Goal: Transaction & Acquisition: Book appointment/travel/reservation

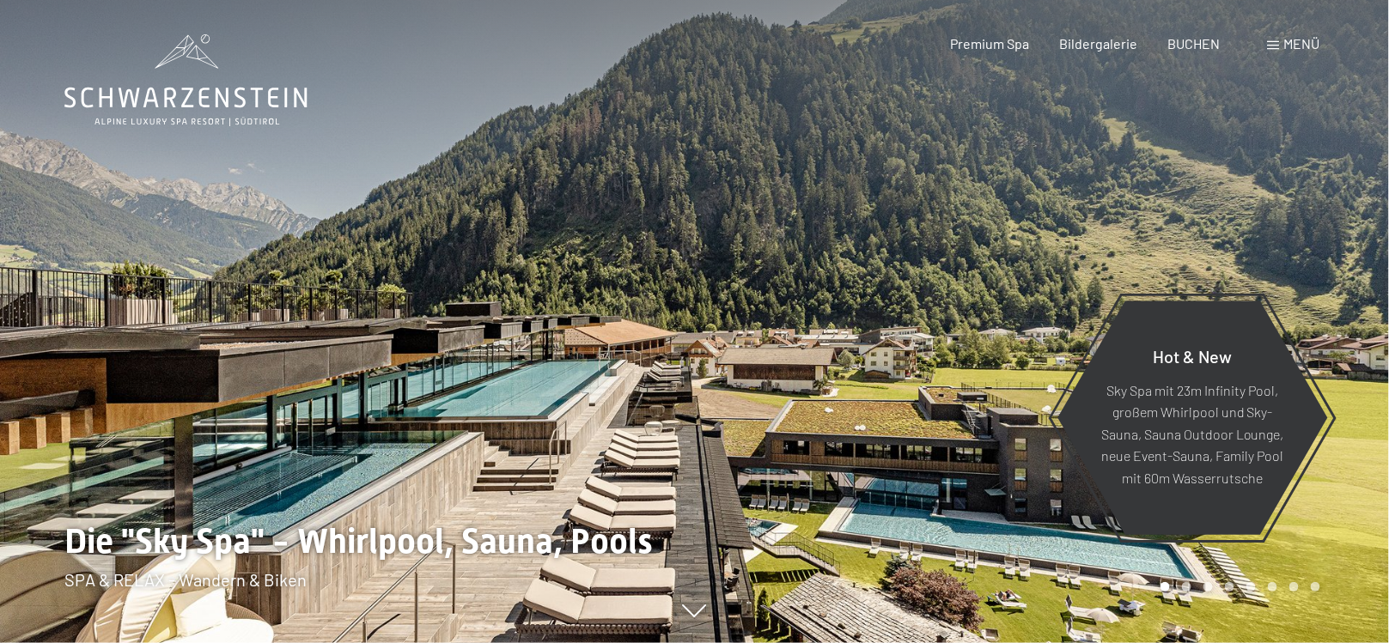
click at [1290, 39] on span "Menü" at bounding box center [1302, 43] width 36 height 16
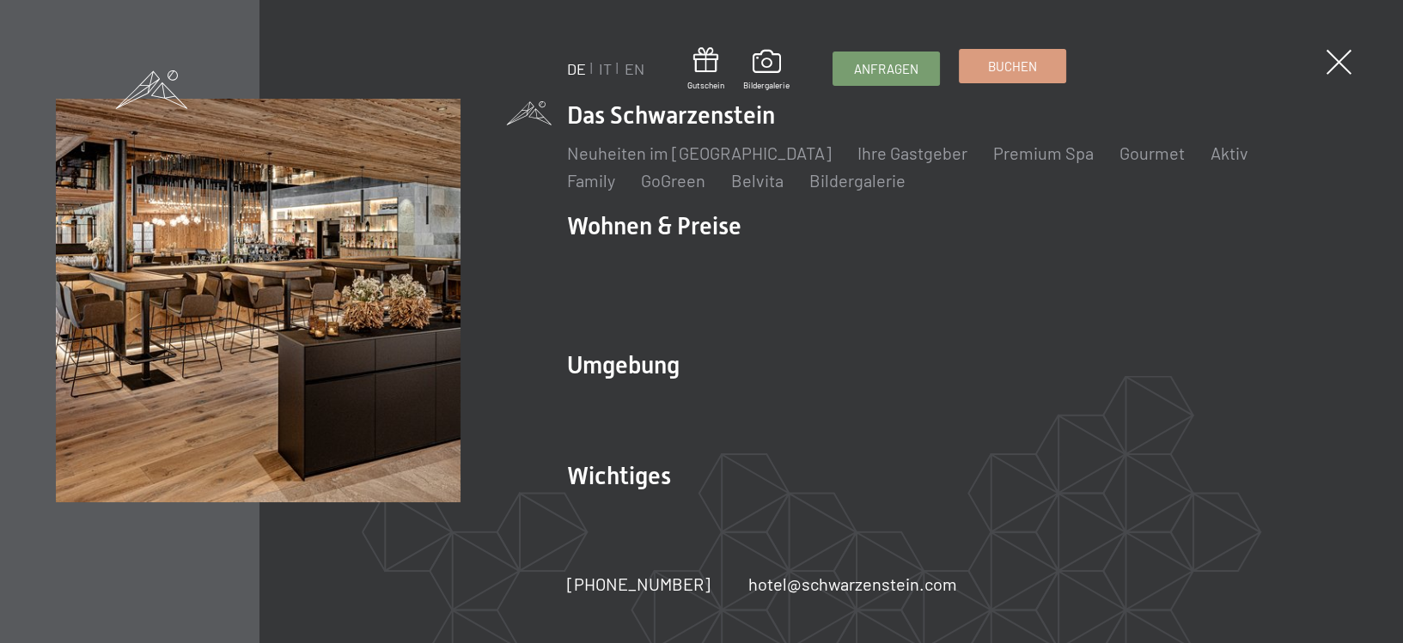
click at [997, 62] on span "Buchen" at bounding box center [1012, 67] width 49 height 18
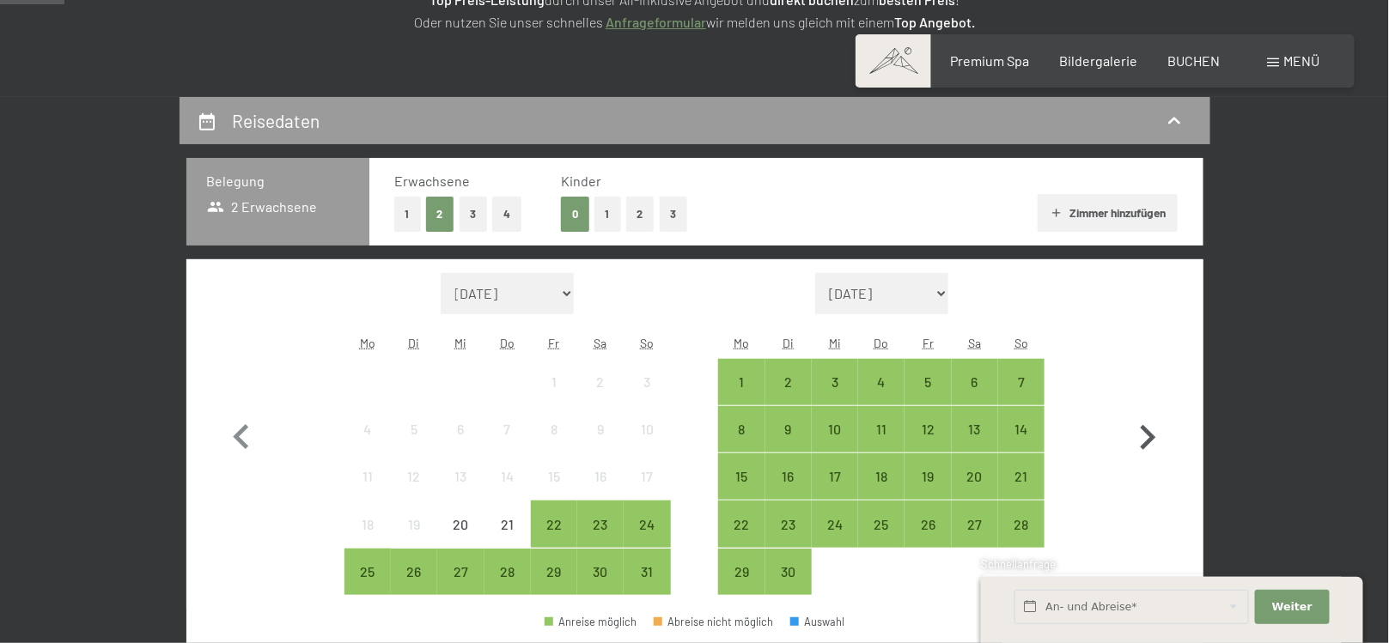
scroll to position [344, 0]
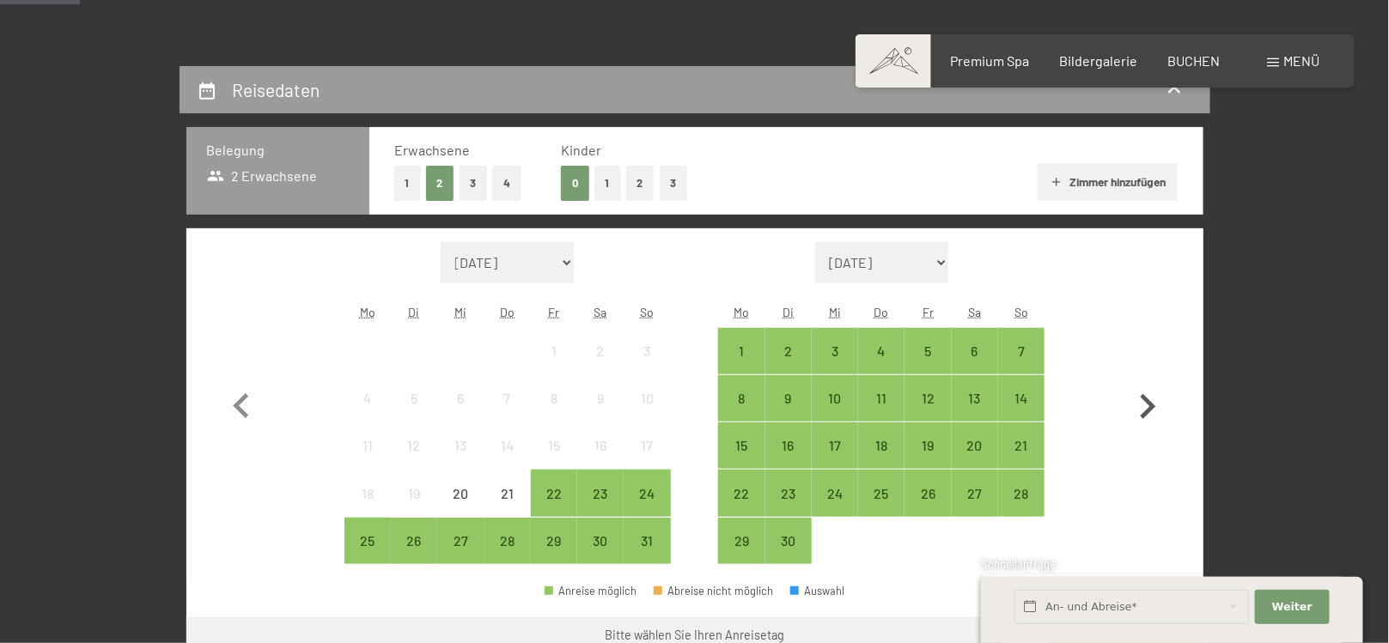
click at [1150, 399] on icon "button" at bounding box center [1148, 407] width 50 height 50
select select "2025-09-01"
select select "2025-10-01"
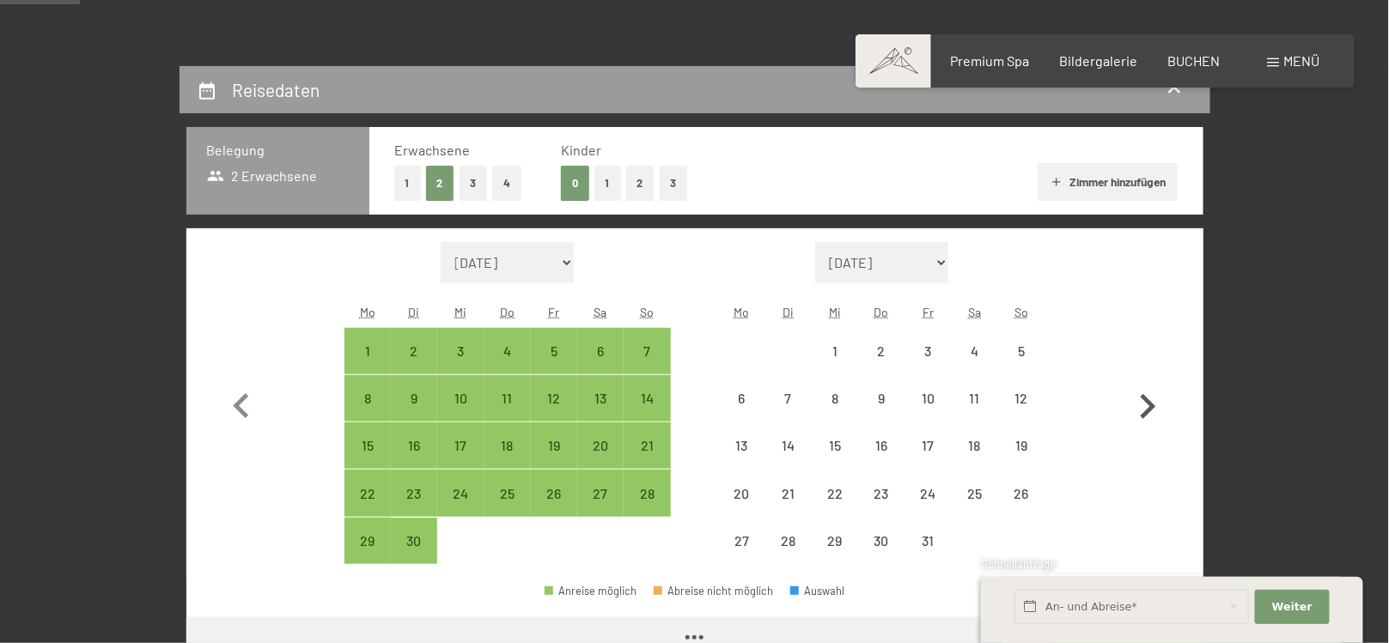
click at [1150, 399] on icon "button" at bounding box center [1148, 407] width 50 height 50
select select "2025-10-01"
select select "2025-11-01"
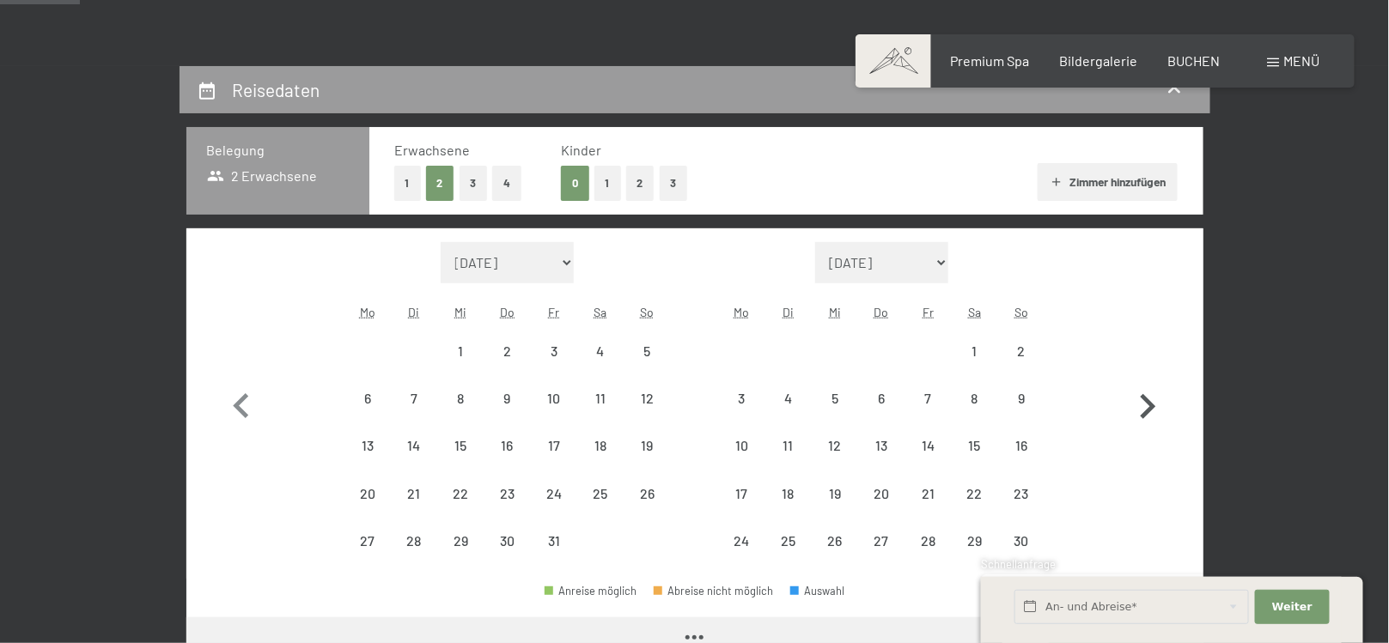
click at [1150, 401] on icon "button" at bounding box center [1148, 406] width 15 height 25
select select "[DATE]"
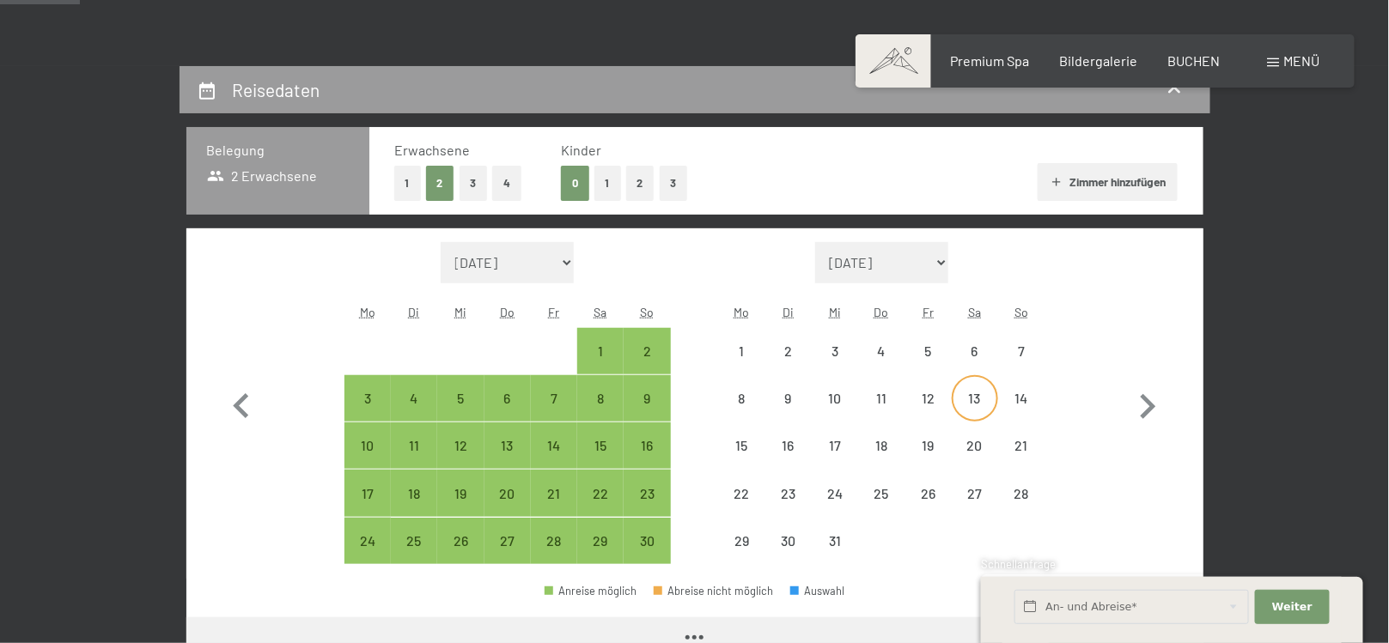
drag, startPoint x: 948, startPoint y: 402, endPoint x: 962, endPoint y: 405, distance: 14.0
click at [948, 402] on div "12" at bounding box center [927, 413] width 43 height 43
select select "2025-11-01"
select select "2025-12-01"
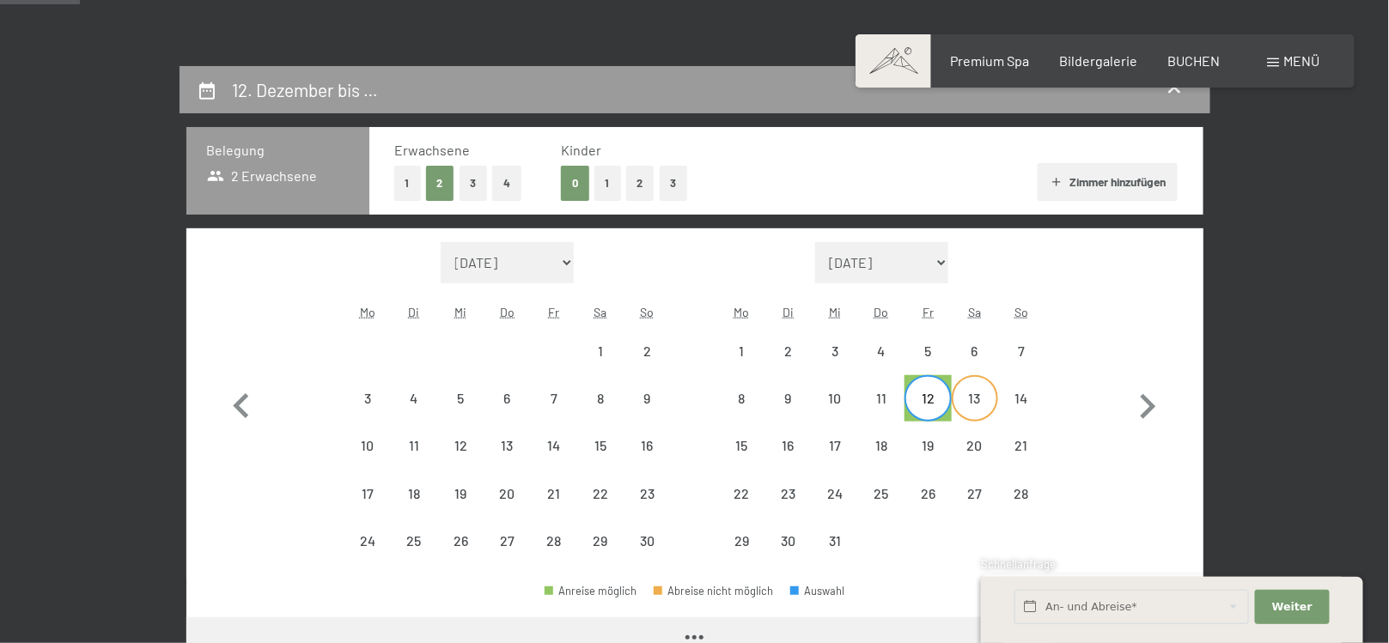
click at [996, 405] on div "13" at bounding box center [975, 413] width 43 height 43
select select "2025-11-01"
select select "2025-12-01"
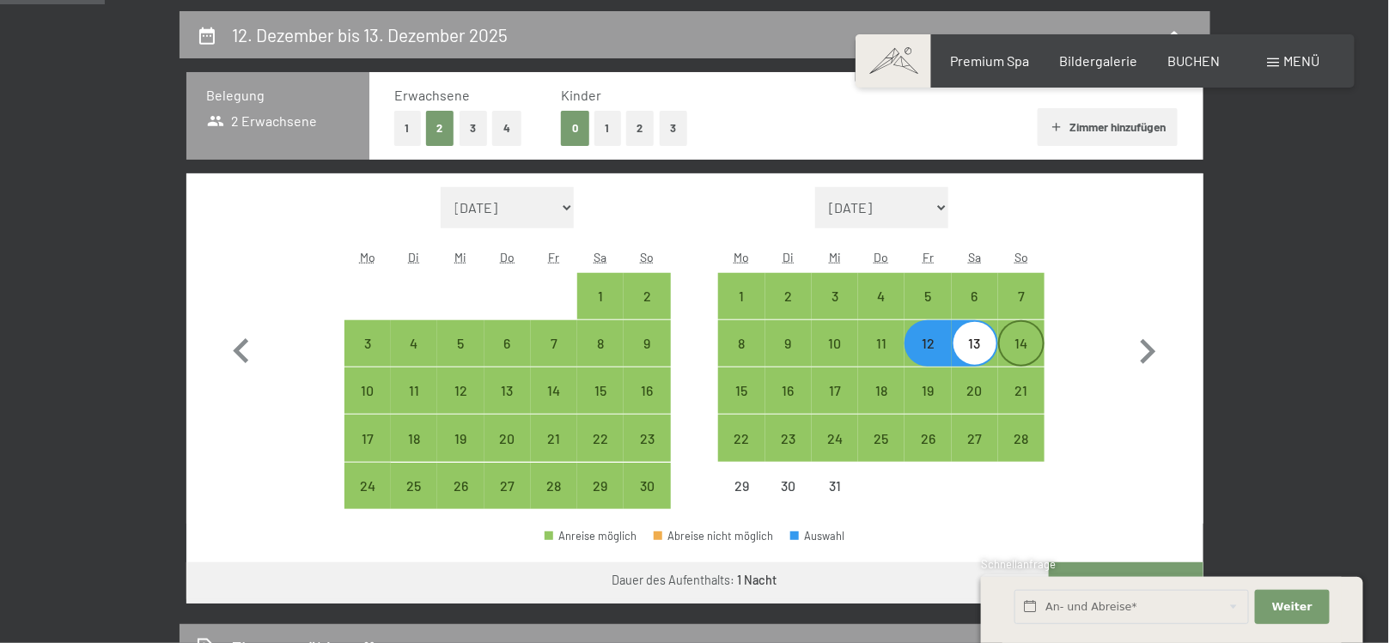
scroll to position [430, 0]
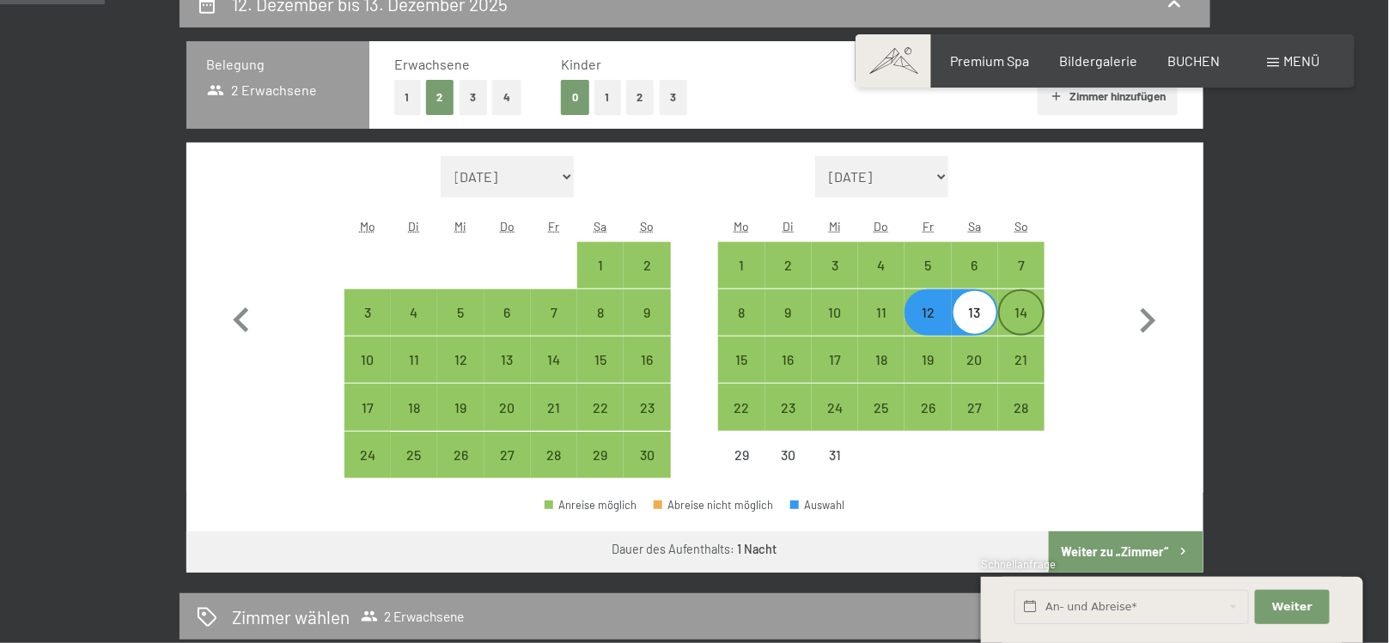
click at [1022, 302] on div "14" at bounding box center [1021, 312] width 43 height 43
select select "2025-11-01"
select select "2025-12-01"
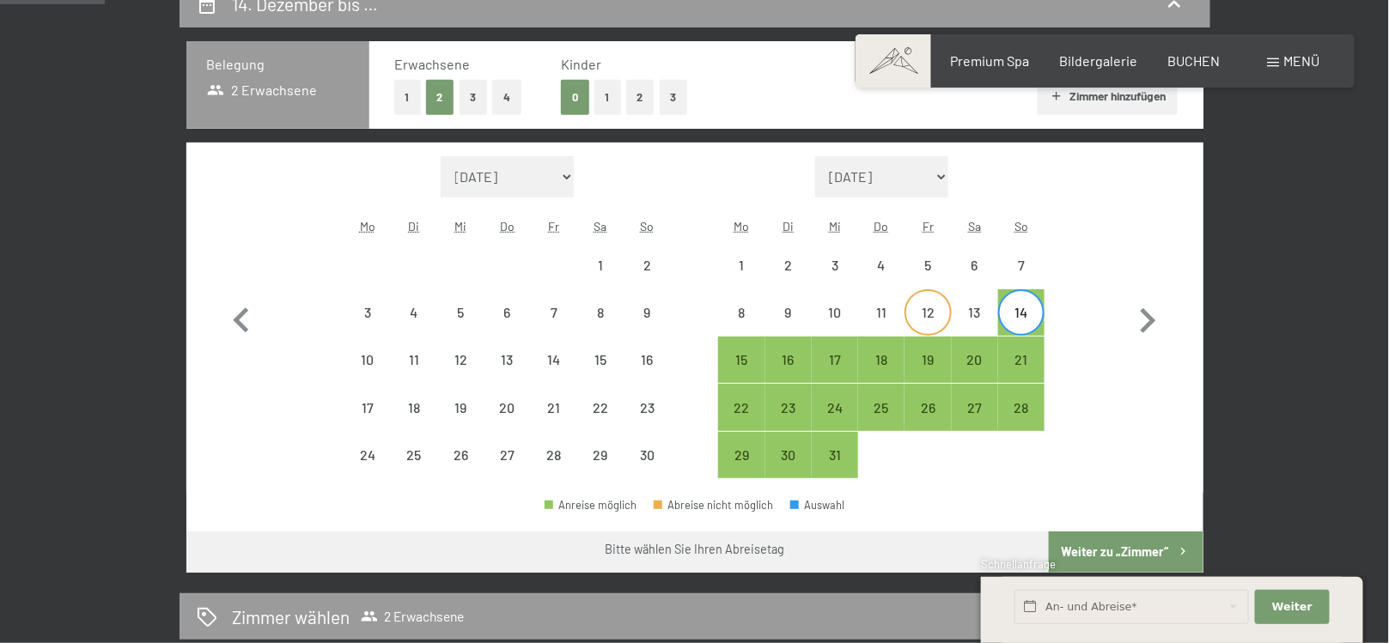
click at [945, 318] on div "12" at bounding box center [927, 327] width 43 height 43
select select "2025-11-01"
select select "2025-12-01"
click at [1043, 310] on div "14" at bounding box center [1021, 327] width 43 height 43
select select "2025-11-01"
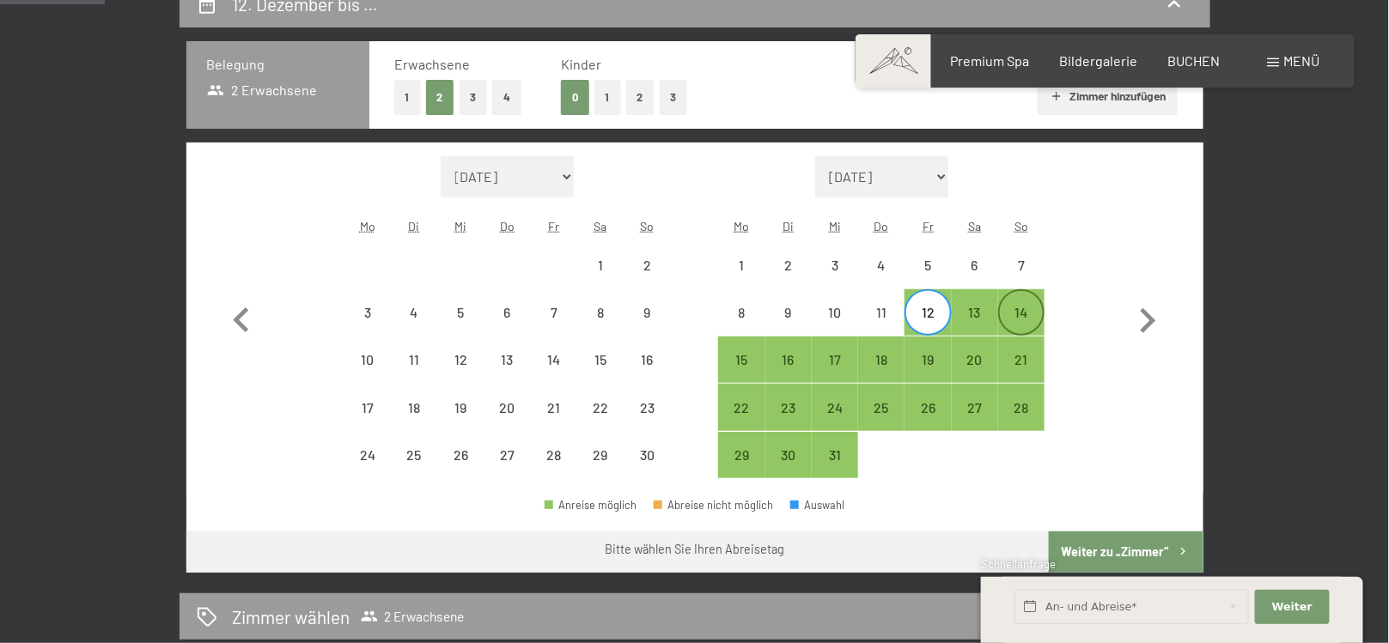
select select "2025-12-01"
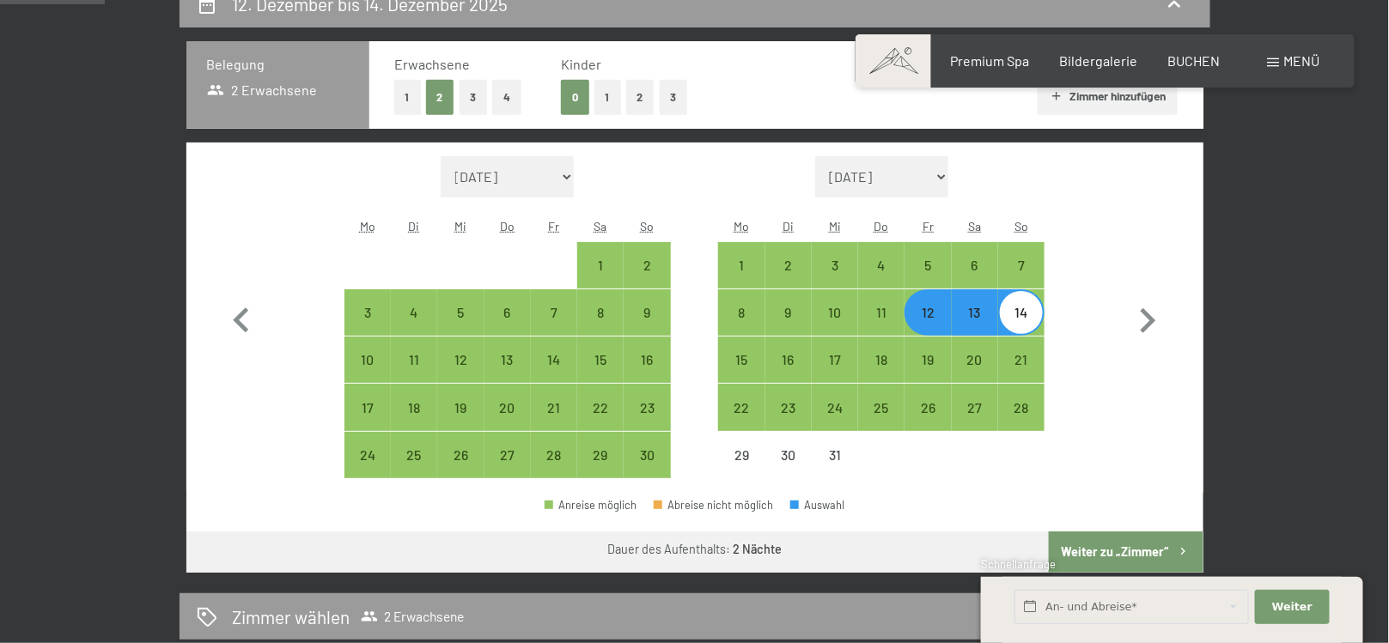
click at [1121, 556] on button "Weiter zu „Zimmer“" at bounding box center [1126, 552] width 154 height 41
select select "2025-11-01"
select select "2025-12-01"
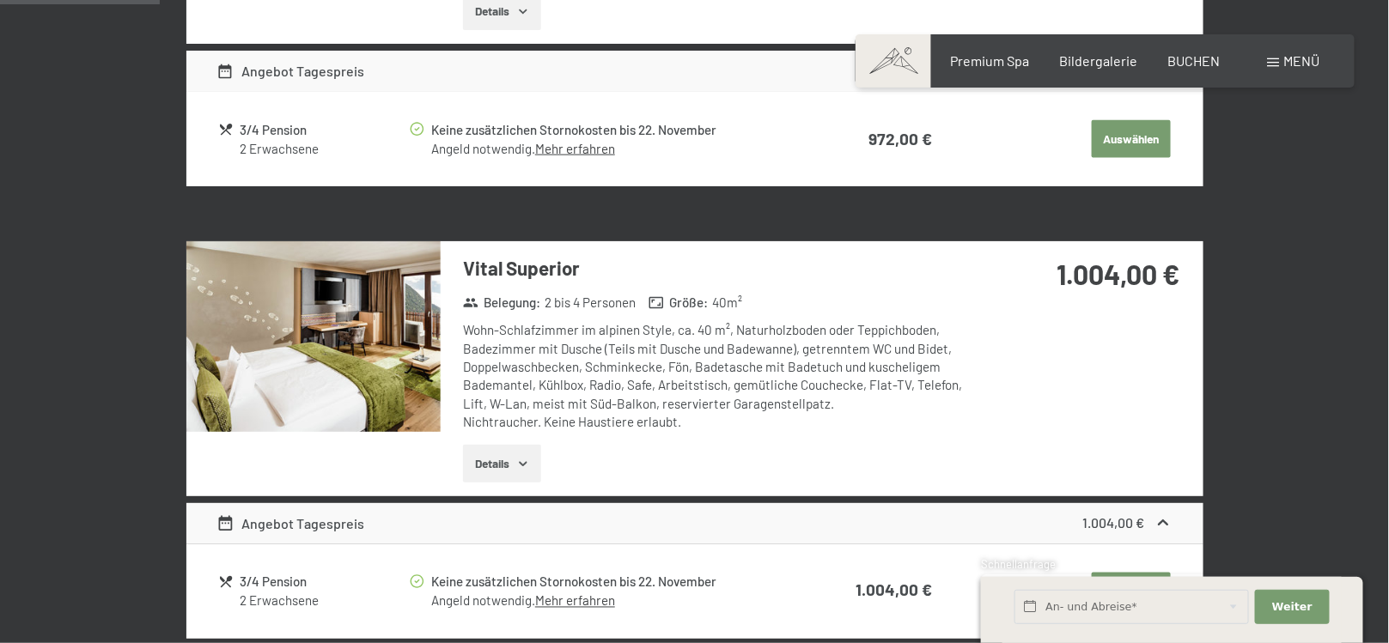
scroll to position [576, 0]
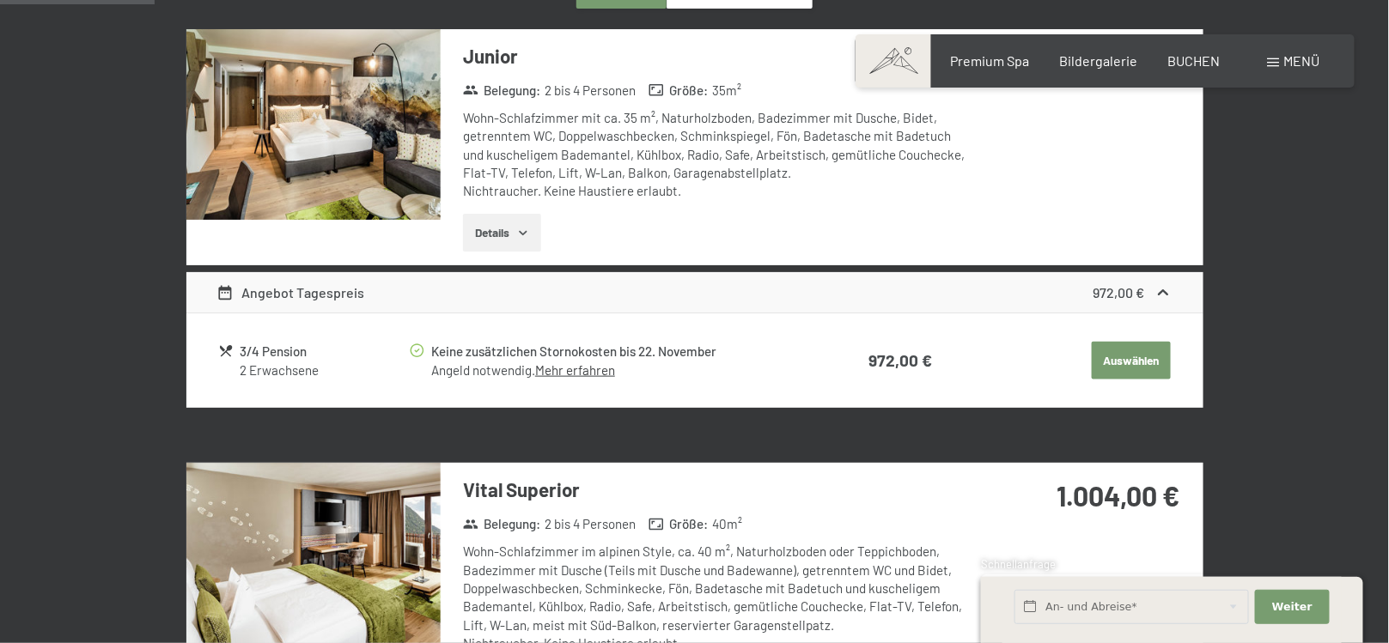
click at [360, 181] on img at bounding box center [313, 124] width 254 height 191
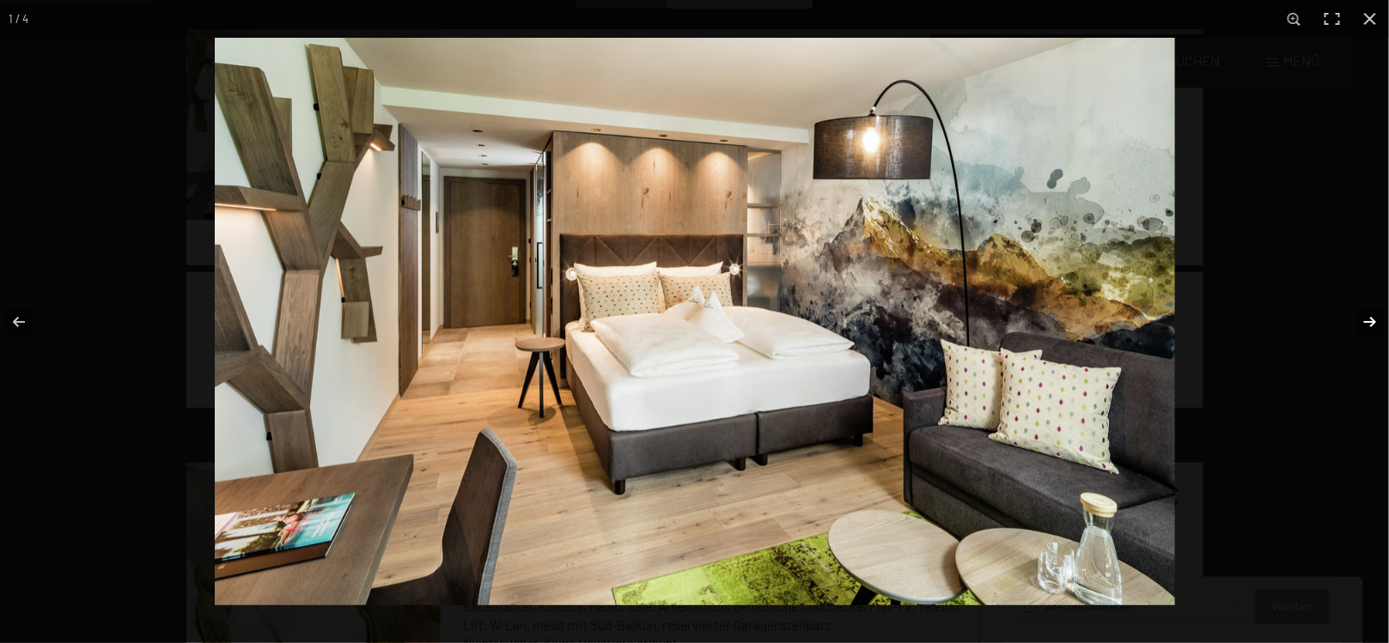
click at [1375, 318] on button "button" at bounding box center [1359, 322] width 60 height 86
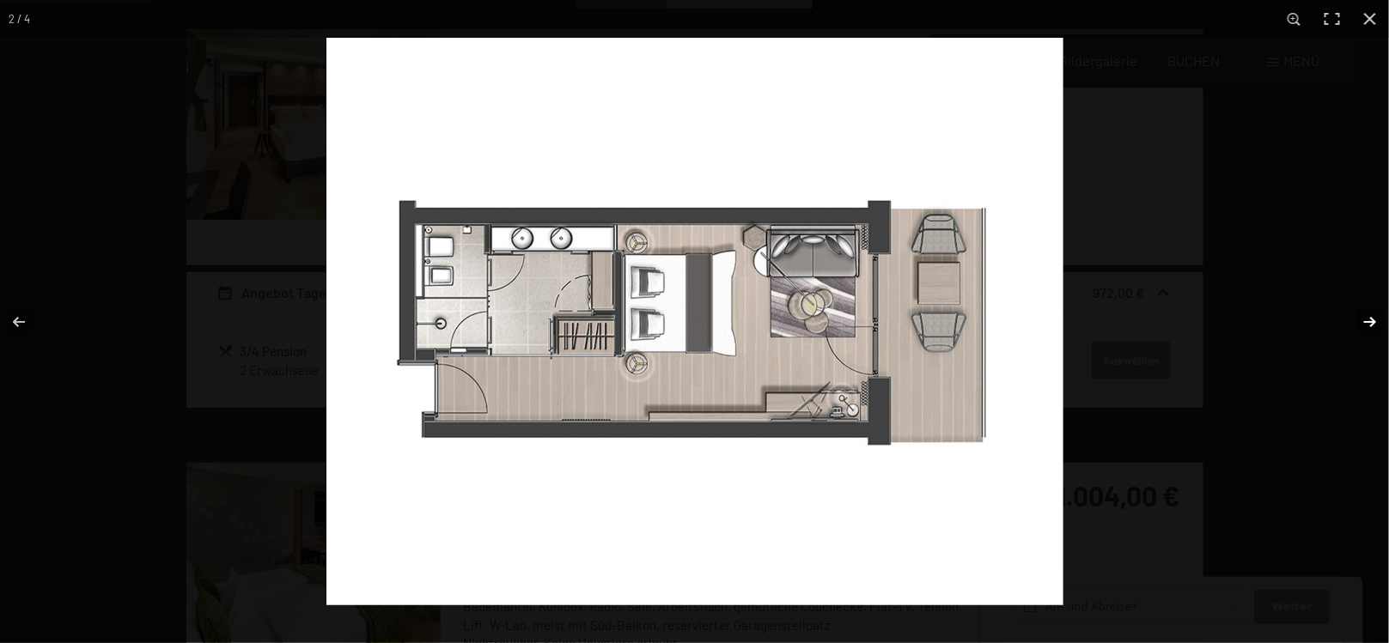
click at [1375, 318] on button "button" at bounding box center [1359, 322] width 60 height 86
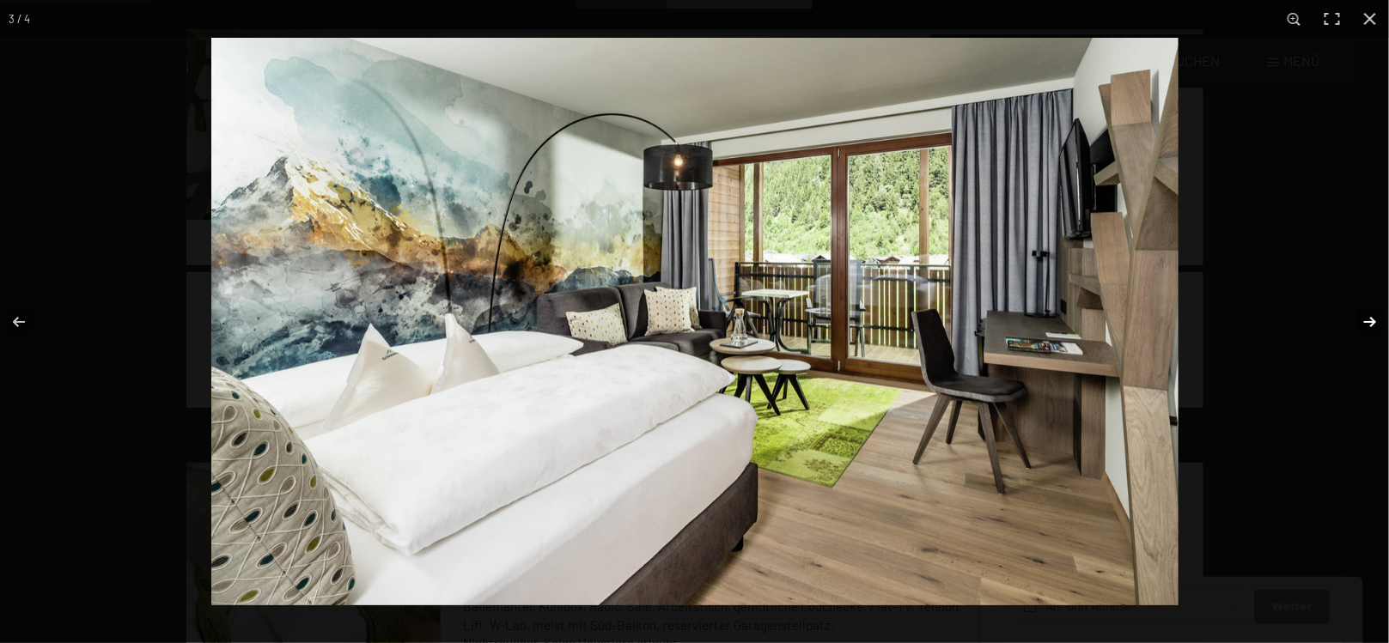
click at [1375, 318] on button "button" at bounding box center [1359, 322] width 60 height 86
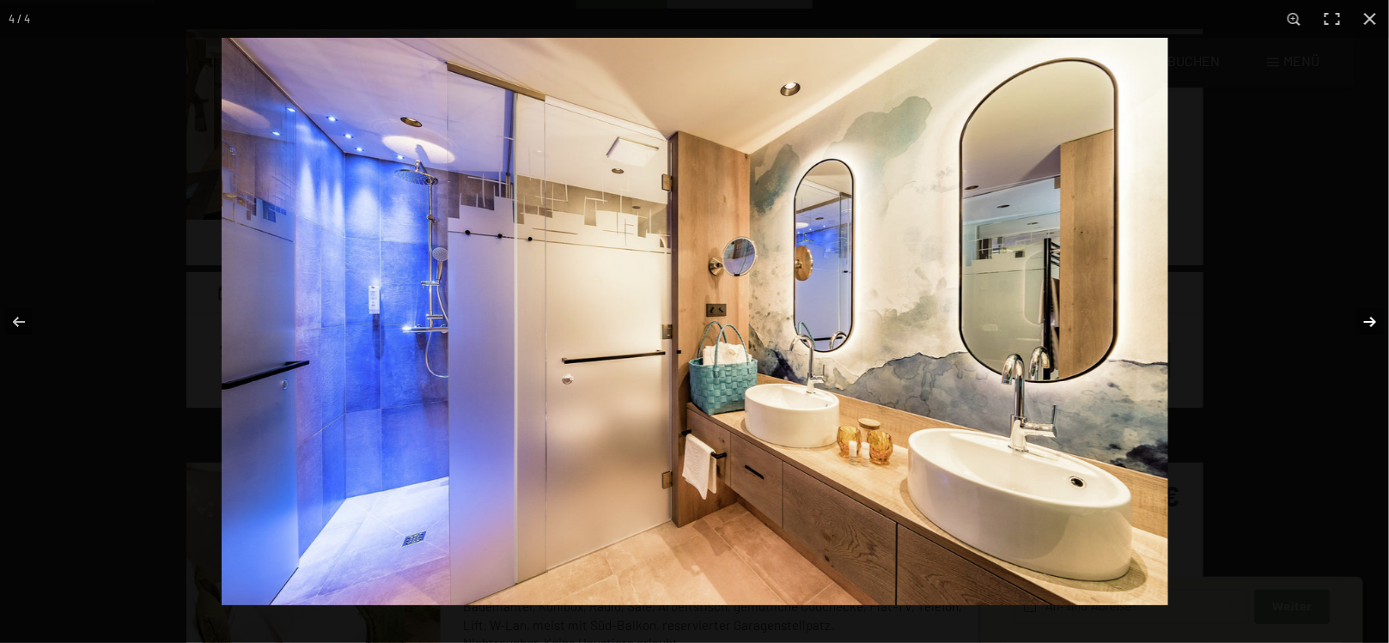
click at [1375, 318] on button "button" at bounding box center [1359, 322] width 60 height 86
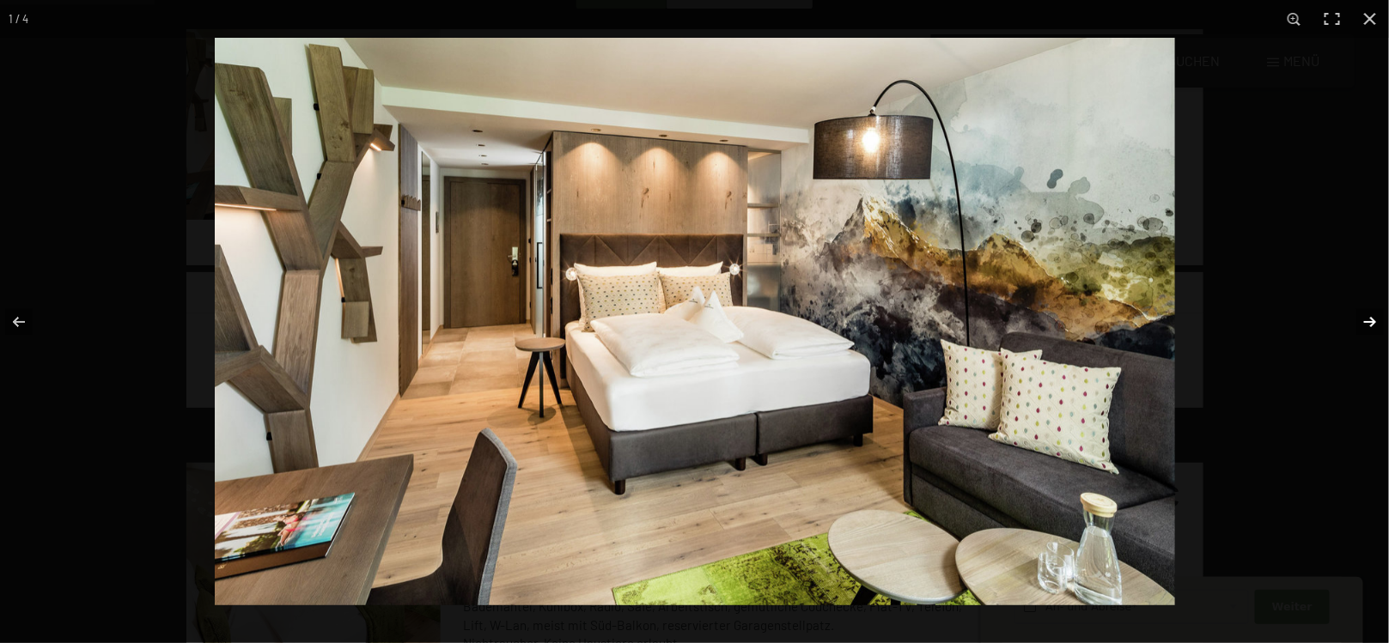
click at [1375, 318] on button "button" at bounding box center [1359, 322] width 60 height 86
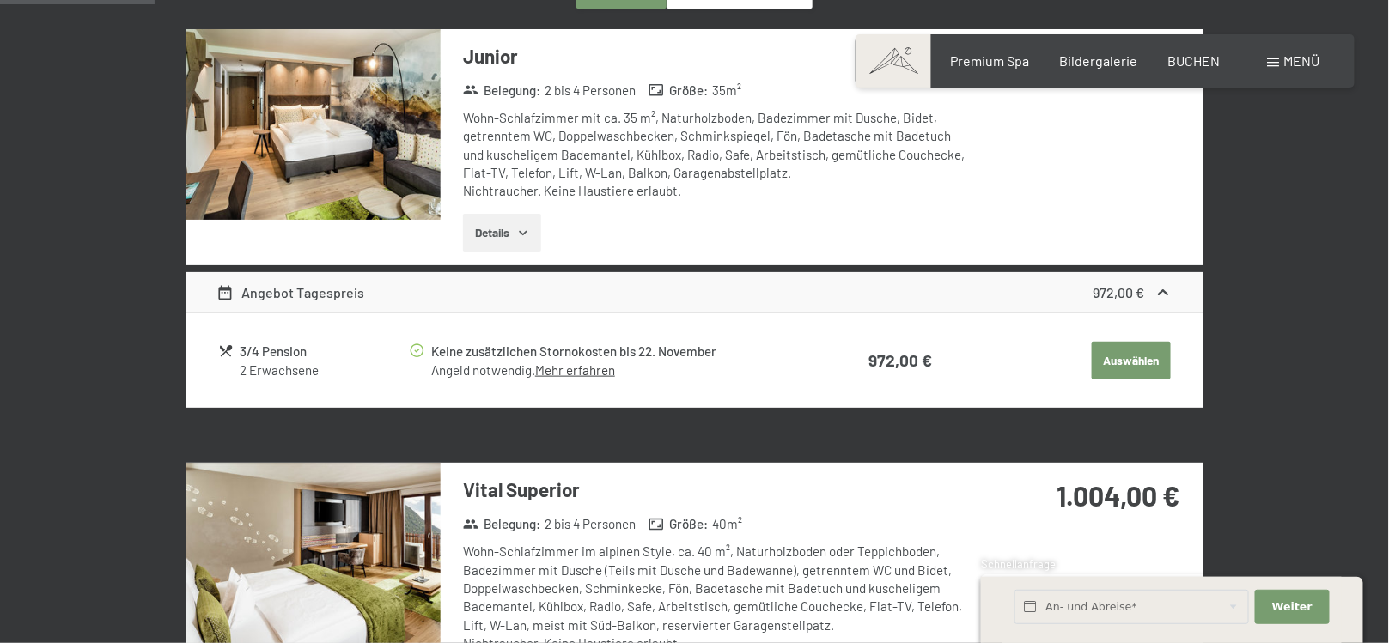
click at [0, 0] on button "button" at bounding box center [0, 0] width 0 height 0
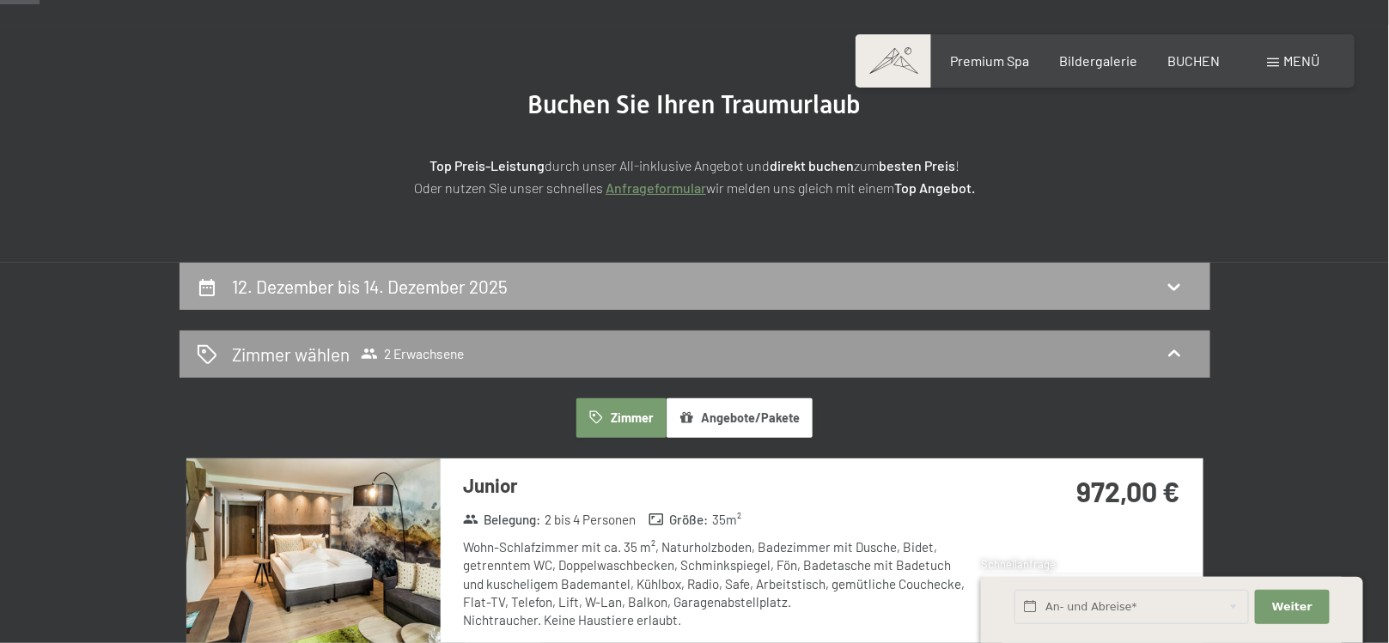
scroll to position [146, 0]
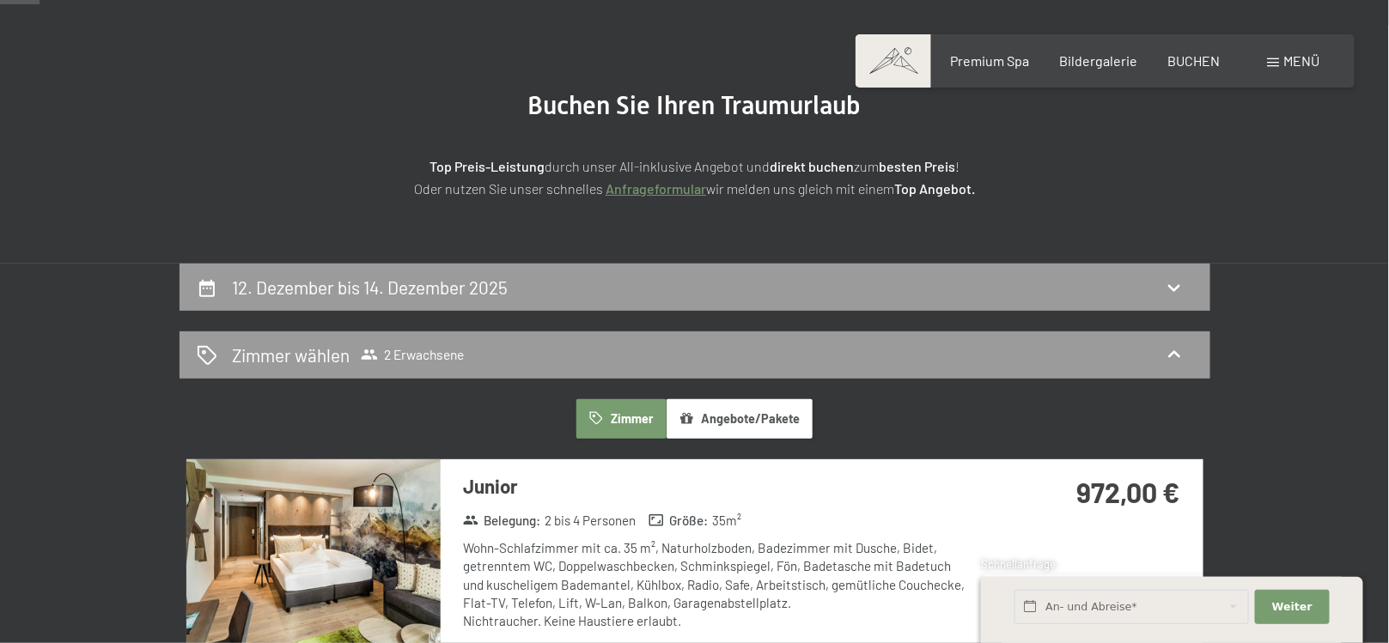
click at [548, 275] on div "12. Dezember bis 14. Dezember 2025" at bounding box center [695, 287] width 997 height 25
select select "2025-11-01"
select select "2025-12-01"
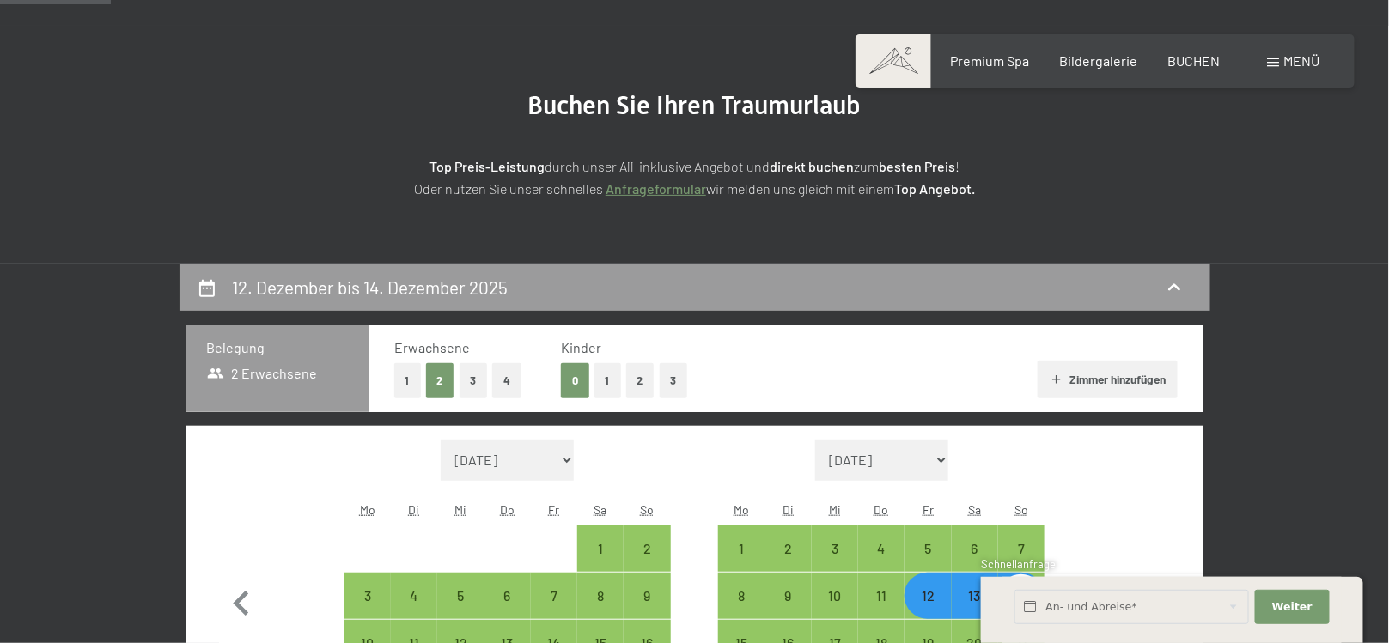
scroll to position [410, 0]
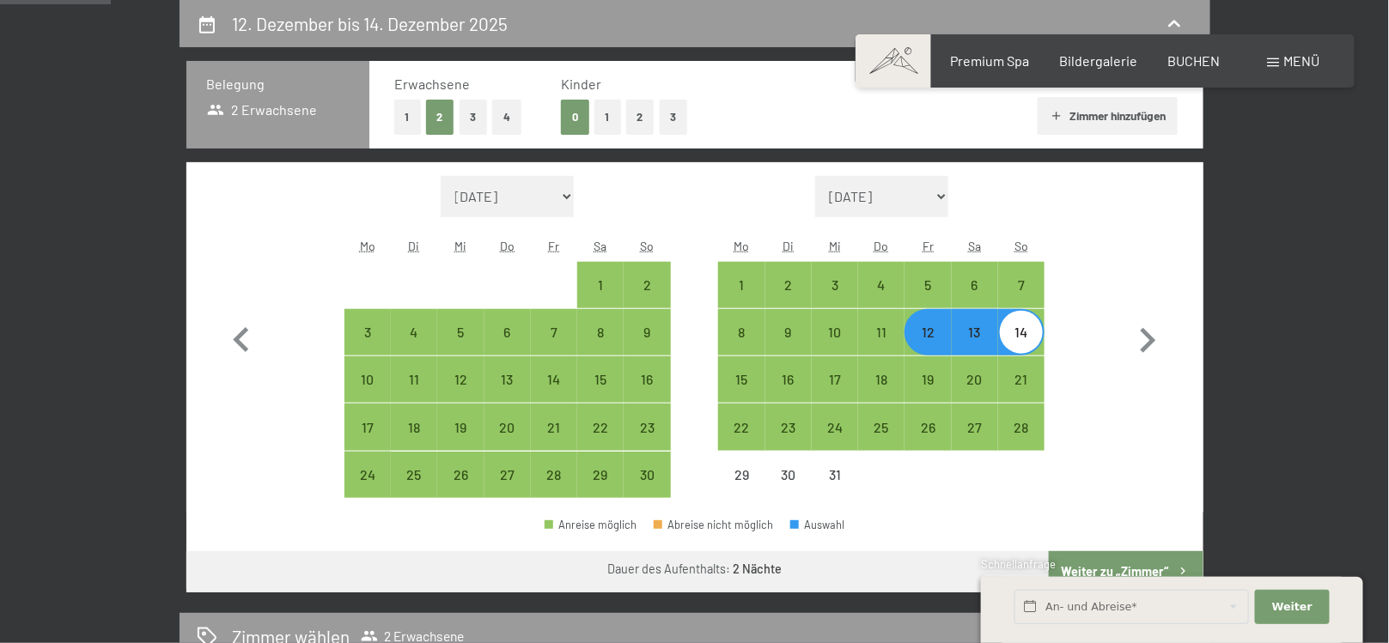
click at [970, 337] on div "13" at bounding box center [975, 347] width 43 height 43
select select "2025-11-01"
select select "2025-12-01"
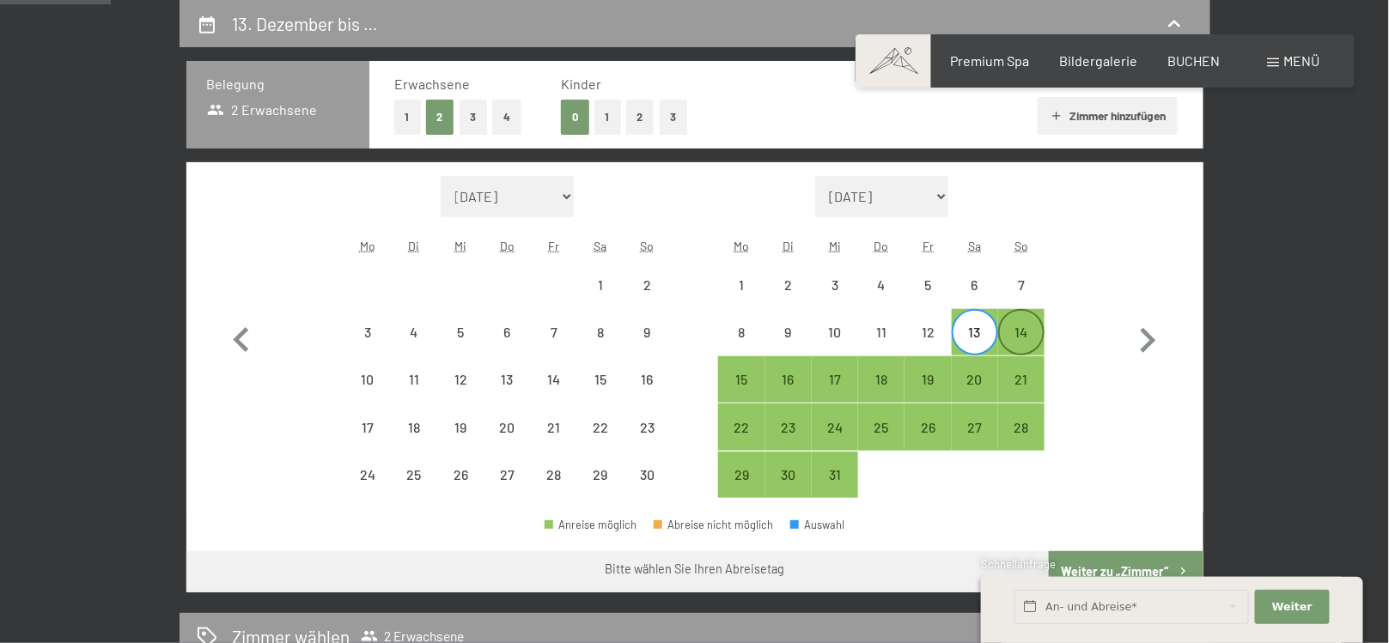
click at [1014, 336] on div "14" at bounding box center [1021, 347] width 43 height 43
select select "2025-11-01"
select select "2025-12-01"
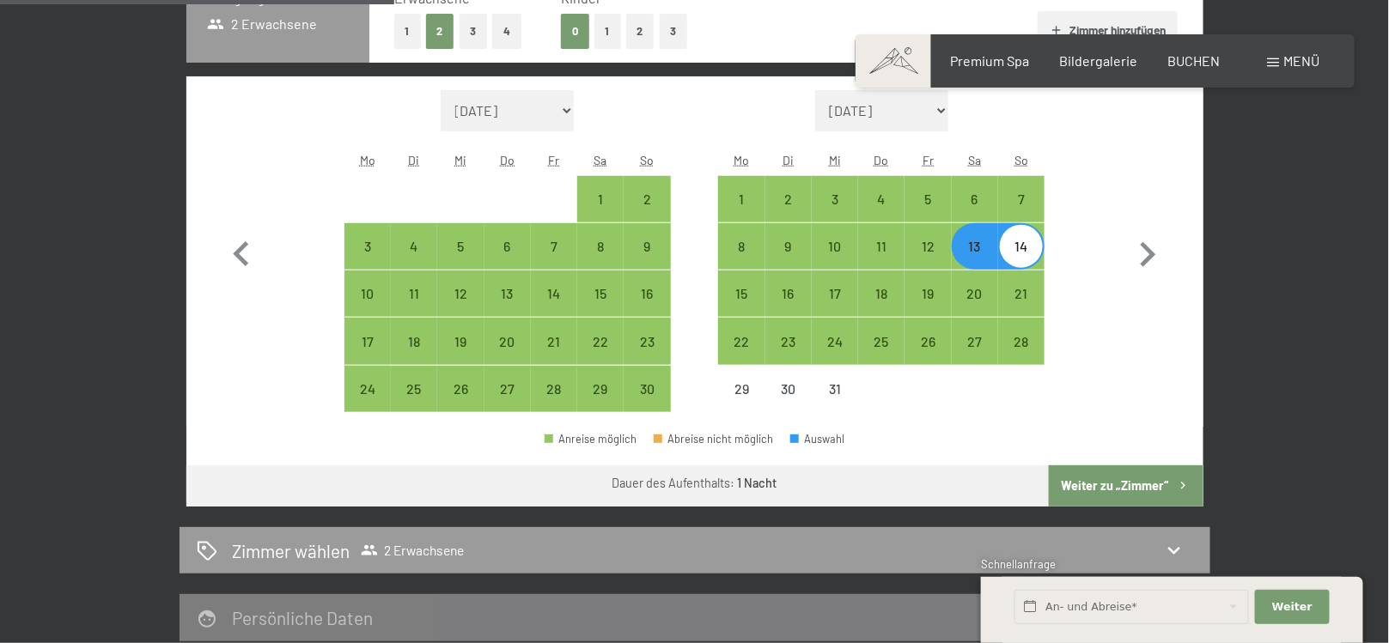
click at [1114, 485] on button "Weiter zu „Zimmer“" at bounding box center [1126, 486] width 154 height 41
select select "2025-11-01"
select select "2025-12-01"
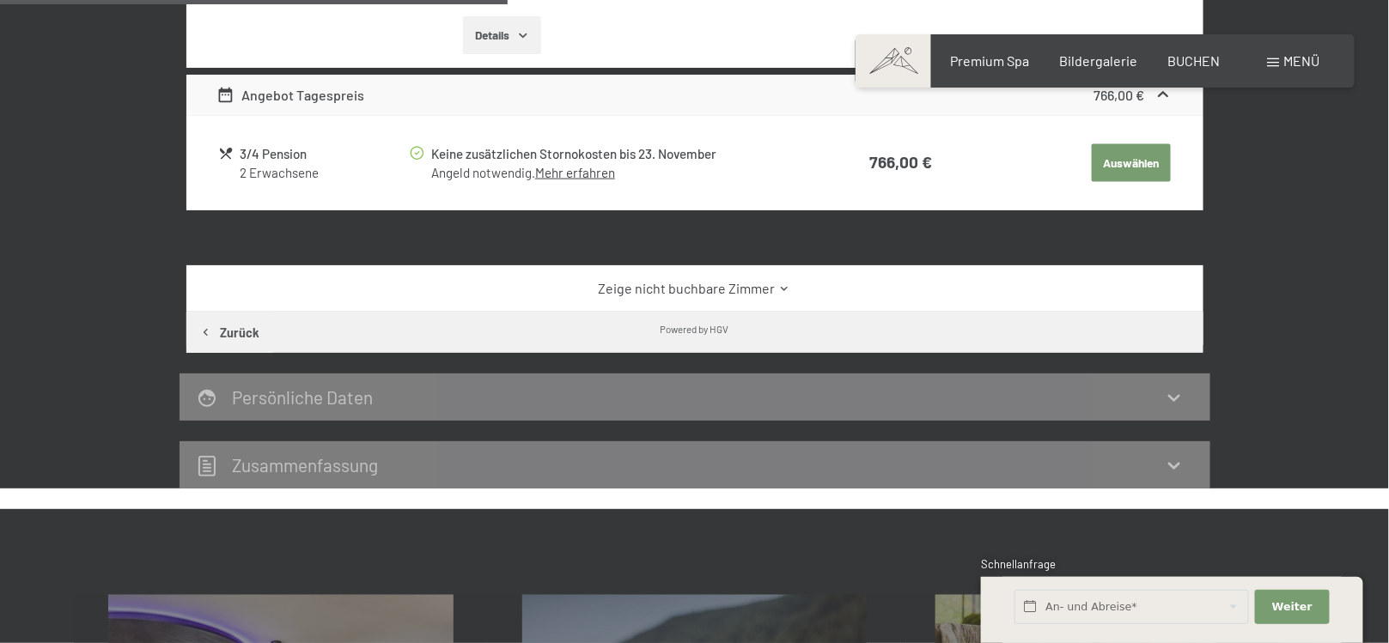
scroll to position [485, 0]
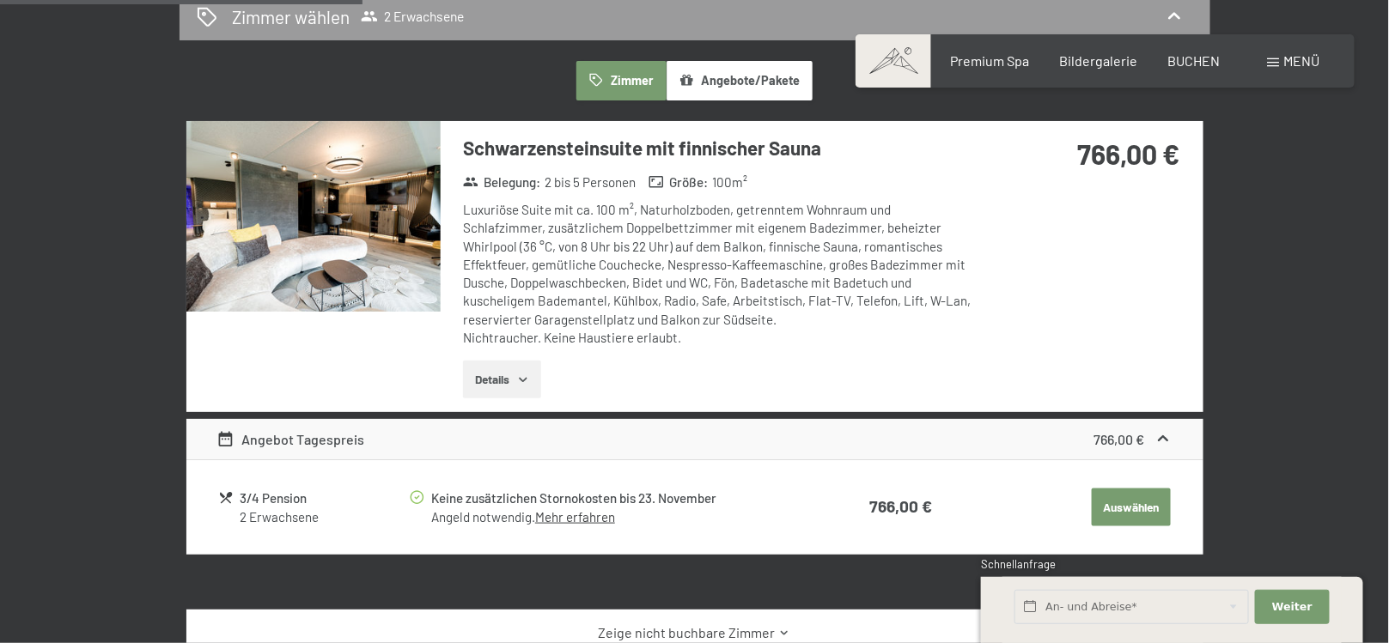
click at [381, 274] on img at bounding box center [313, 216] width 254 height 191
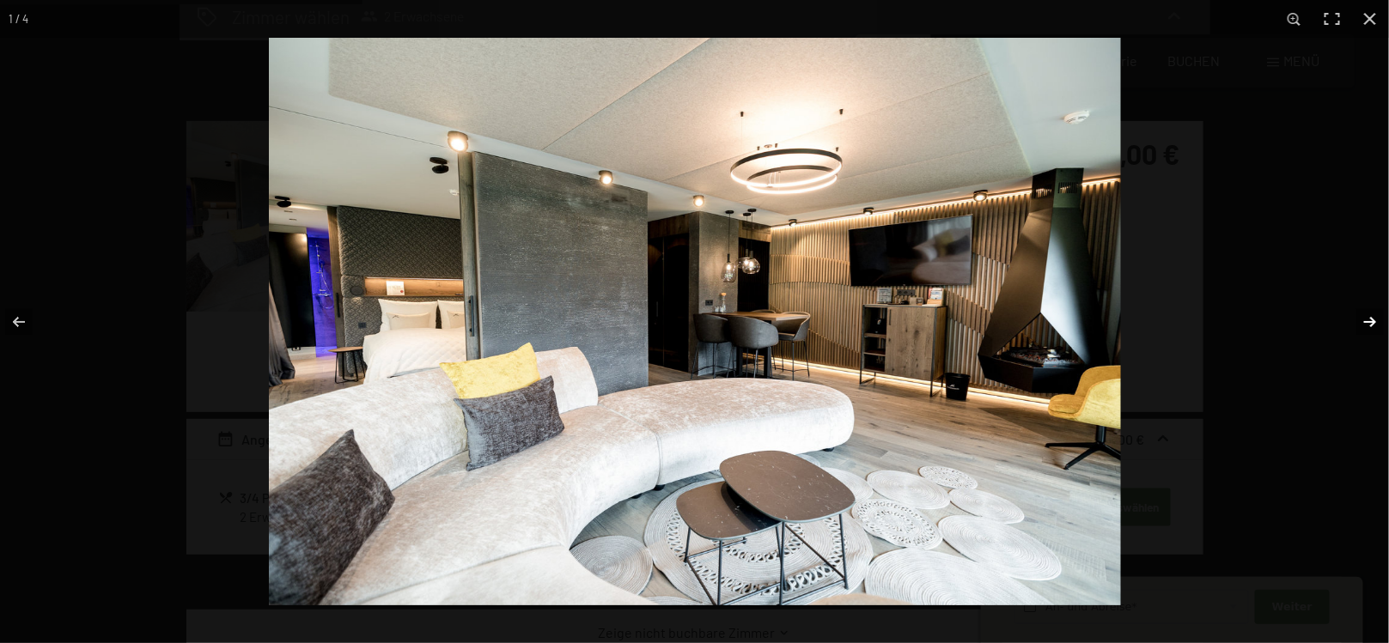
click at [1381, 318] on button "button" at bounding box center [1359, 322] width 60 height 86
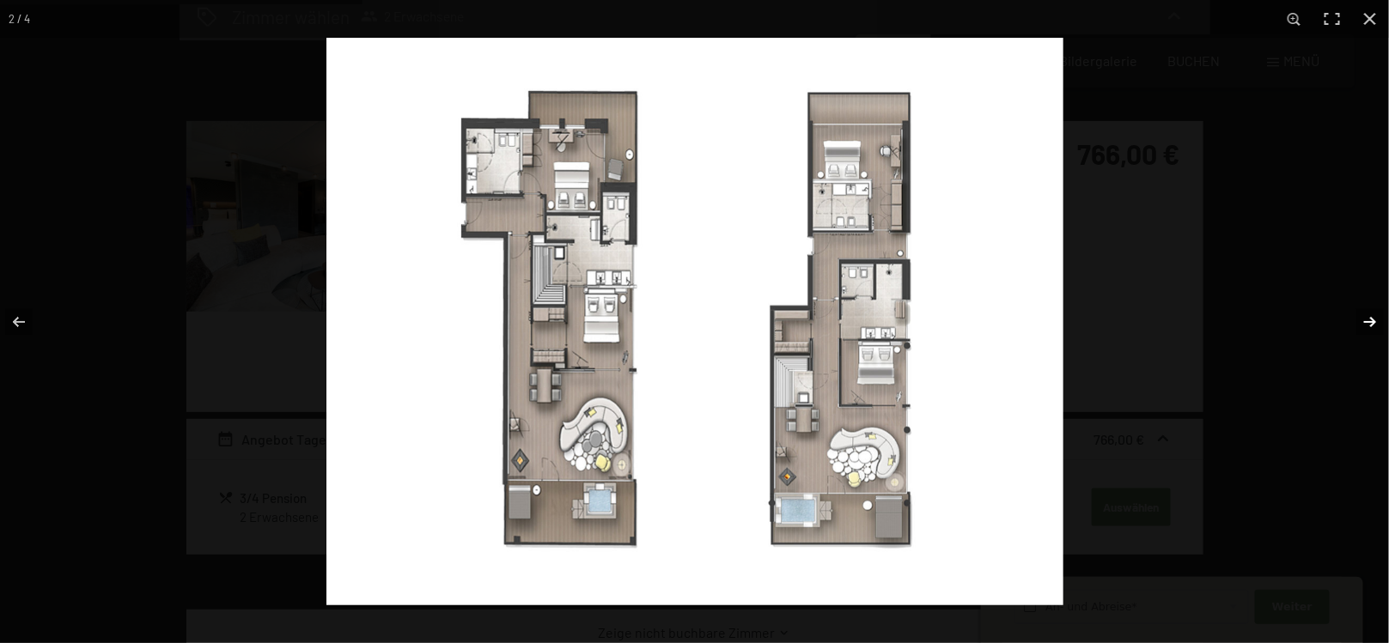
click at [1381, 318] on button "button" at bounding box center [1359, 322] width 60 height 86
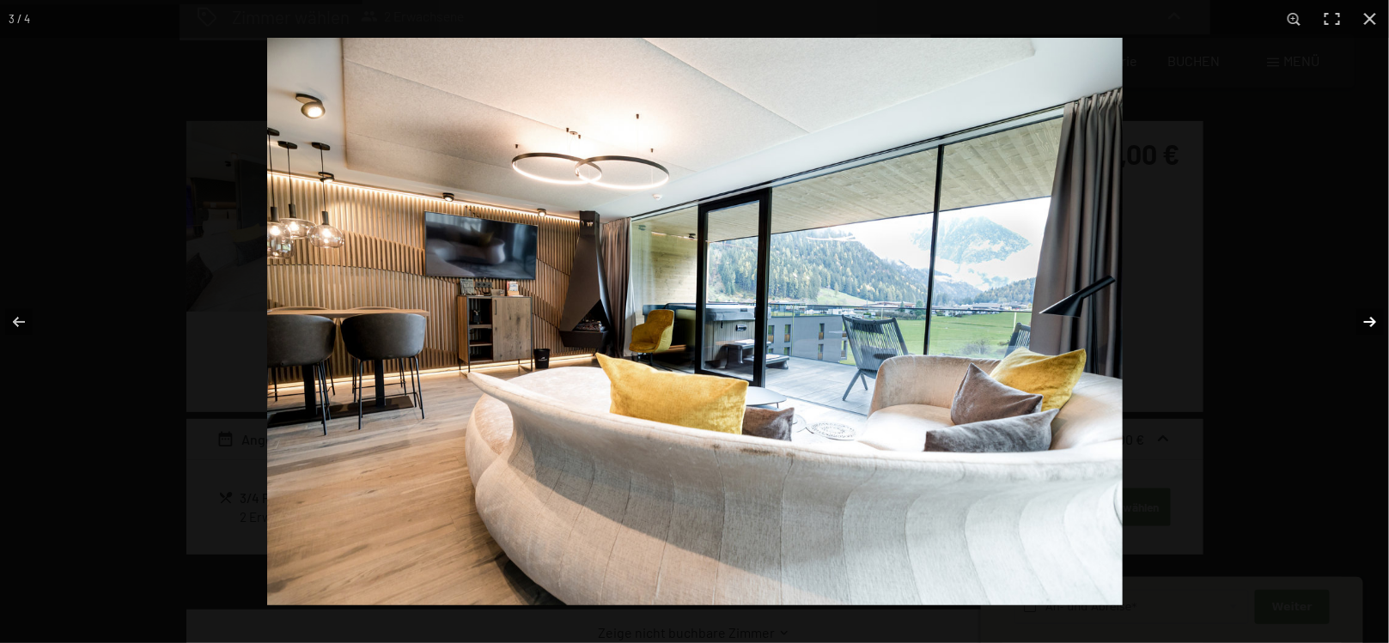
click at [1381, 318] on button "button" at bounding box center [1359, 322] width 60 height 86
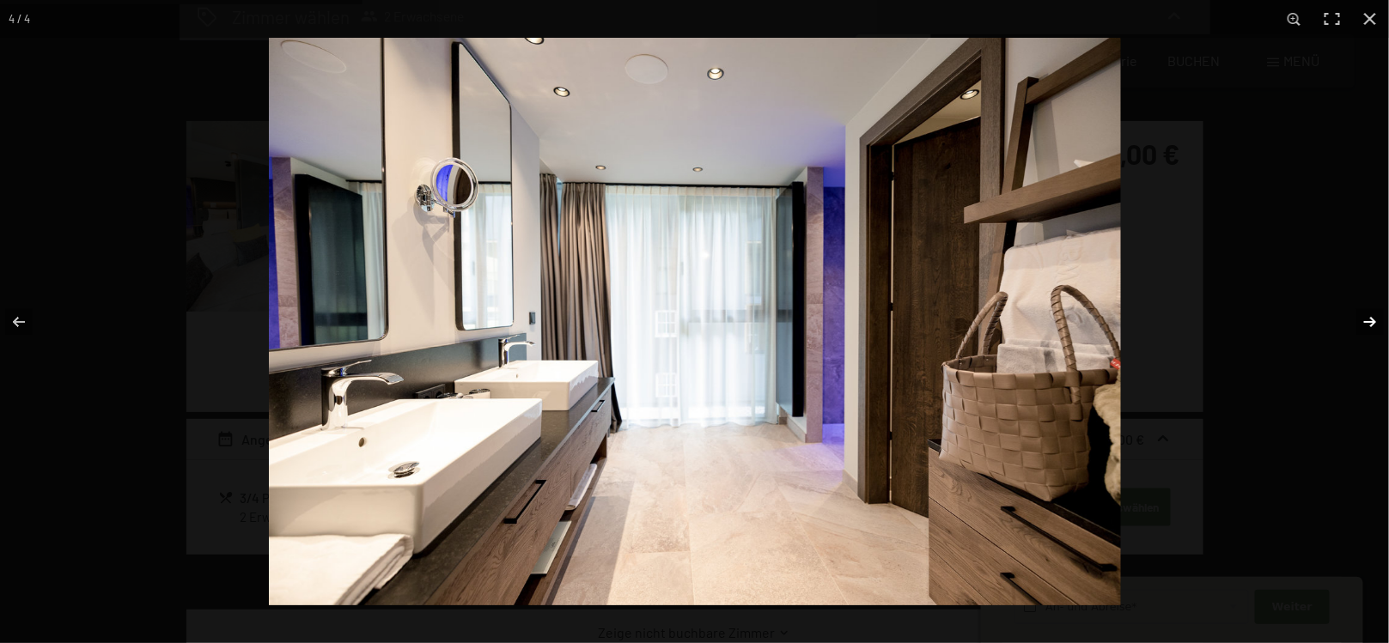
click at [1381, 318] on button "button" at bounding box center [1359, 322] width 60 height 86
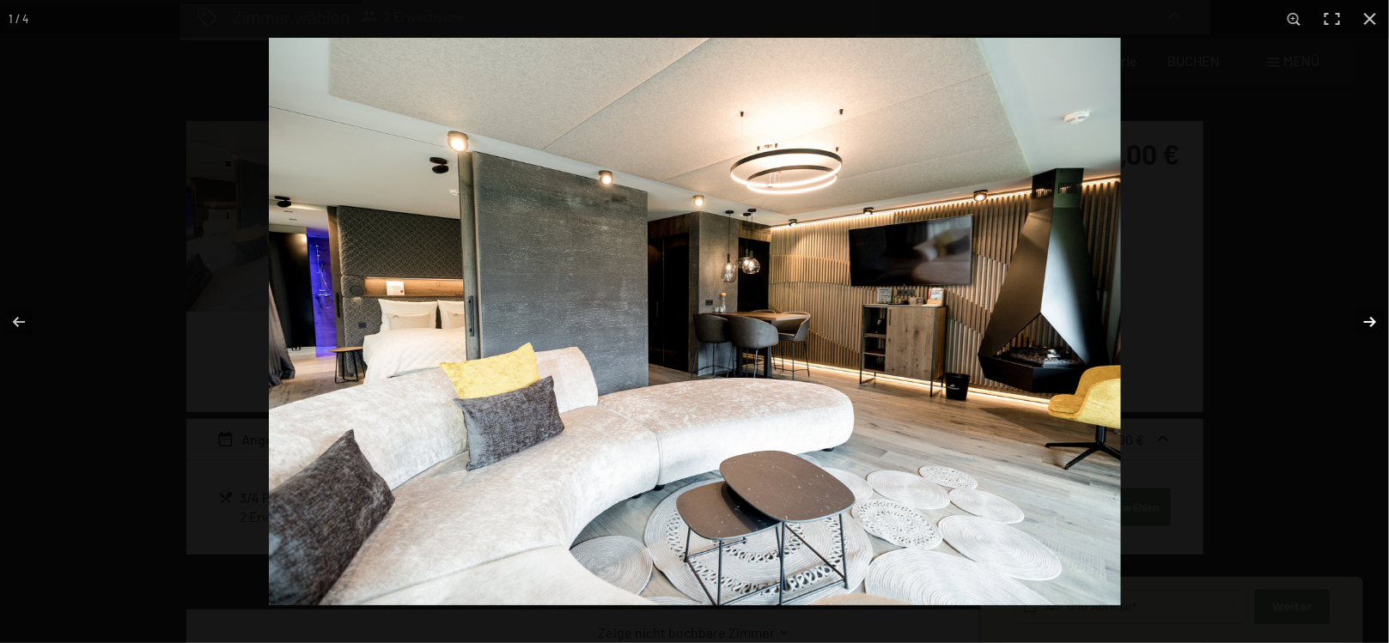
click at [1381, 318] on button "button" at bounding box center [1359, 322] width 60 height 86
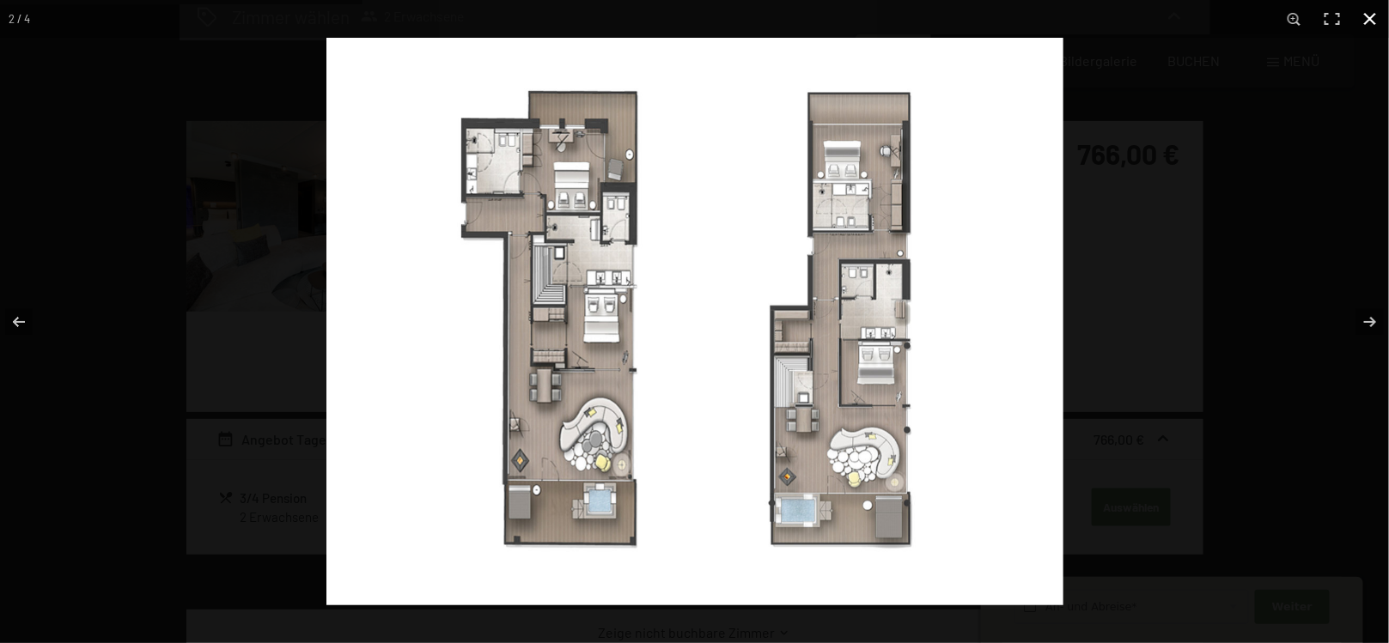
click at [1373, 20] on button "button" at bounding box center [1370, 19] width 38 height 38
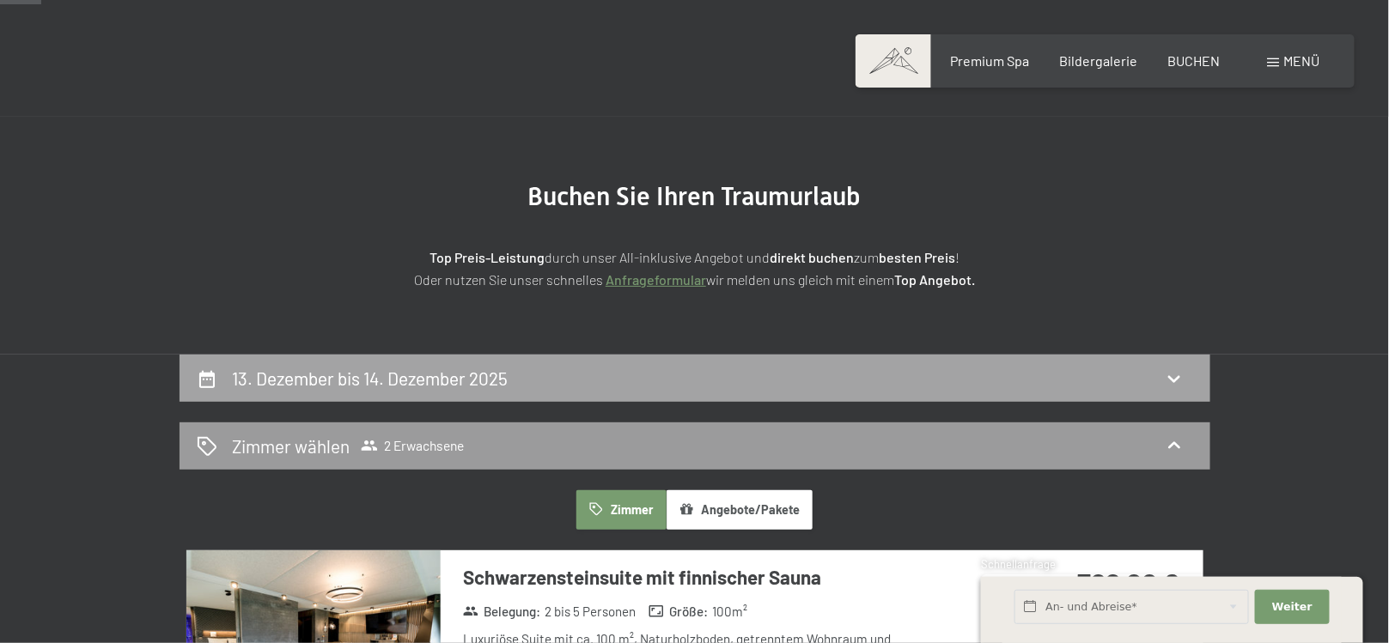
click at [720, 386] on div "13. Dezember bis 14. Dezember 2025" at bounding box center [695, 378] width 997 height 25
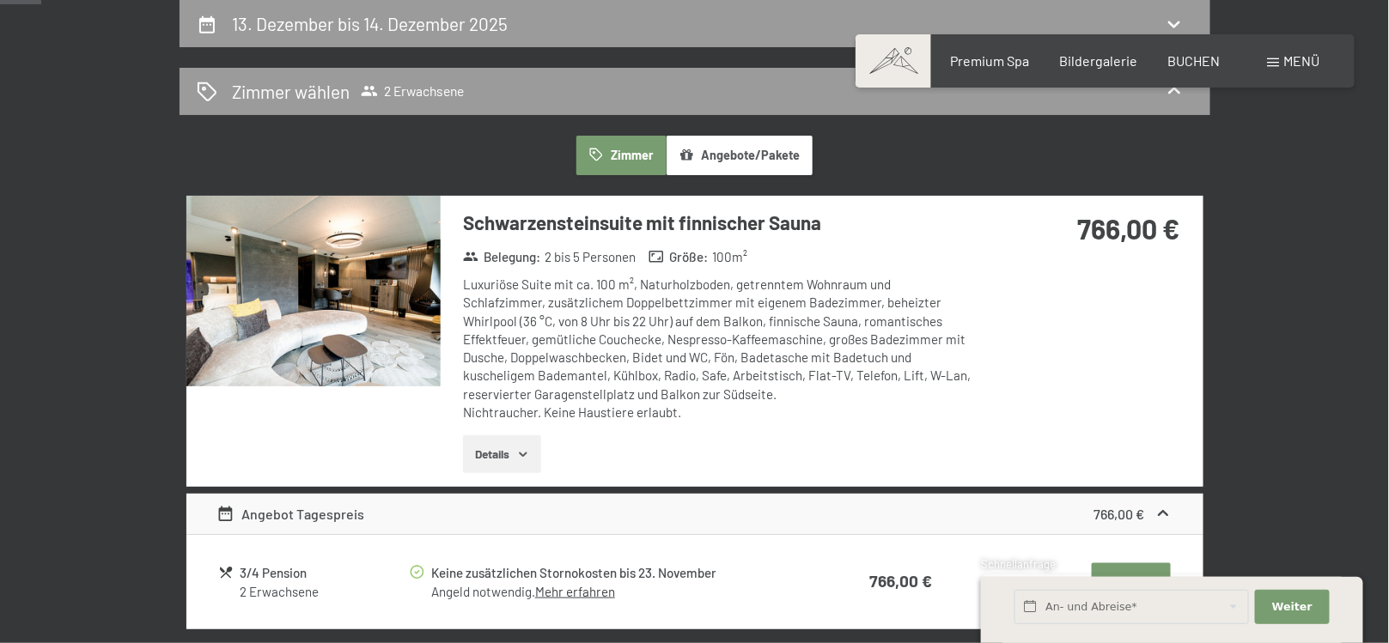
select select "2025-11-01"
select select "2025-12-01"
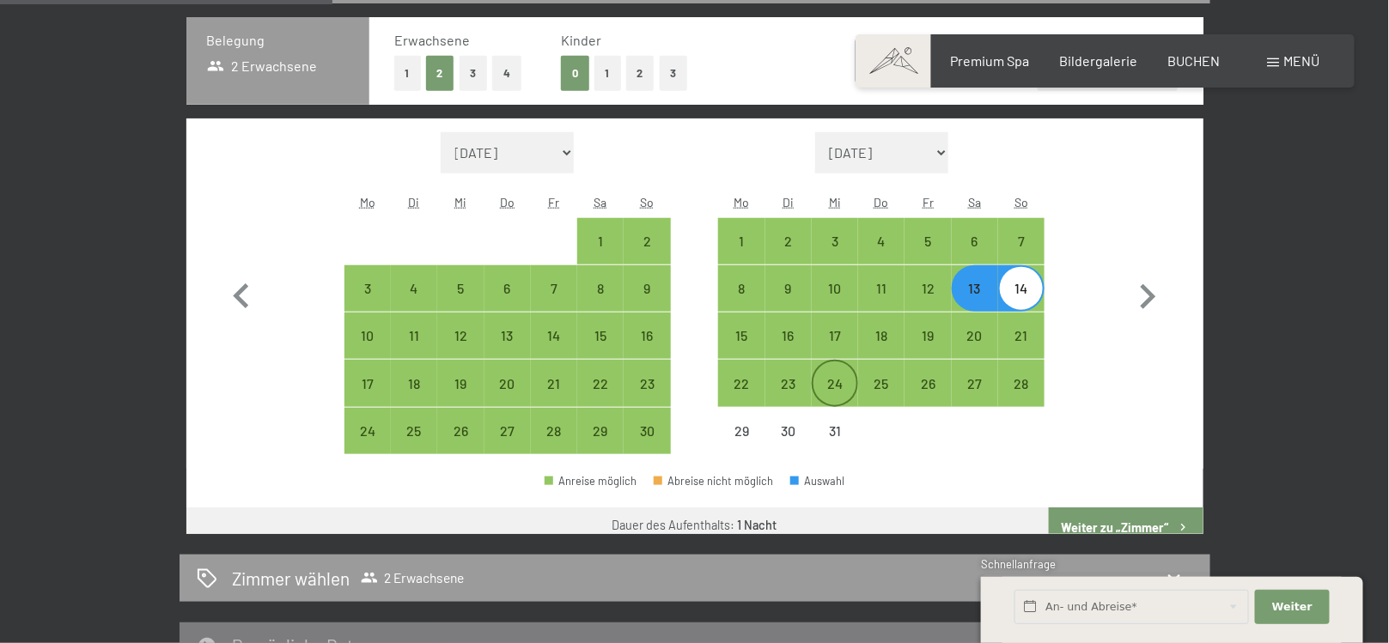
scroll to position [496, 0]
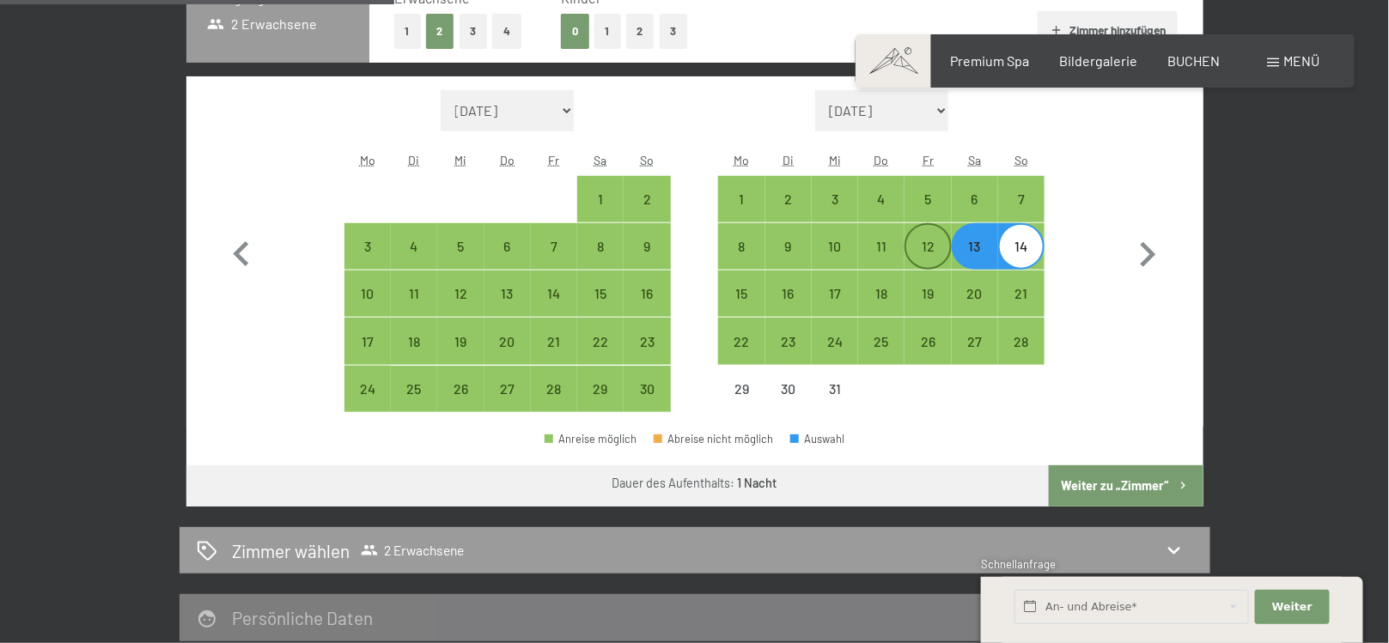
click at [923, 241] on div "12" at bounding box center [927, 261] width 43 height 43
select select "2025-11-01"
select select "2025-12-01"
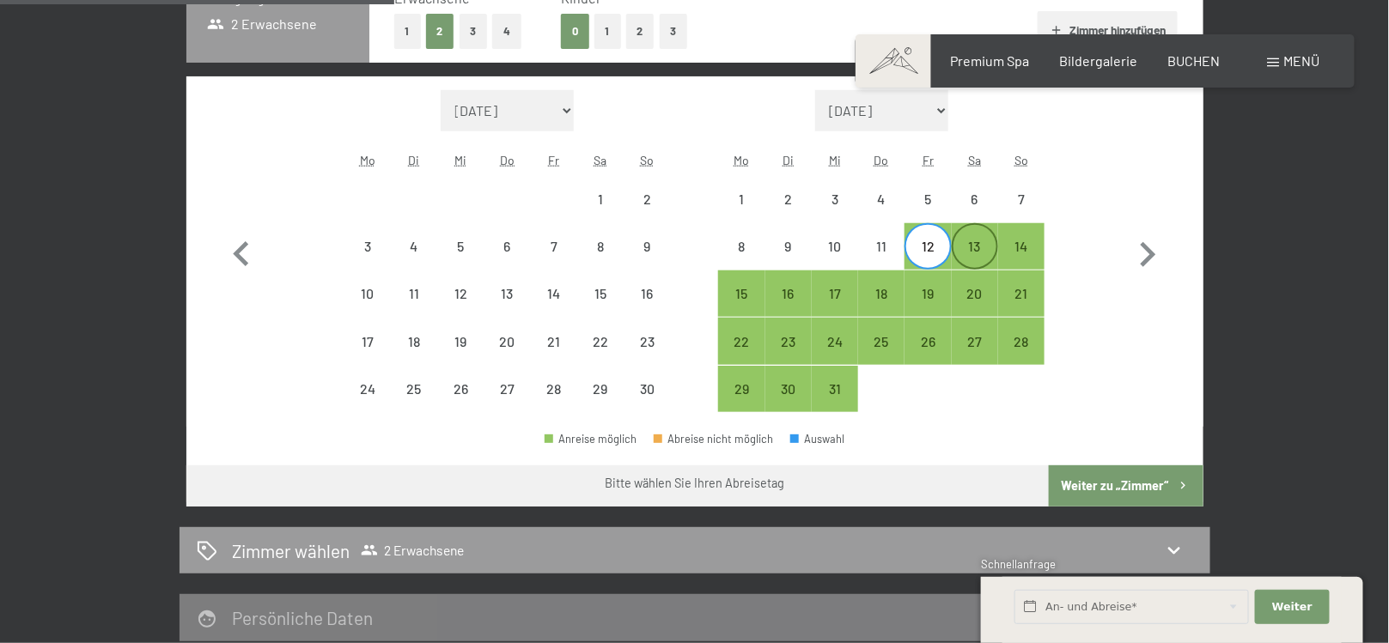
click at [970, 244] on div "13" at bounding box center [975, 261] width 43 height 43
select select "2025-11-01"
select select "2025-12-01"
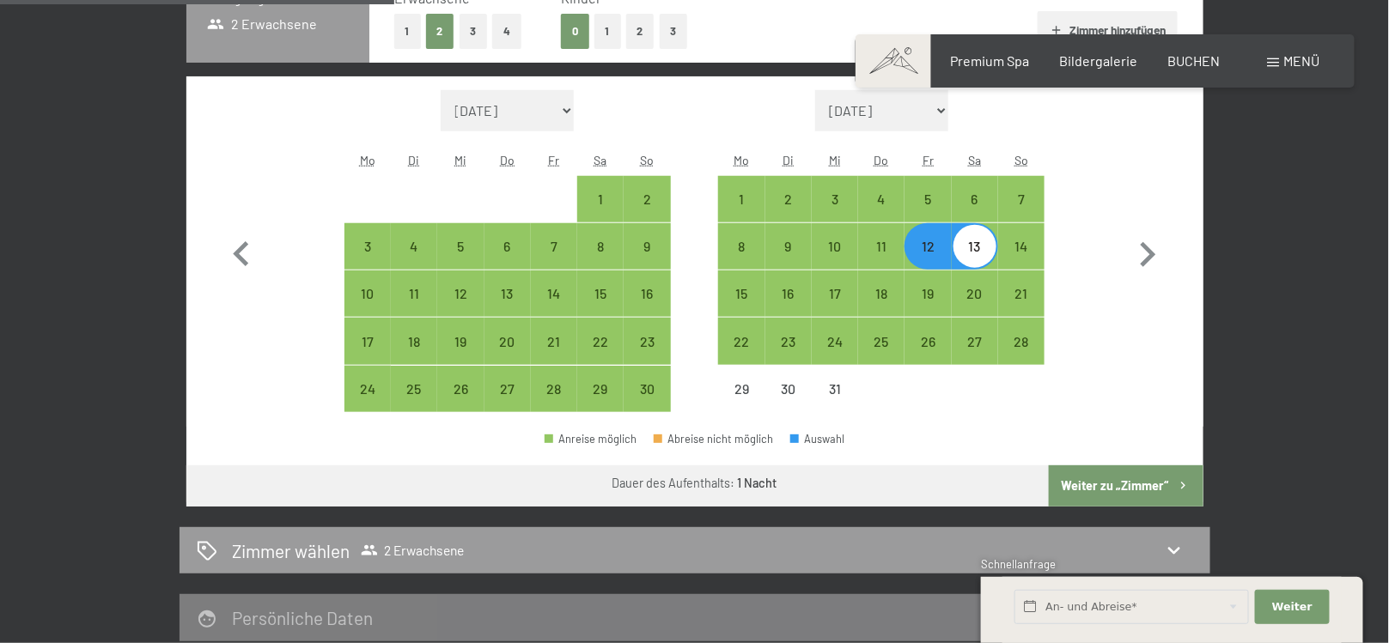
click at [1131, 487] on button "Weiter zu „Zimmer“" at bounding box center [1126, 486] width 154 height 41
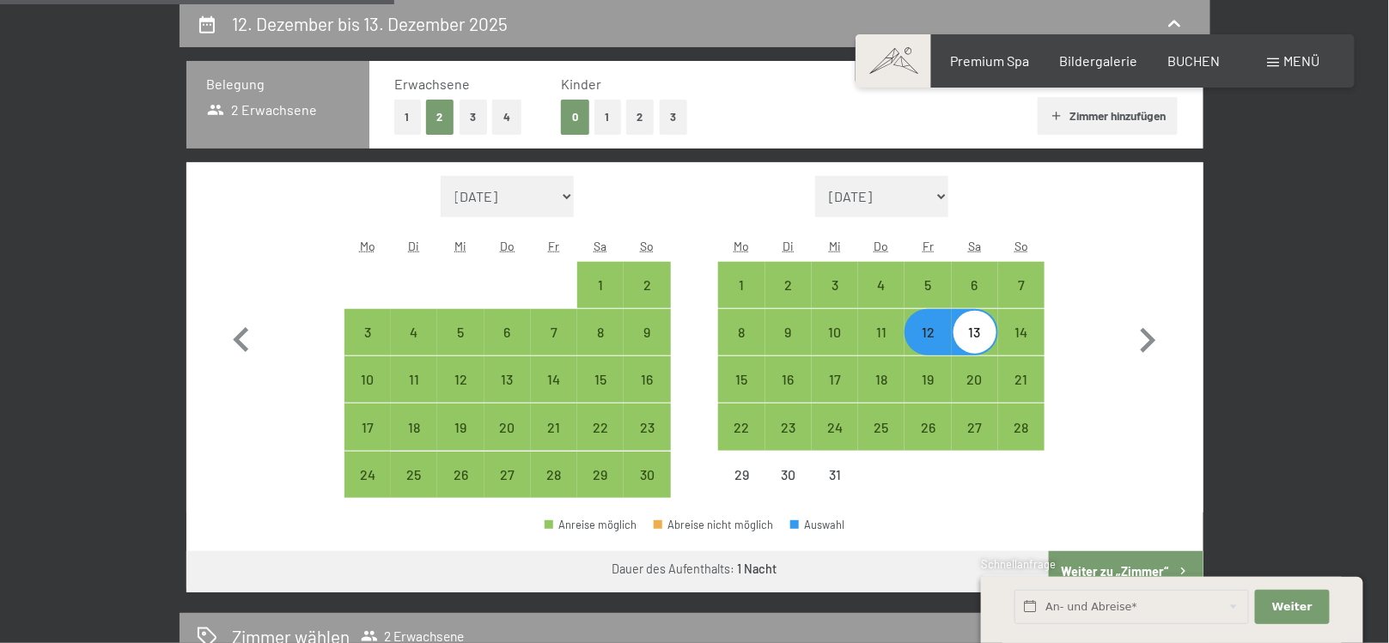
select select "2025-11-01"
select select "2025-12-01"
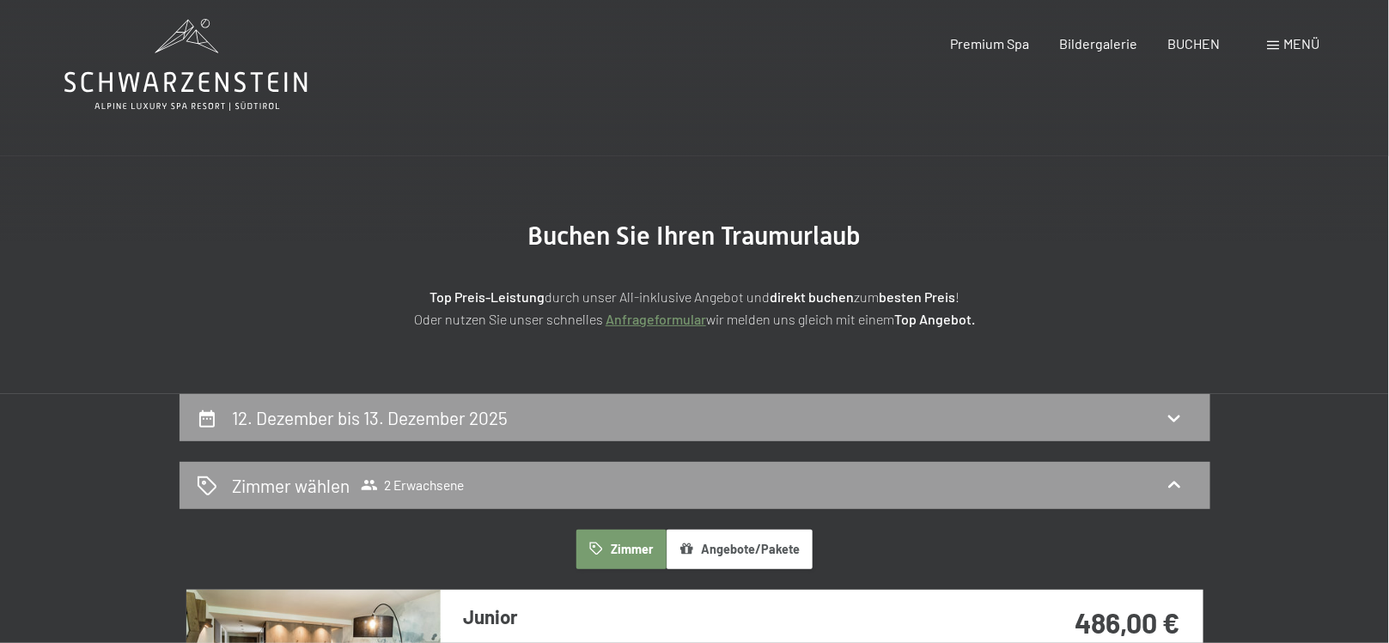
scroll to position [0, 0]
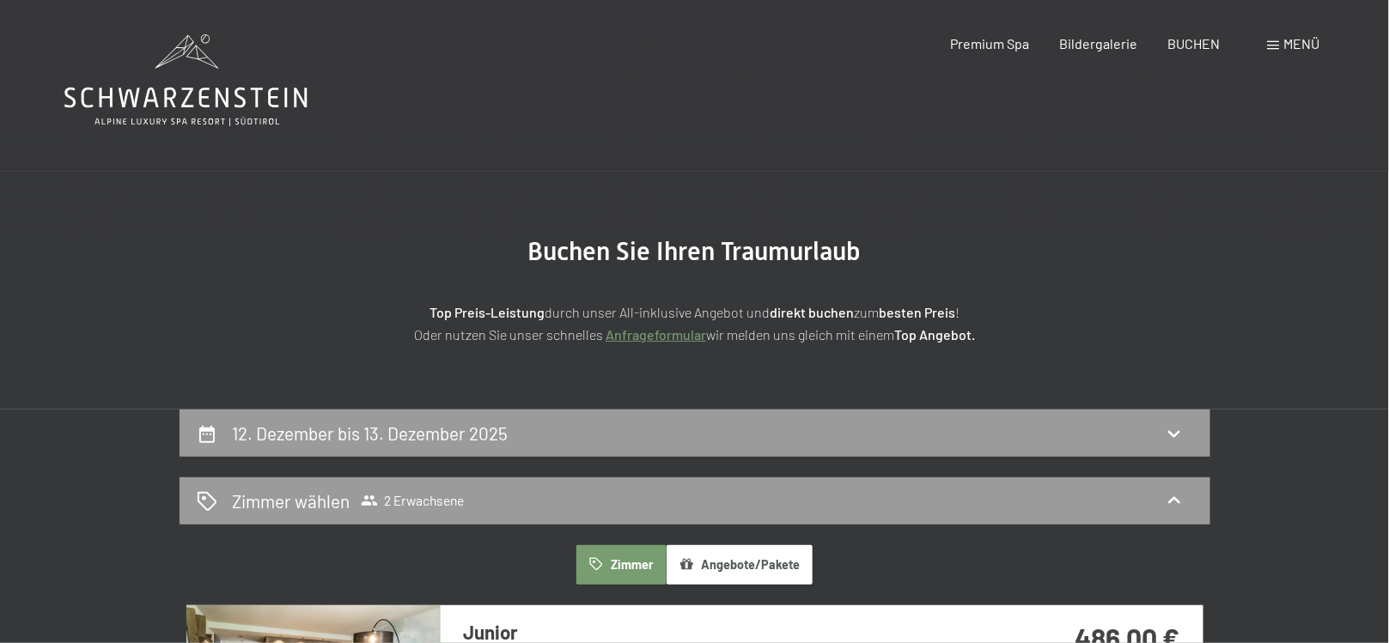
click at [284, 104] on icon at bounding box center [185, 80] width 243 height 92
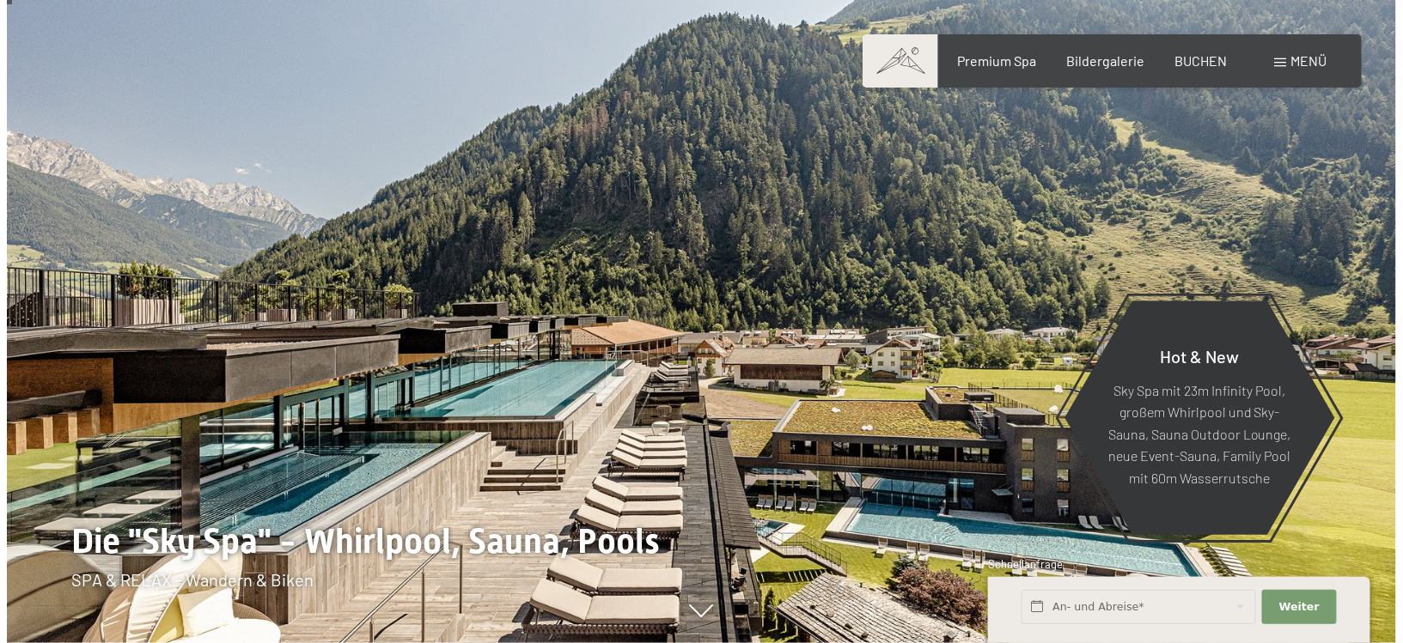
scroll to position [86, 0]
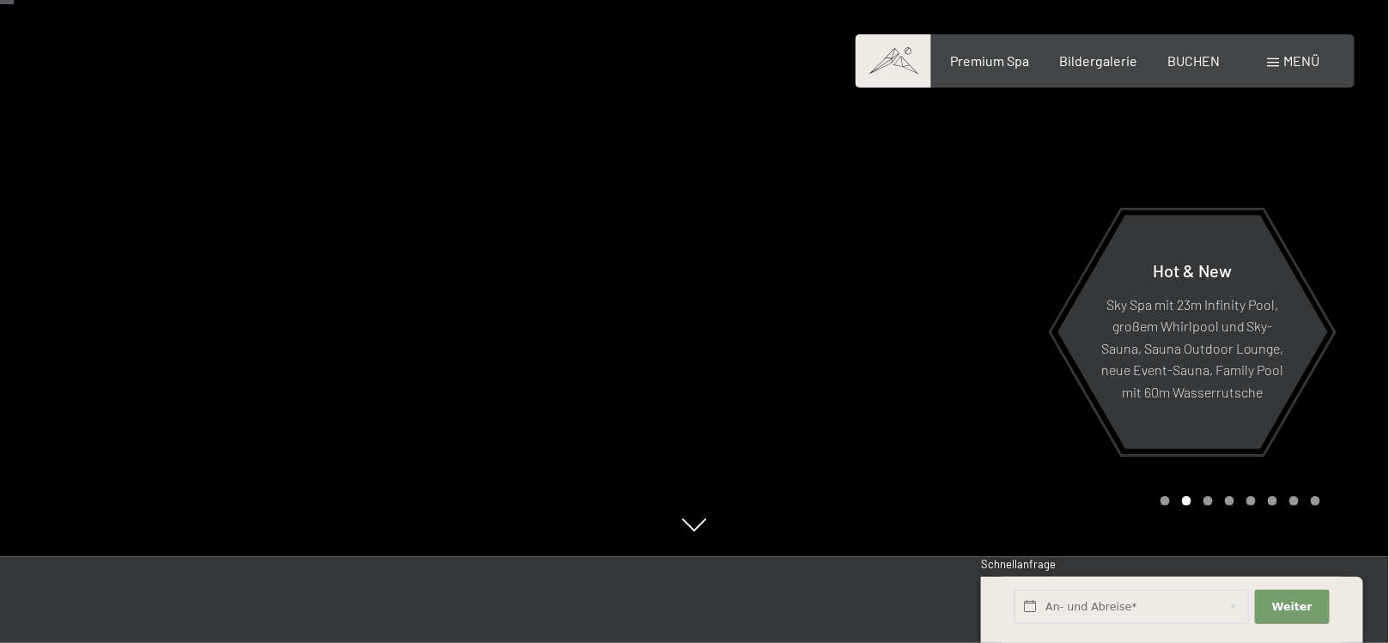
click at [1277, 53] on div "Menü" at bounding box center [1294, 61] width 52 height 19
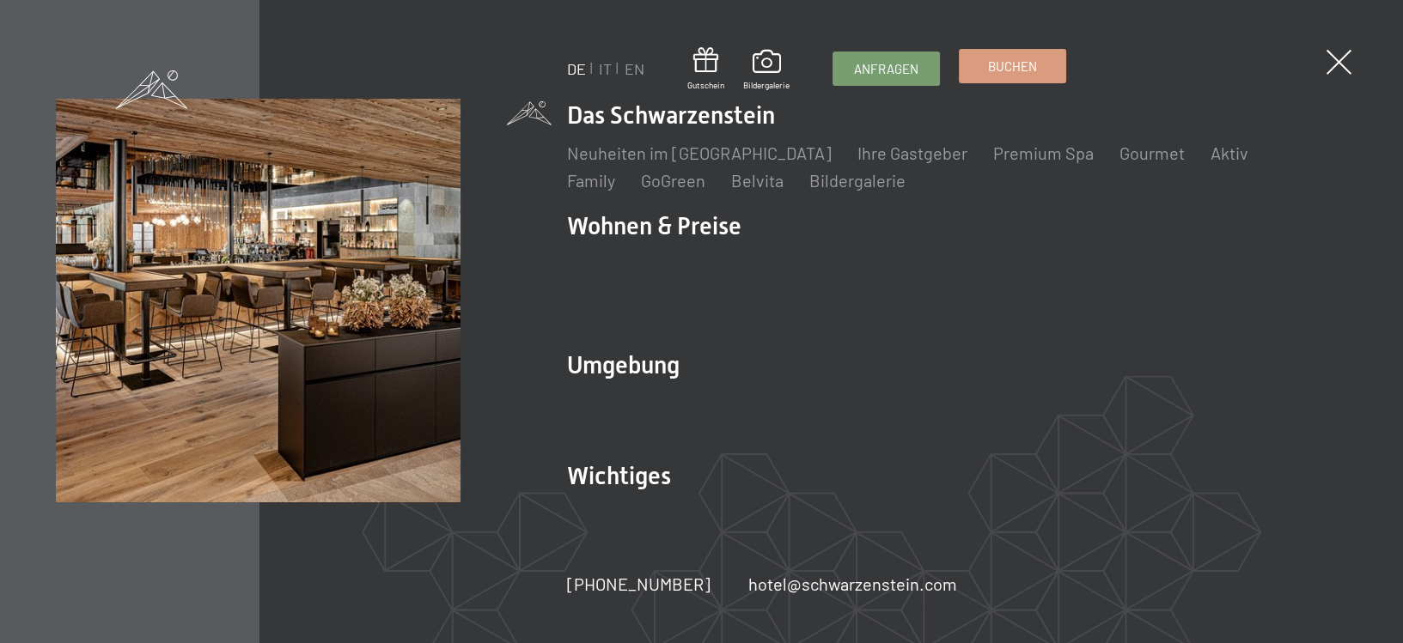
click at [1005, 70] on span "Buchen" at bounding box center [1012, 67] width 49 height 18
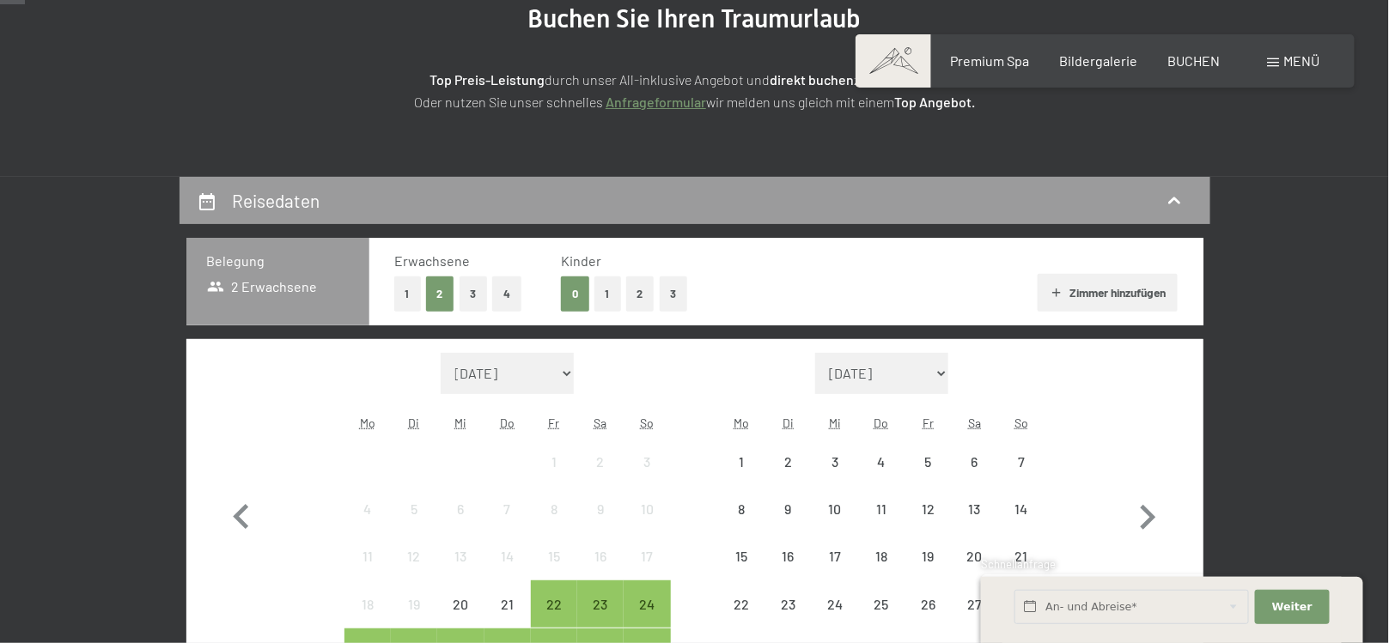
scroll to position [344, 0]
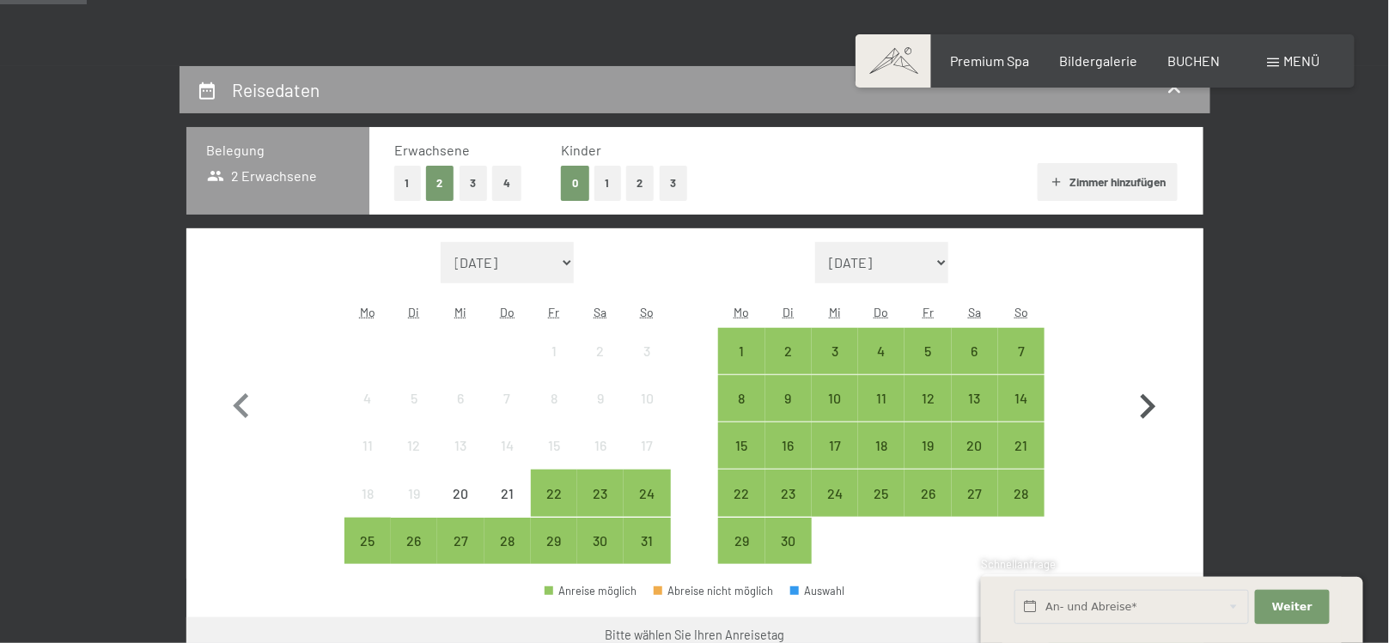
click at [1151, 392] on icon "button" at bounding box center [1148, 407] width 50 height 50
click at [1151, 393] on icon "button" at bounding box center [1148, 407] width 50 height 50
select select "2025-10-01"
select select "2025-11-01"
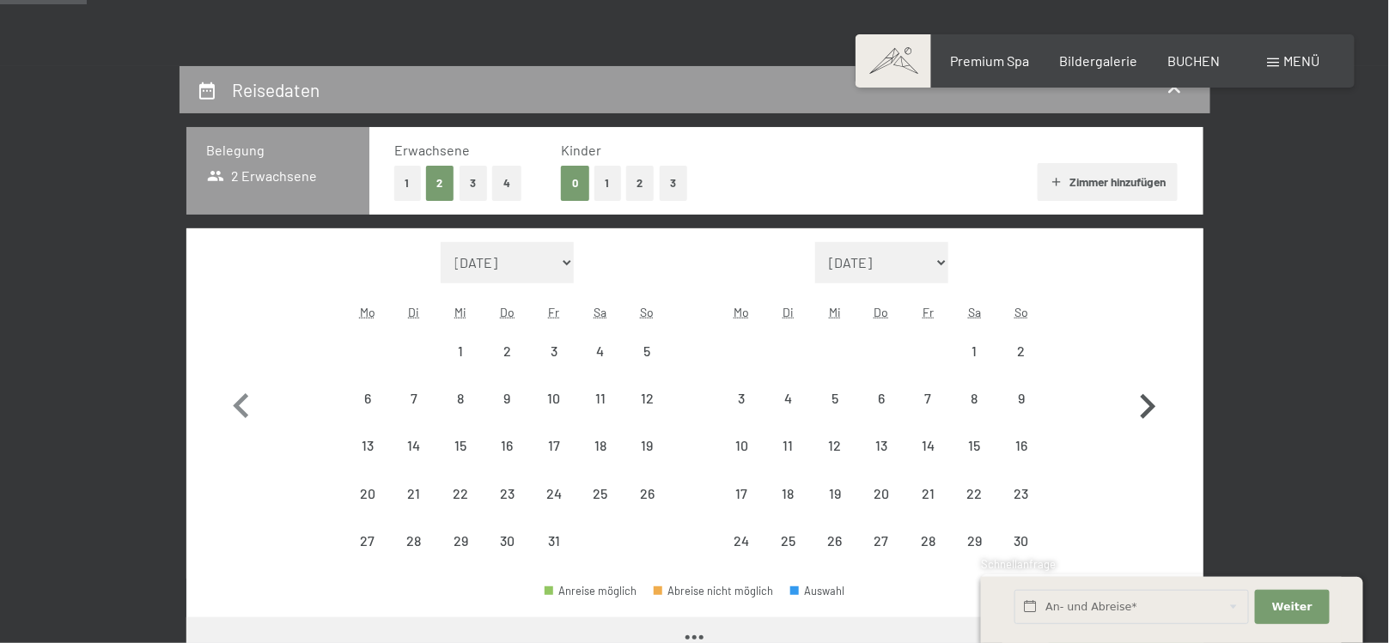
click at [1151, 393] on icon "button" at bounding box center [1148, 407] width 50 height 50
select select "2025-11-01"
select select "2025-12-01"
click at [937, 393] on div "12" at bounding box center [927, 413] width 43 height 43
select select "2025-11-01"
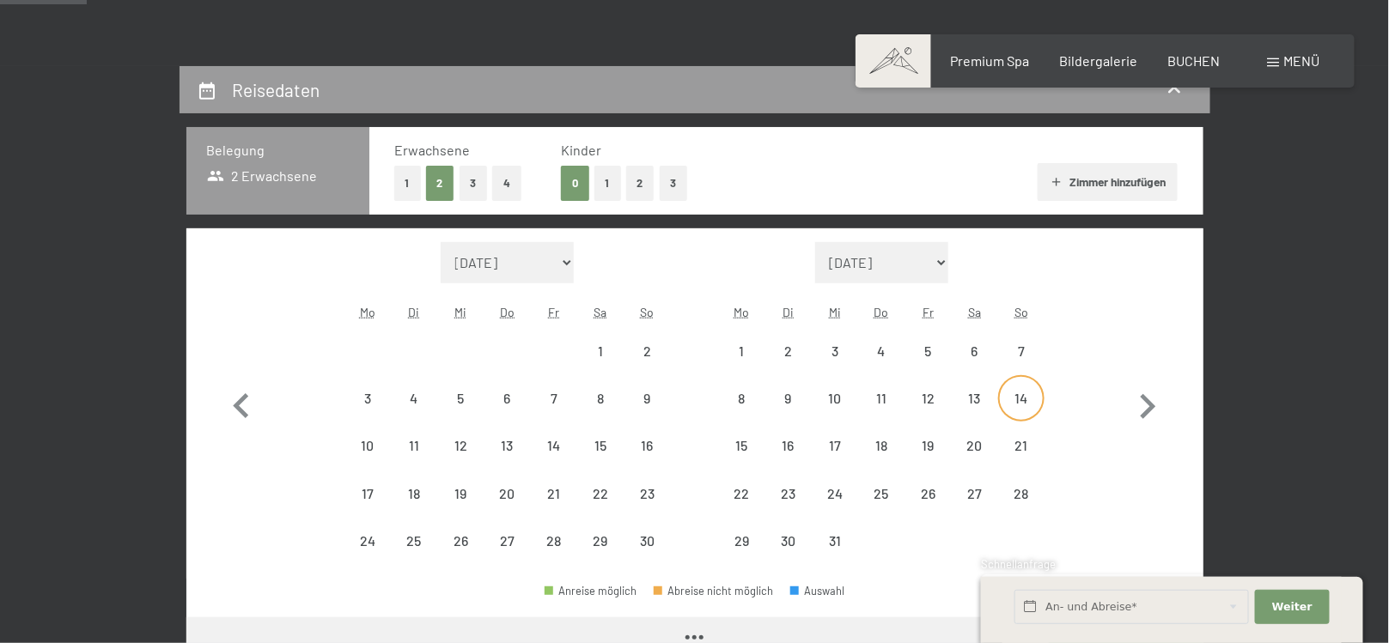
select select "2025-12-01"
select select "2025-11-01"
select select "2025-12-01"
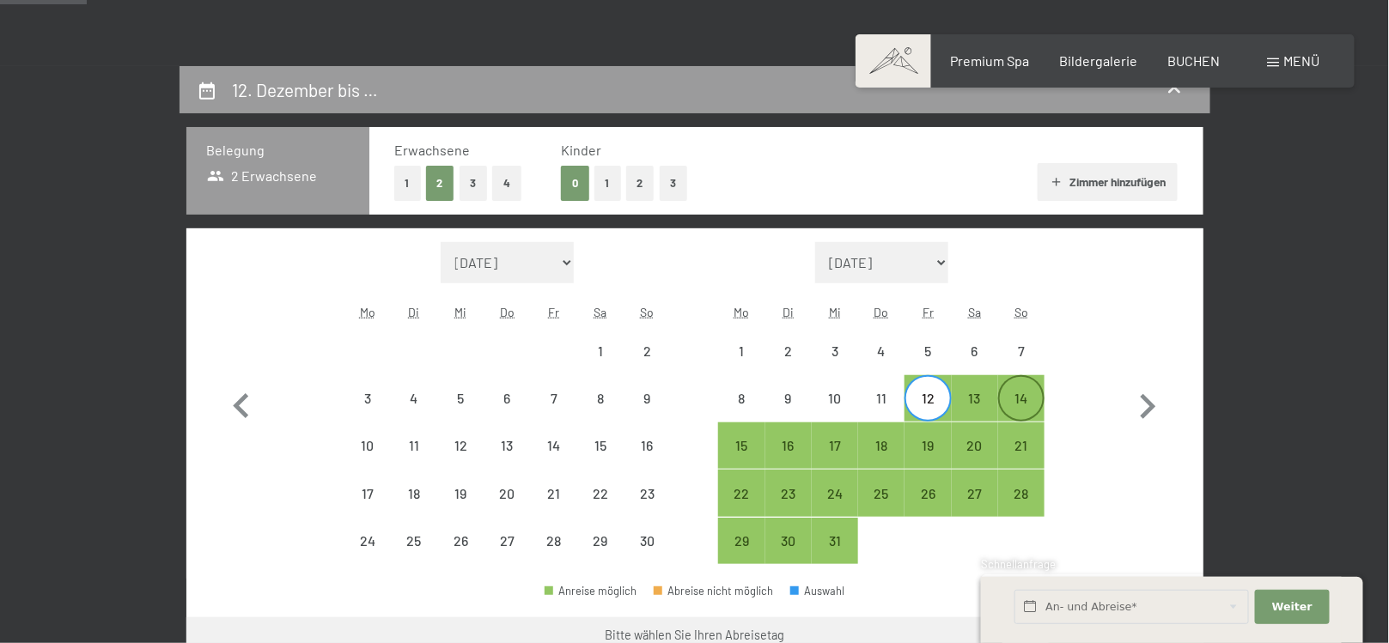
click at [1016, 394] on div "14" at bounding box center [1021, 413] width 43 height 43
select select "2025-11-01"
select select "2025-12-01"
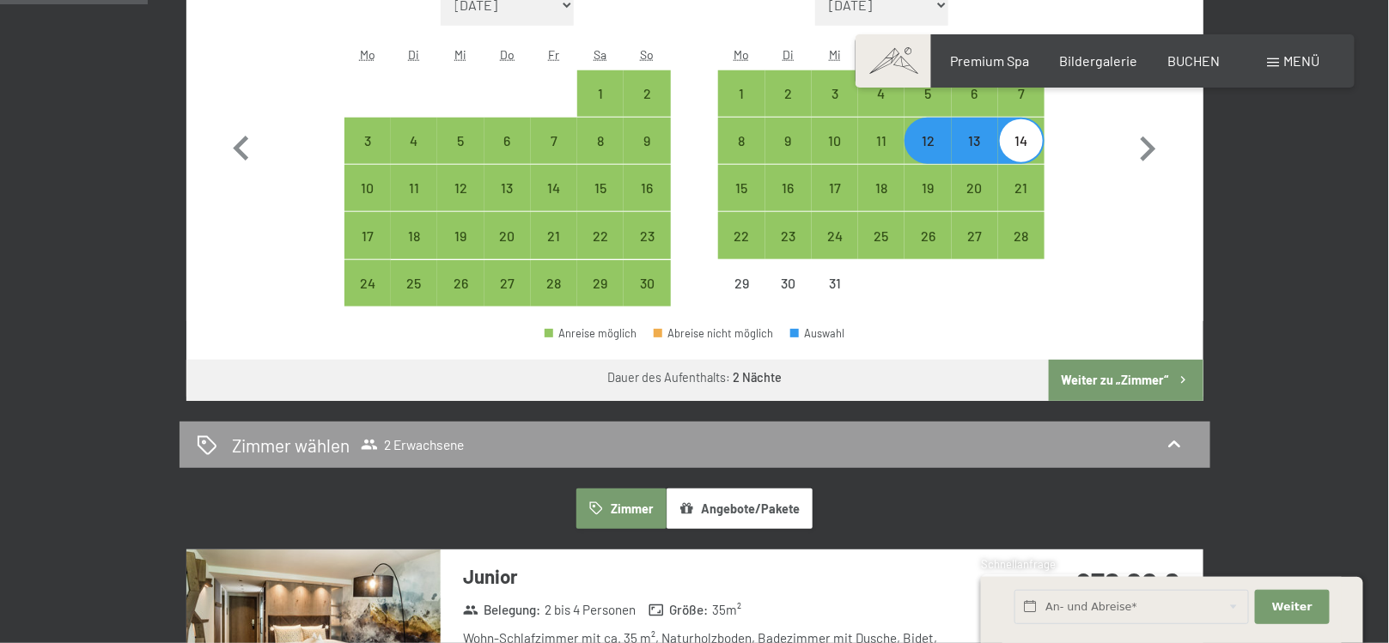
click at [1092, 372] on button "Weiter zu „Zimmer“" at bounding box center [1126, 380] width 154 height 41
select select "2025-11-01"
select select "2025-12-01"
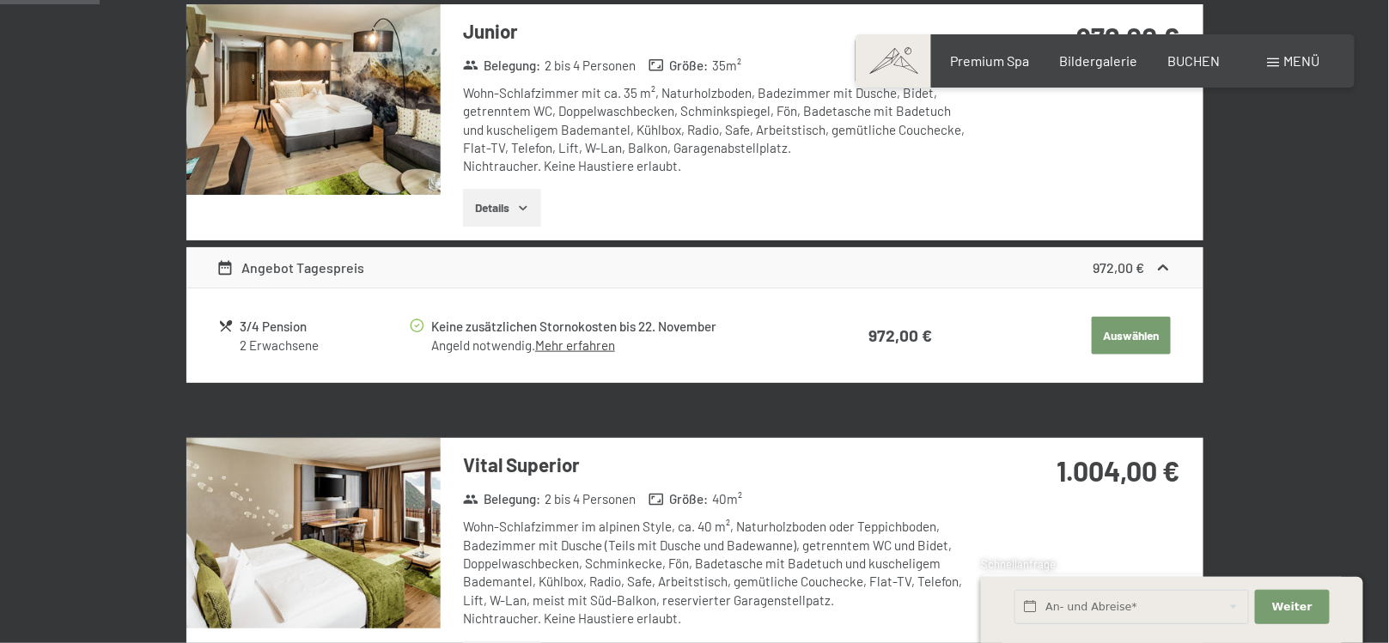
scroll to position [410, 0]
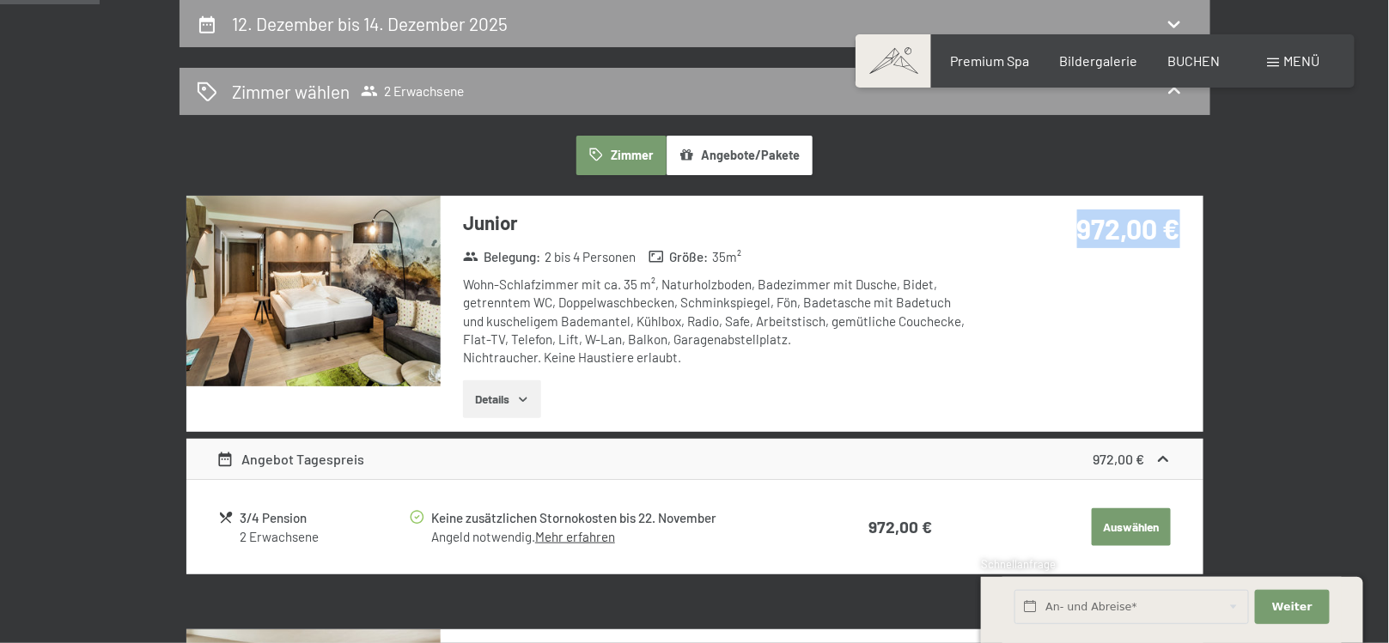
drag, startPoint x: 1035, startPoint y: 229, endPoint x: 1196, endPoint y: 216, distance: 161.2
click at [1196, 216] on div "972,00 €" at bounding box center [1088, 249] width 229 height 107
click at [1174, 333] on div "Junior Belegung : 2 bis 4 Personen Größe : 35 m² Wohn-Schlafzimmer mit ca. 35 m…" at bounding box center [694, 314] width 1017 height 236
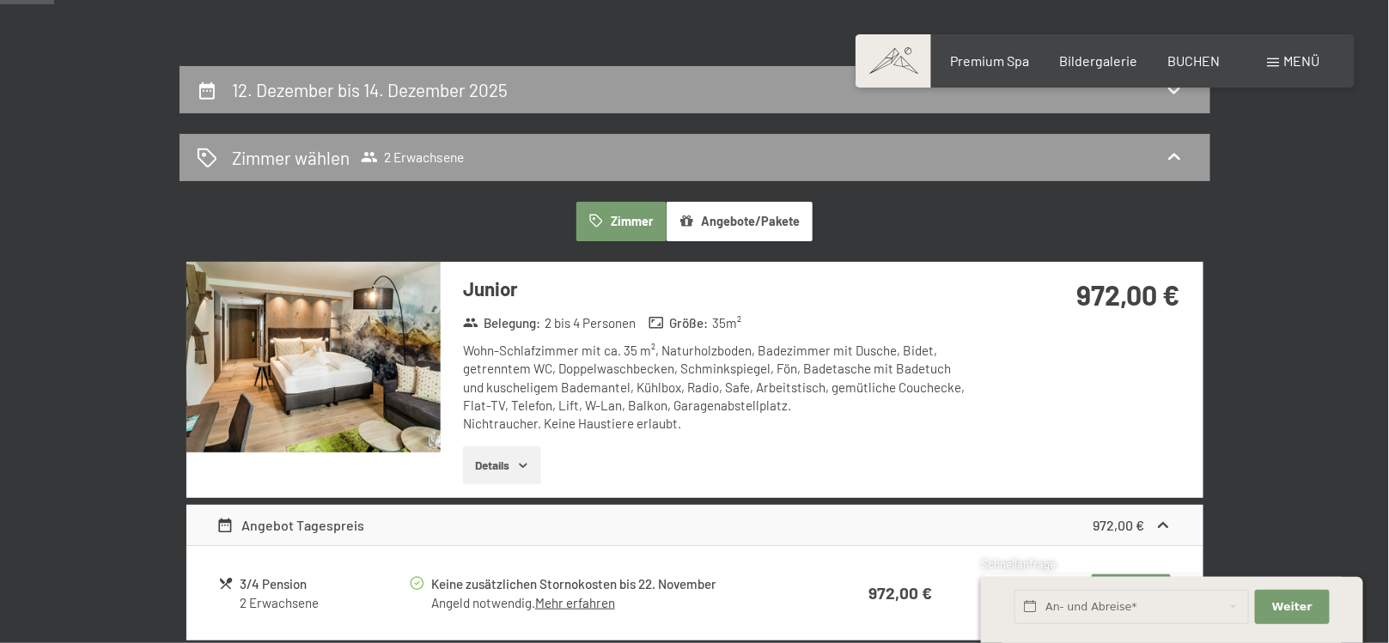
scroll to position [0, 0]
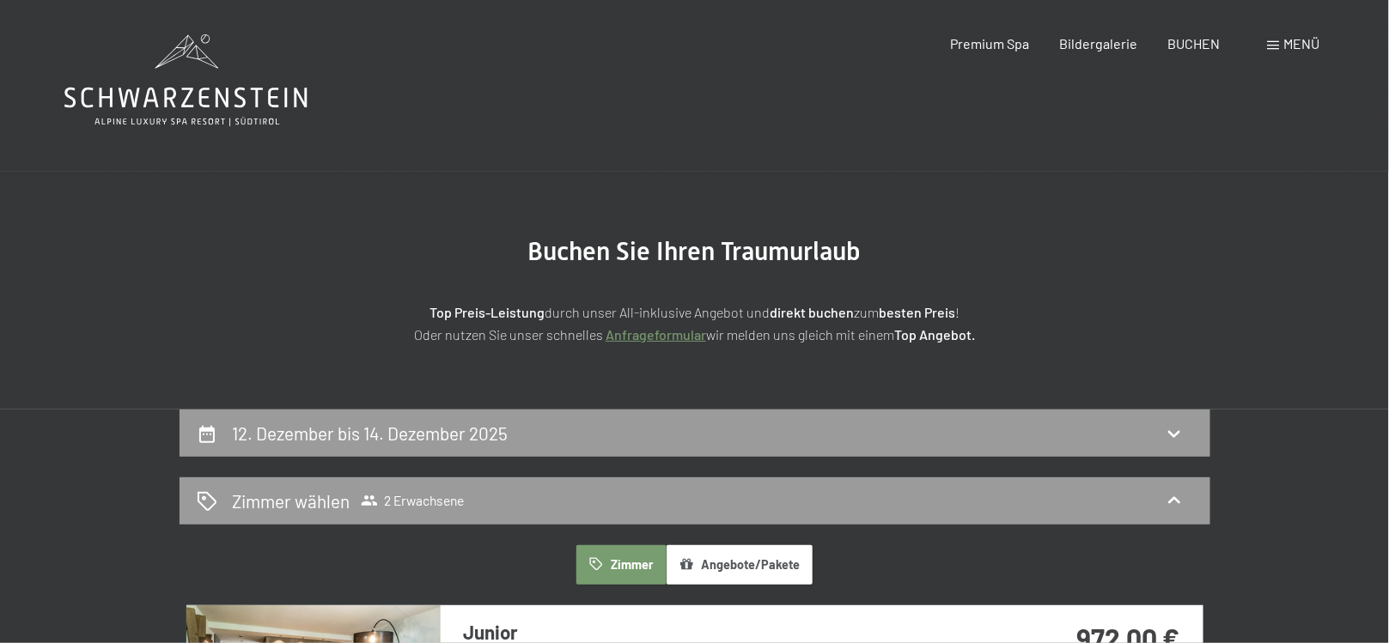
click at [274, 97] on icon at bounding box center [185, 98] width 243 height 21
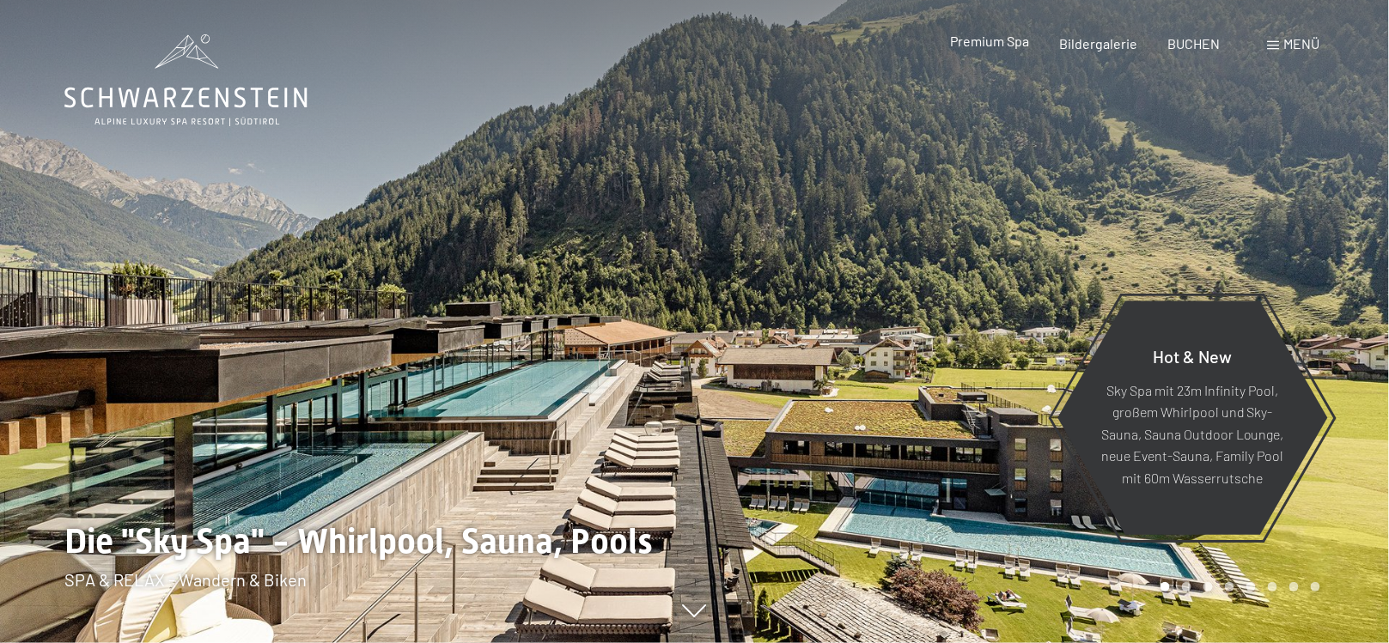
click at [985, 45] on span "Premium Spa" at bounding box center [989, 41] width 79 height 16
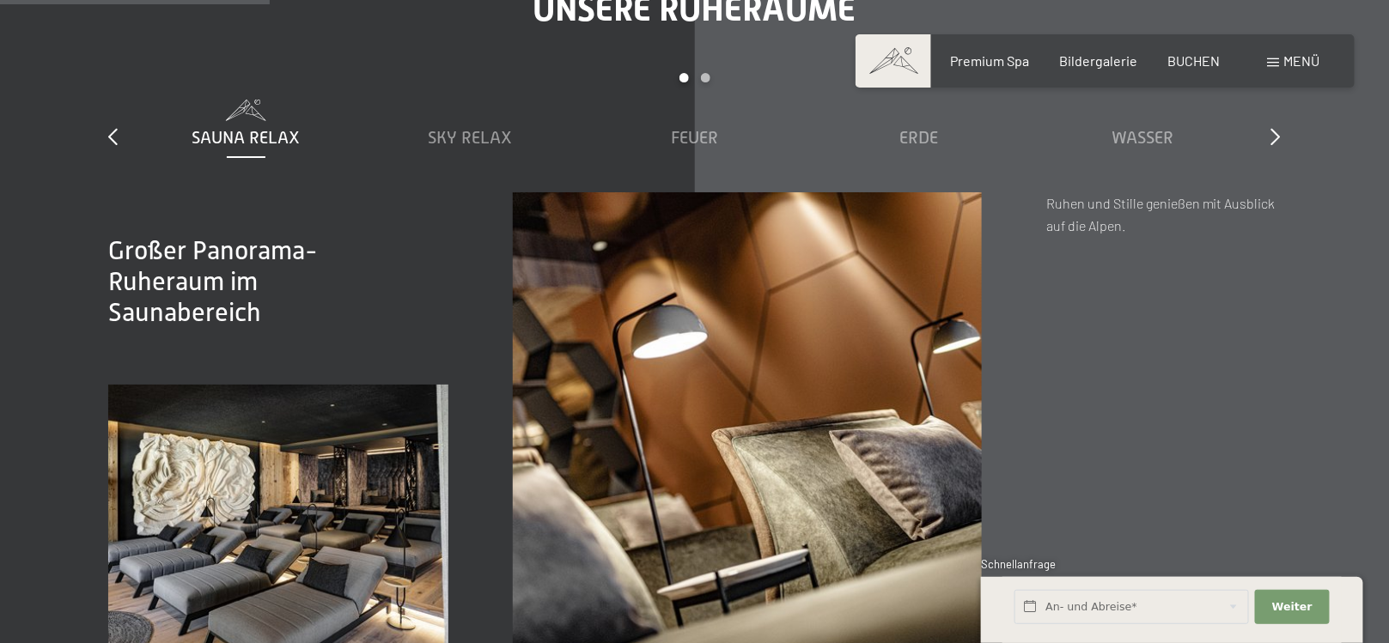
scroll to position [2406, 0]
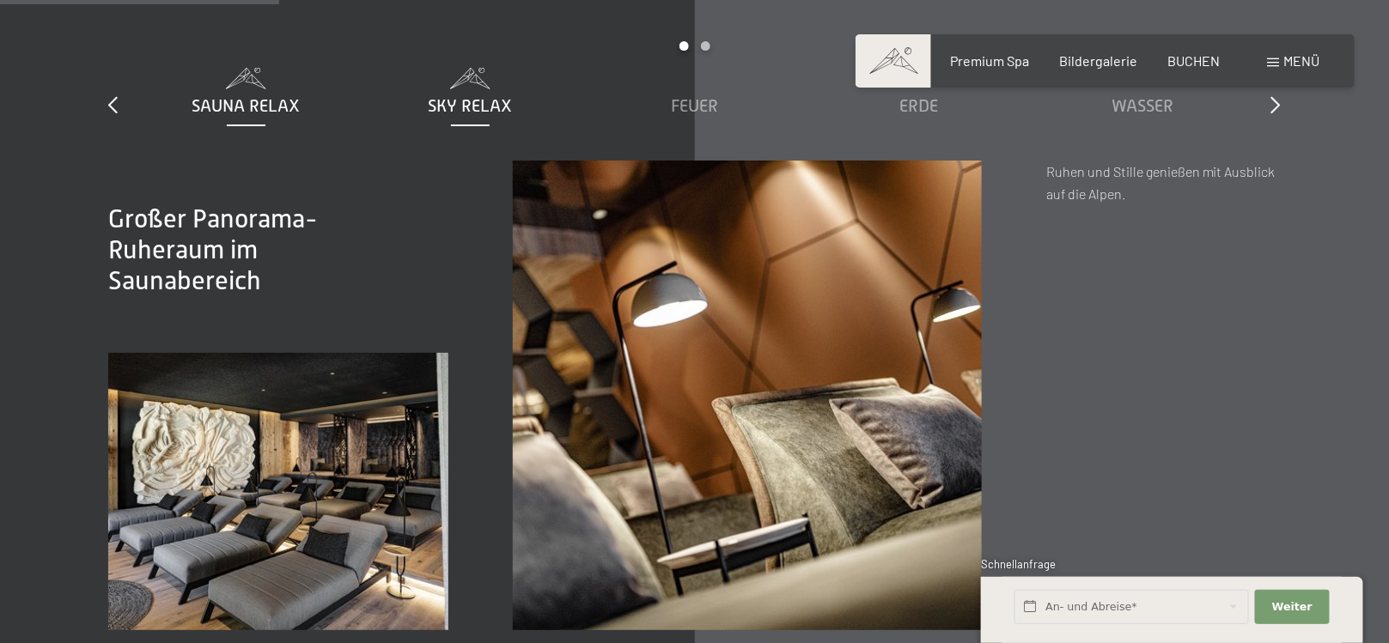
click at [486, 96] on span "Sky Relax" at bounding box center [471, 105] width 84 height 19
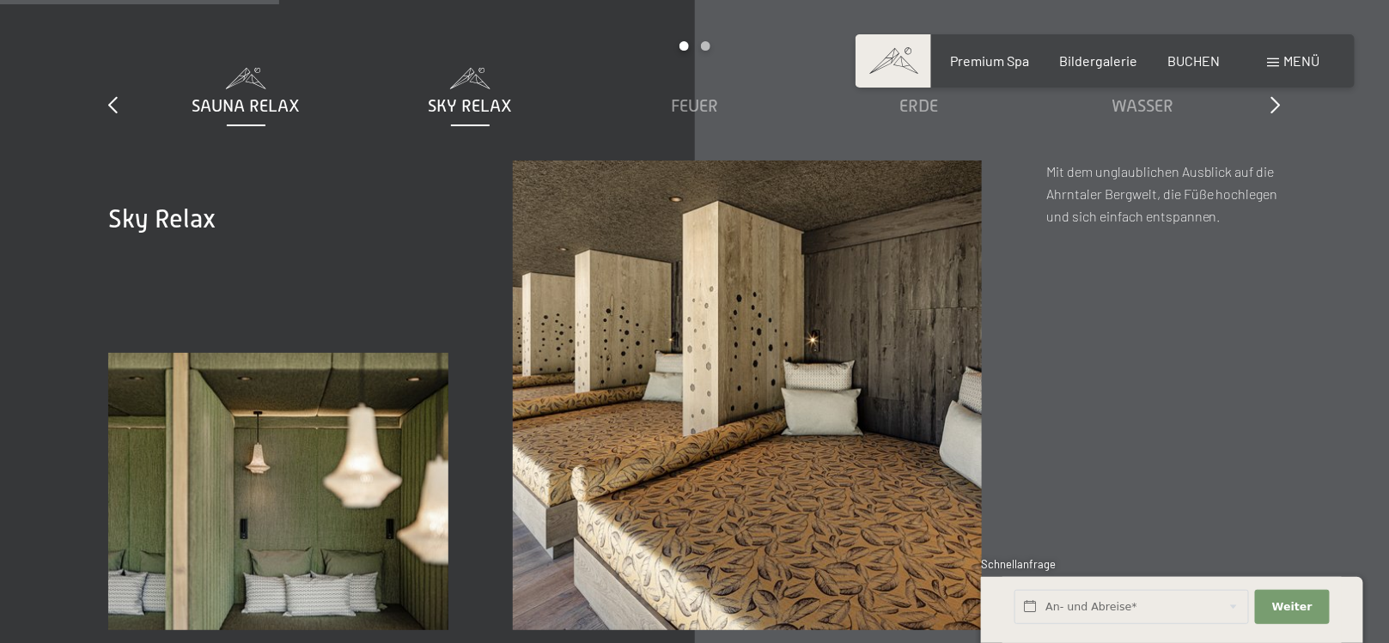
click at [301, 96] on span "Sauna Relax" at bounding box center [246, 105] width 108 height 19
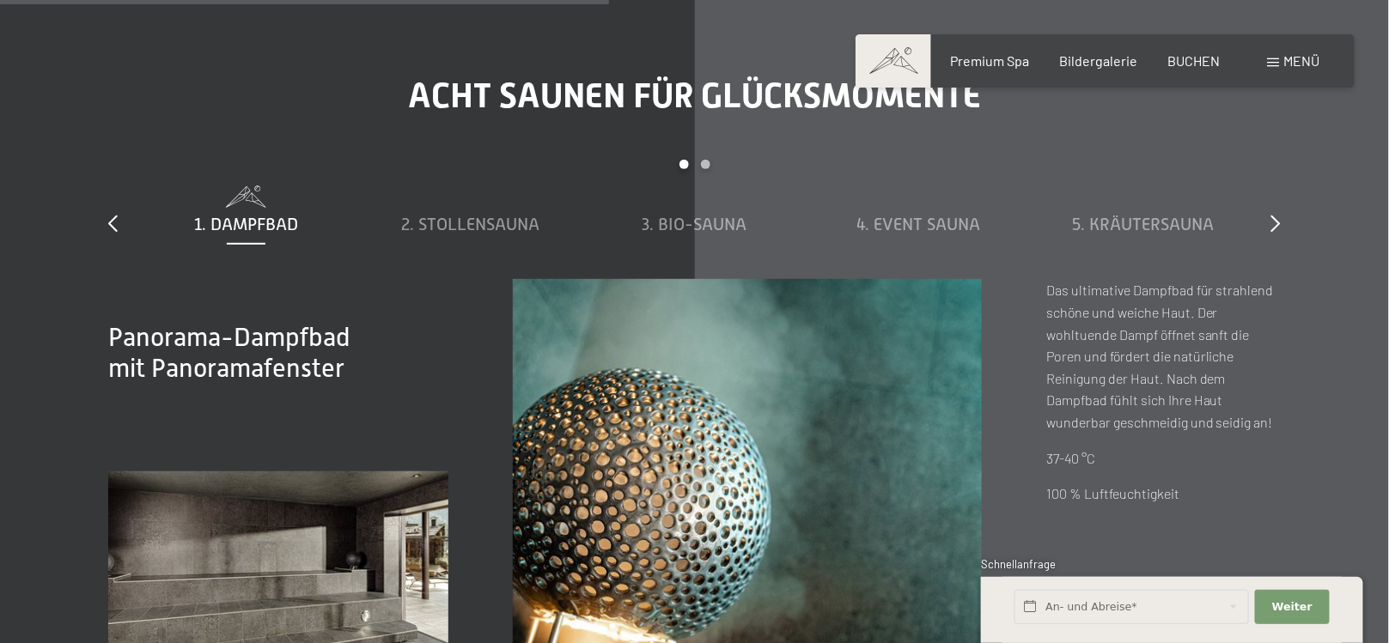
scroll to position [5327, 0]
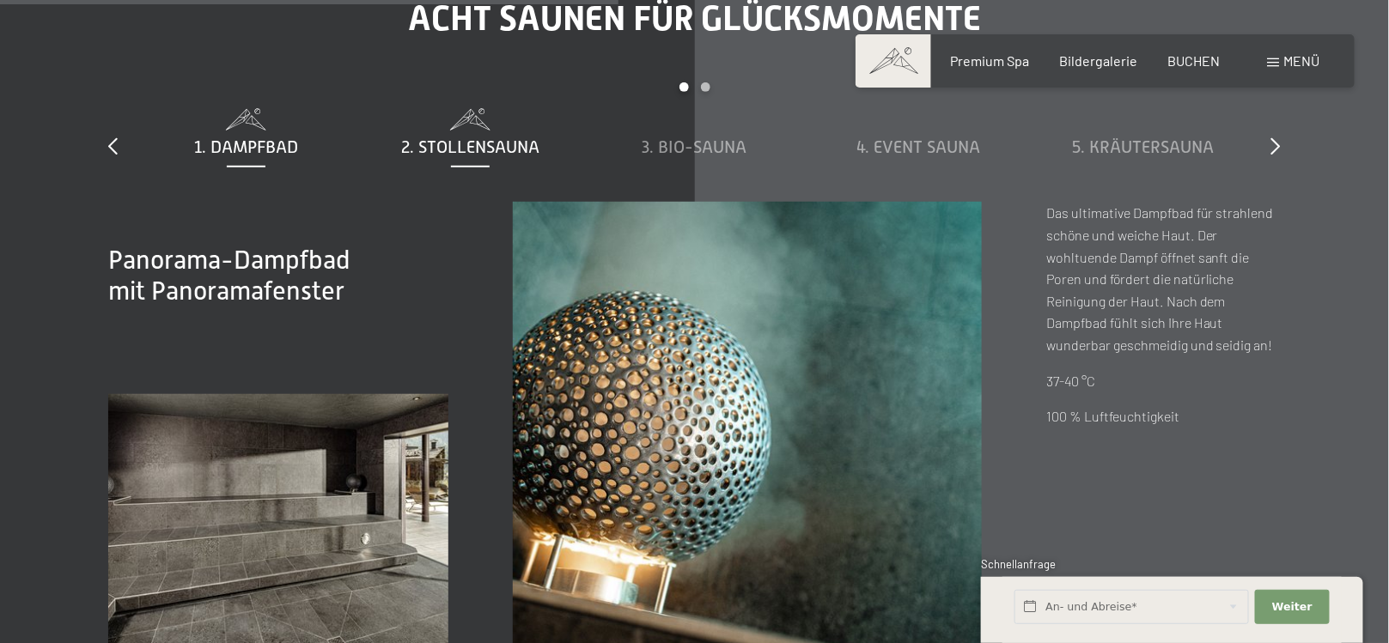
click at [515, 137] on span "2. Stollensauna" at bounding box center [470, 146] width 138 height 19
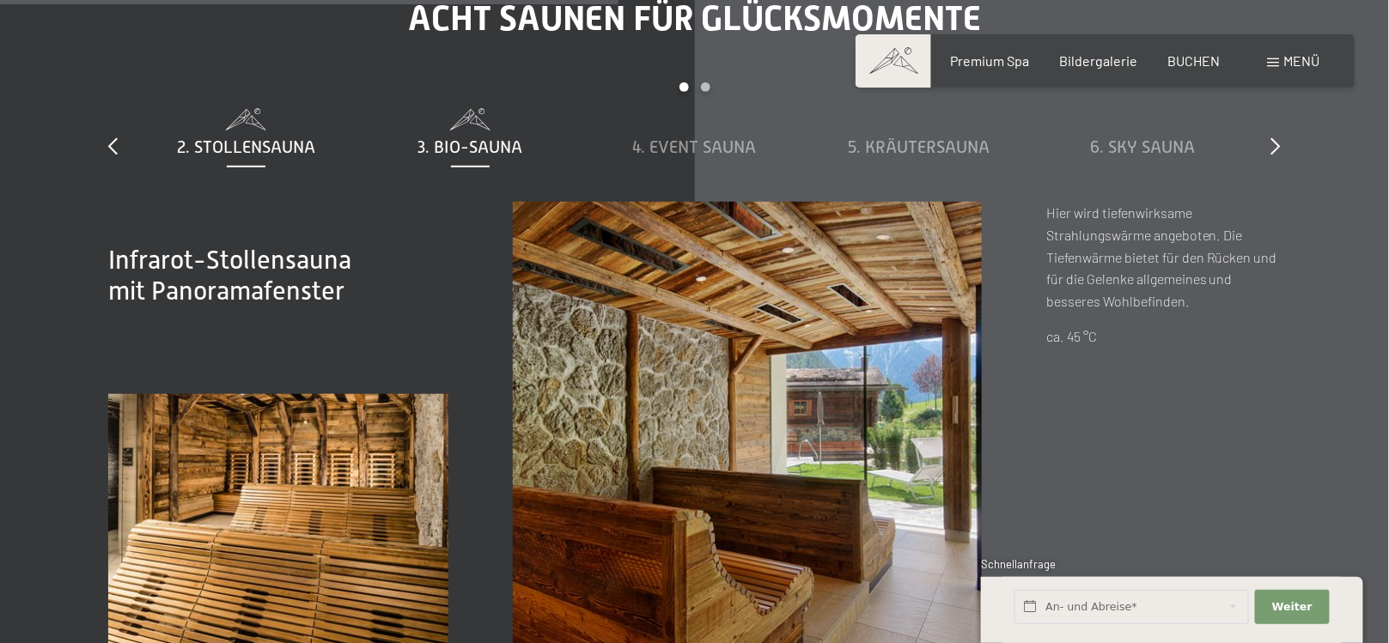
click at [518, 137] on span "3. Bio-Sauna" at bounding box center [470, 146] width 105 height 19
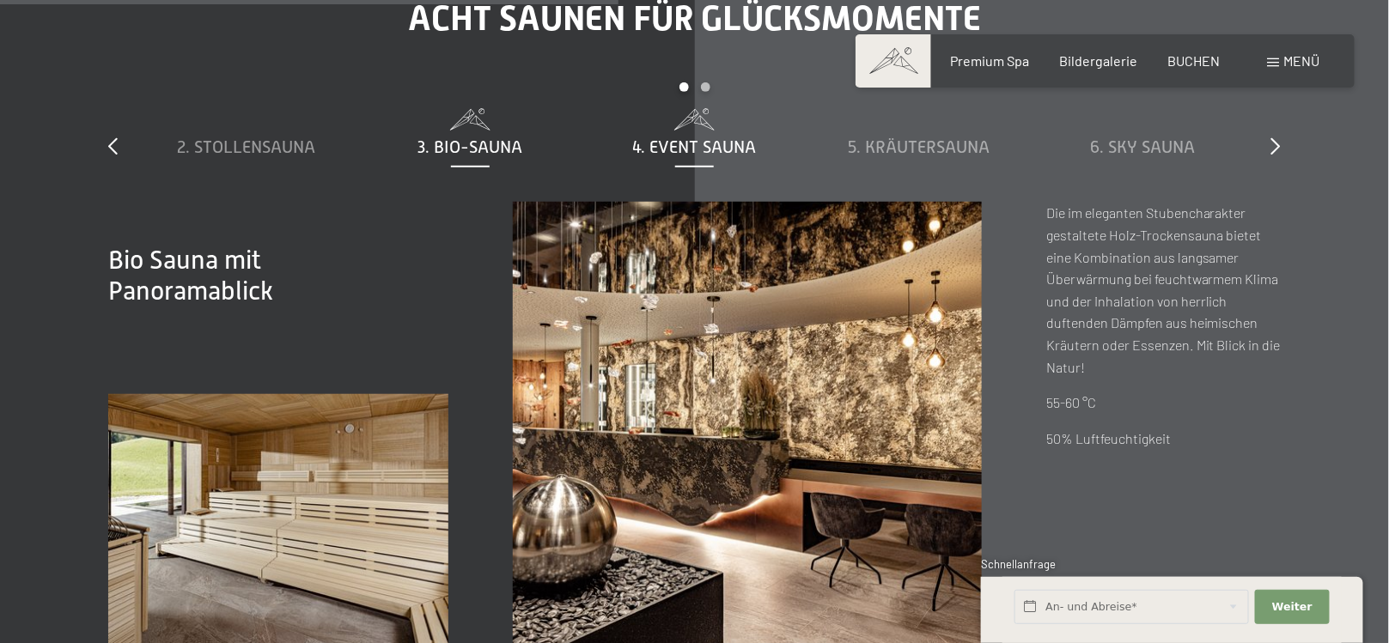
click at [636, 137] on span "4. Event Sauna" at bounding box center [695, 146] width 124 height 19
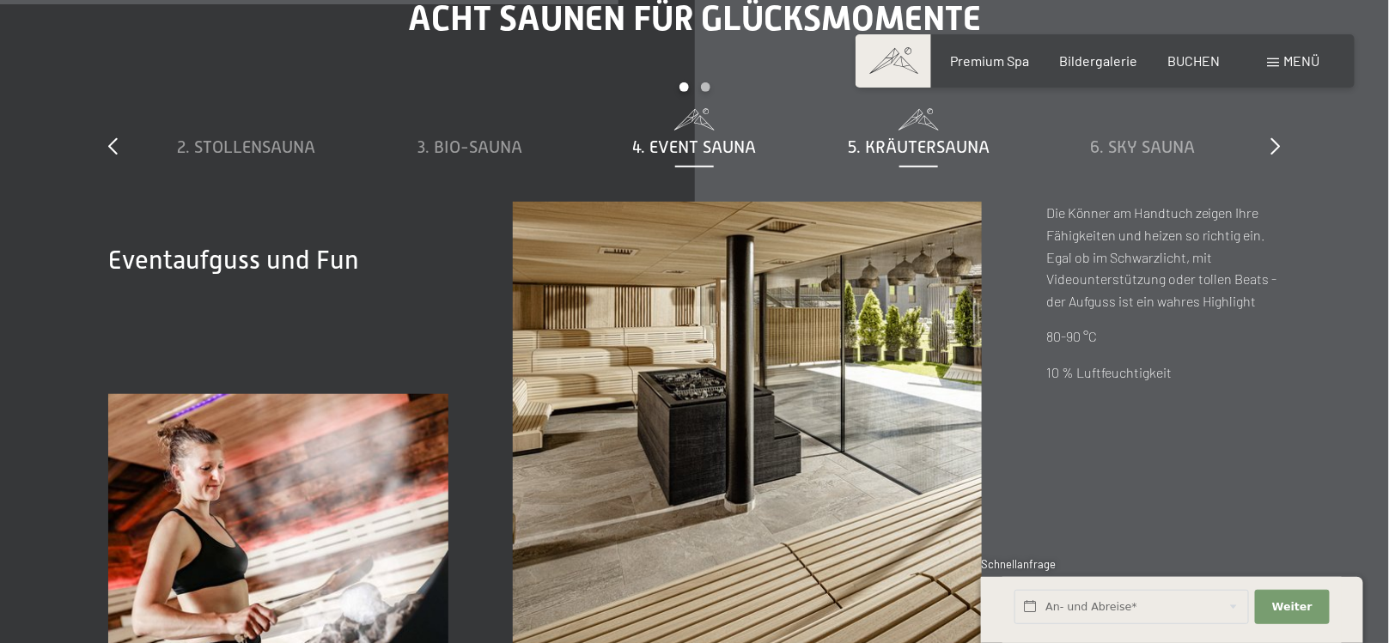
click at [942, 137] on span "5. Kräutersauna" at bounding box center [919, 146] width 142 height 19
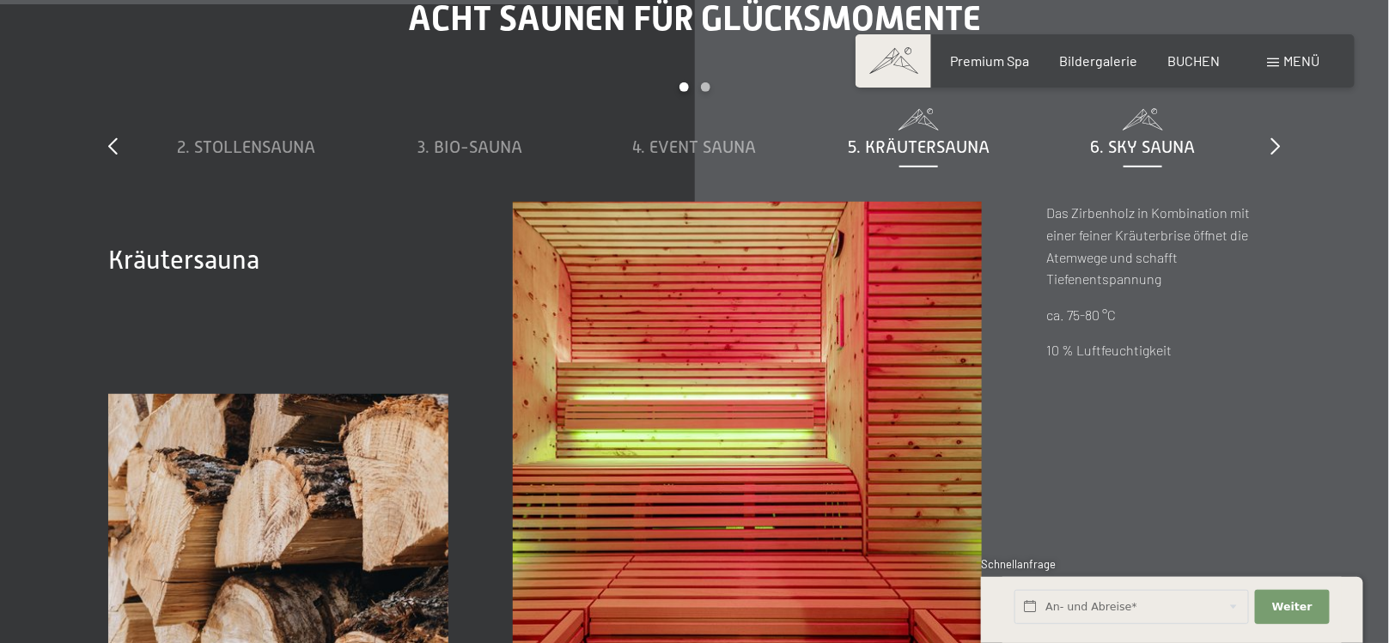
click at [1128, 137] on span "6. Sky Sauna" at bounding box center [1143, 146] width 105 height 19
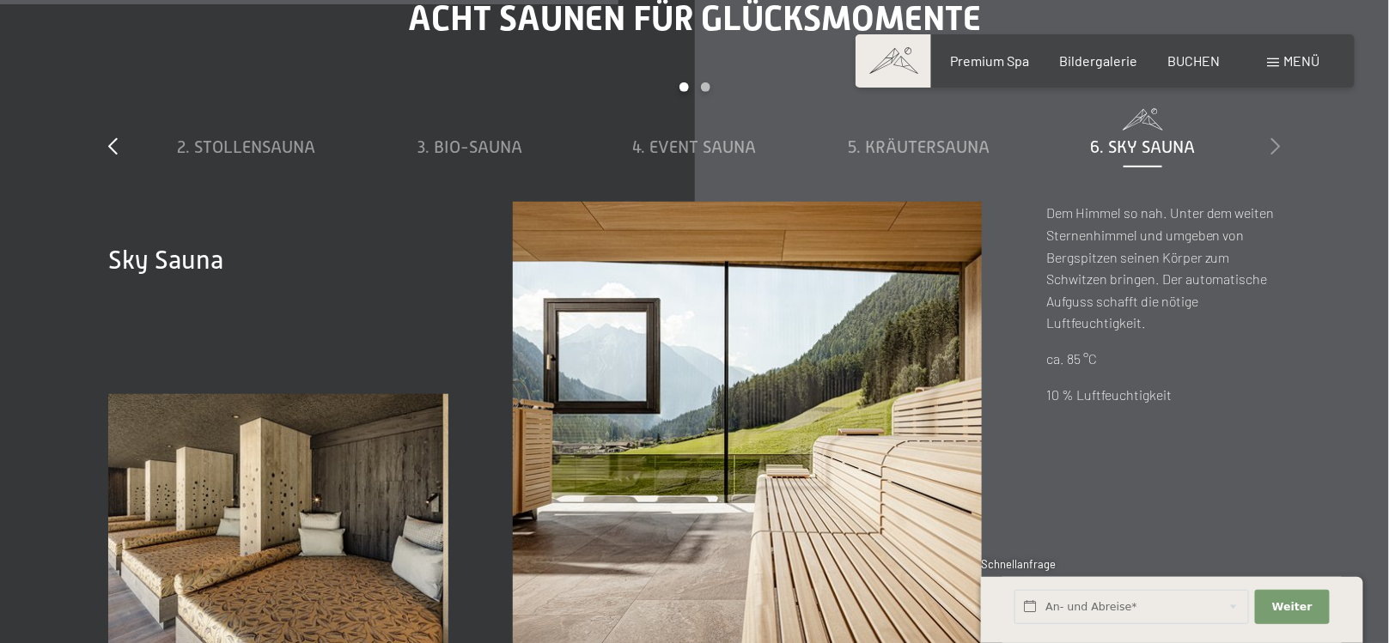
click at [1272, 137] on icon at bounding box center [1276, 145] width 9 height 17
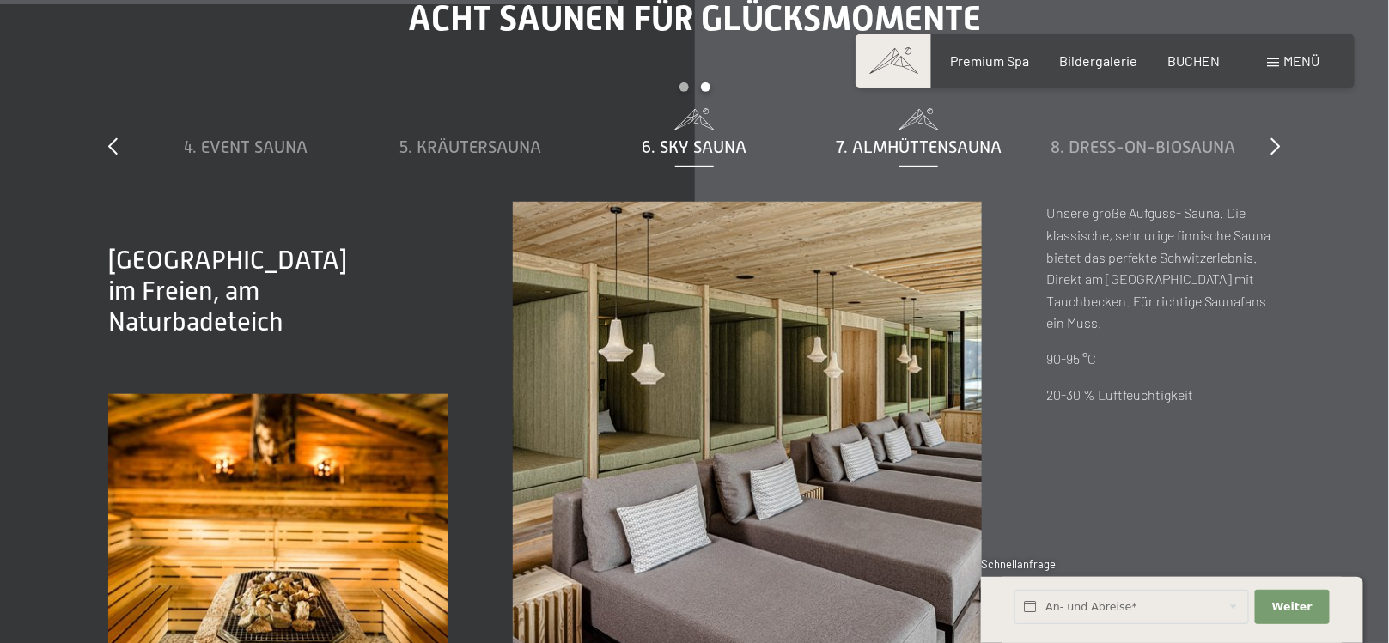
click at [667, 137] on span "6. Sky Sauna" at bounding box center [695, 146] width 105 height 19
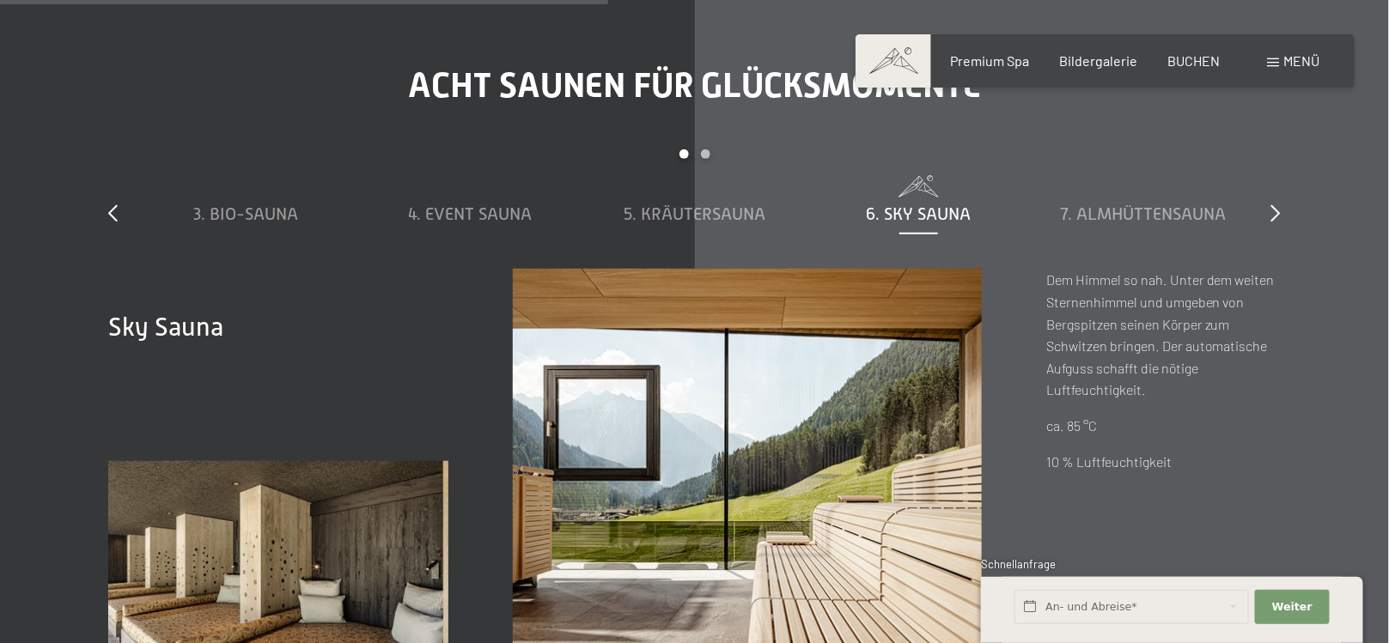
scroll to position [5240, 0]
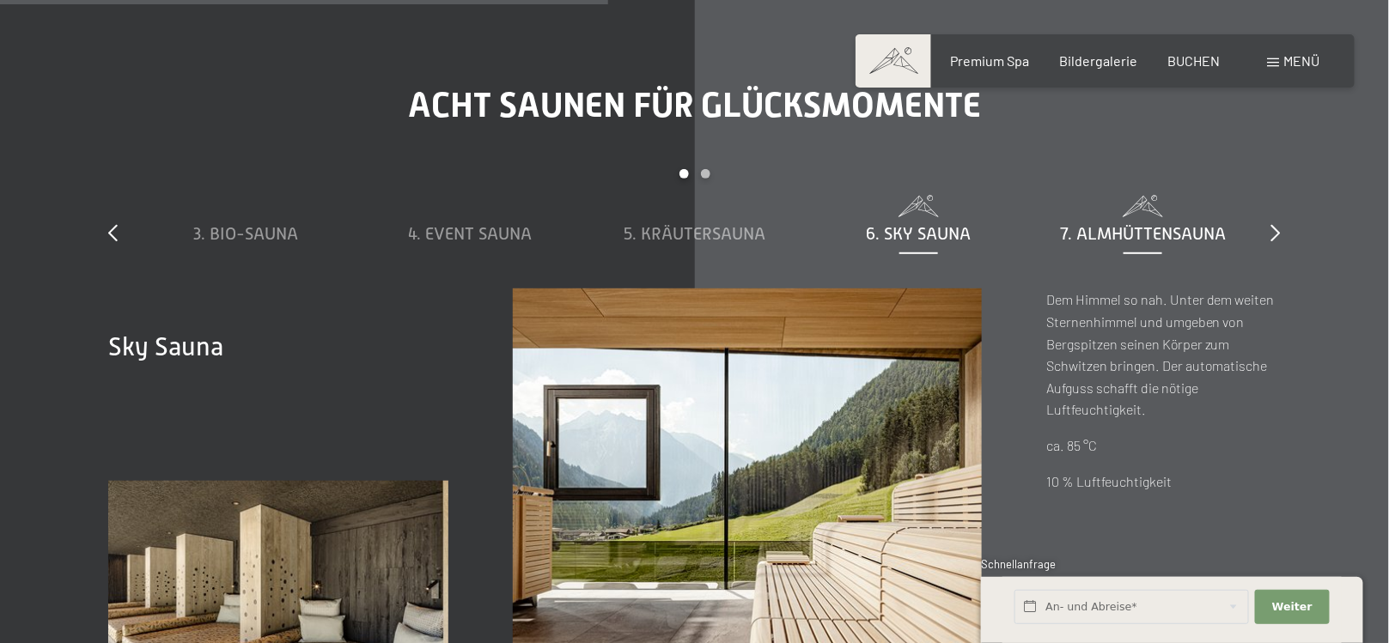
click at [1167, 224] on span "7. Almhüttensauna" at bounding box center [1143, 233] width 166 height 19
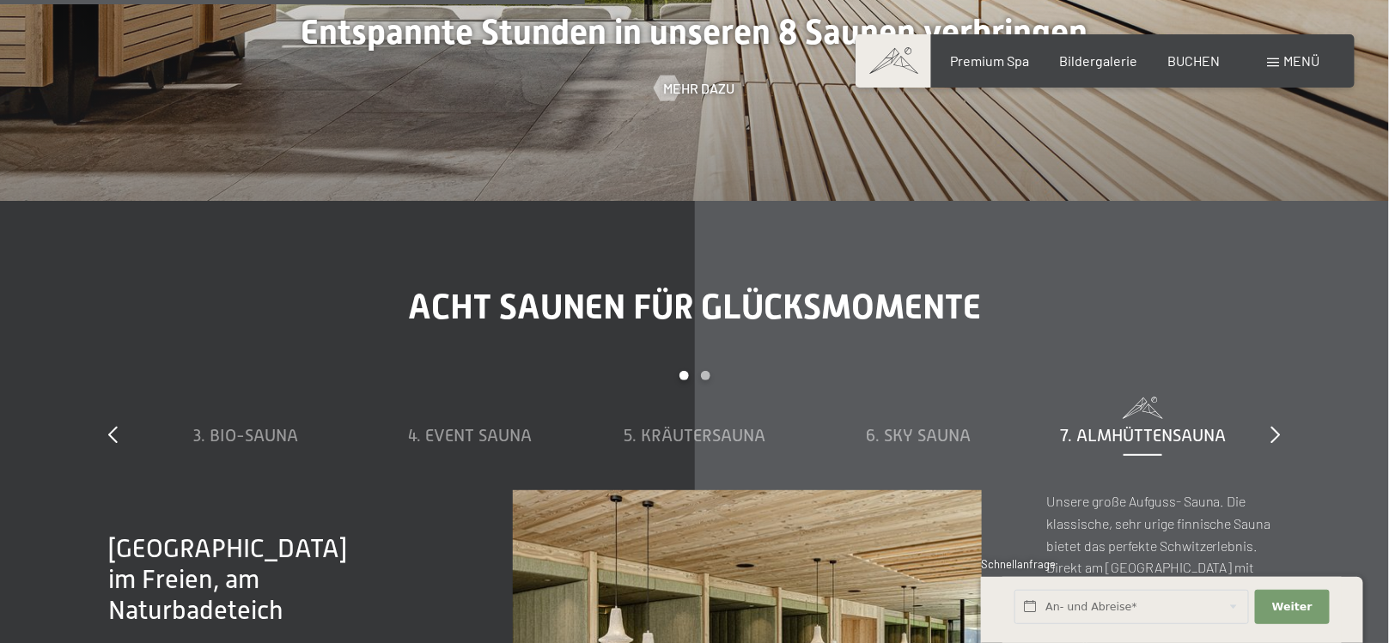
scroll to position [5069, 0]
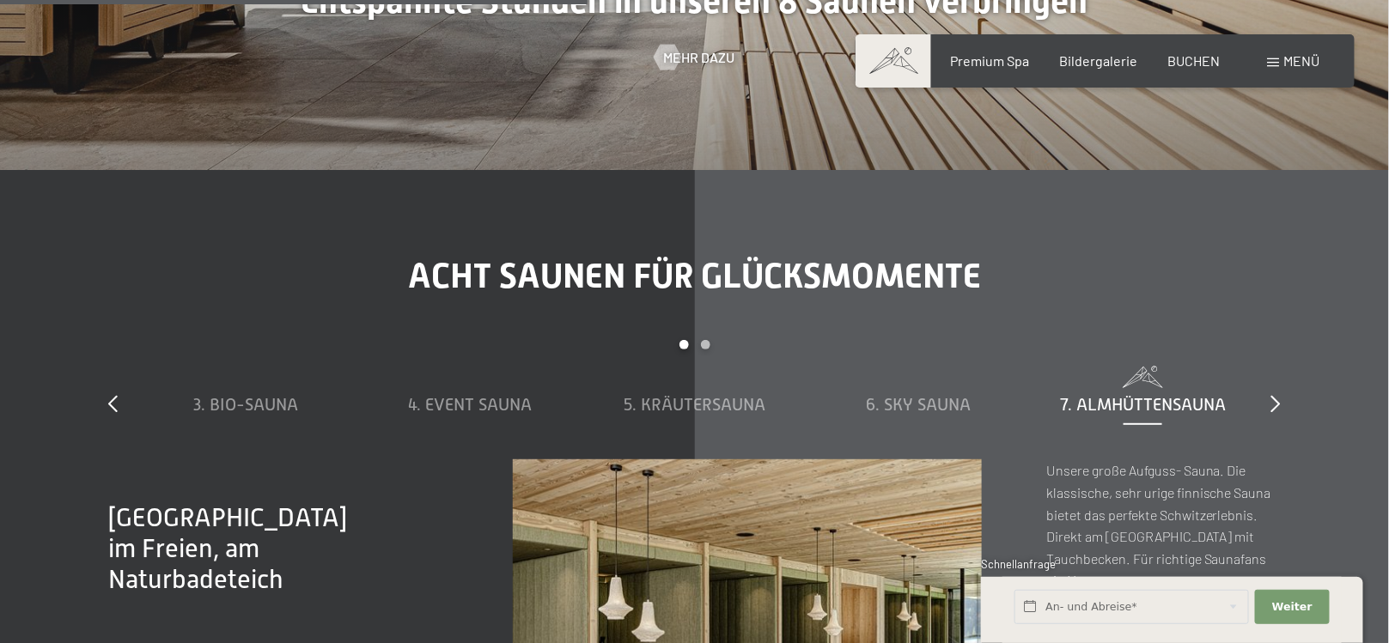
click at [1271, 383] on div "slide 3 to 7 of 8 1. Dampfbad 2. Stollensauna 3. Bio-Sauna 4. Event Sauna 5. Kr…" at bounding box center [694, 399] width 1173 height 119
click at [1274, 395] on icon at bounding box center [1276, 403] width 9 height 17
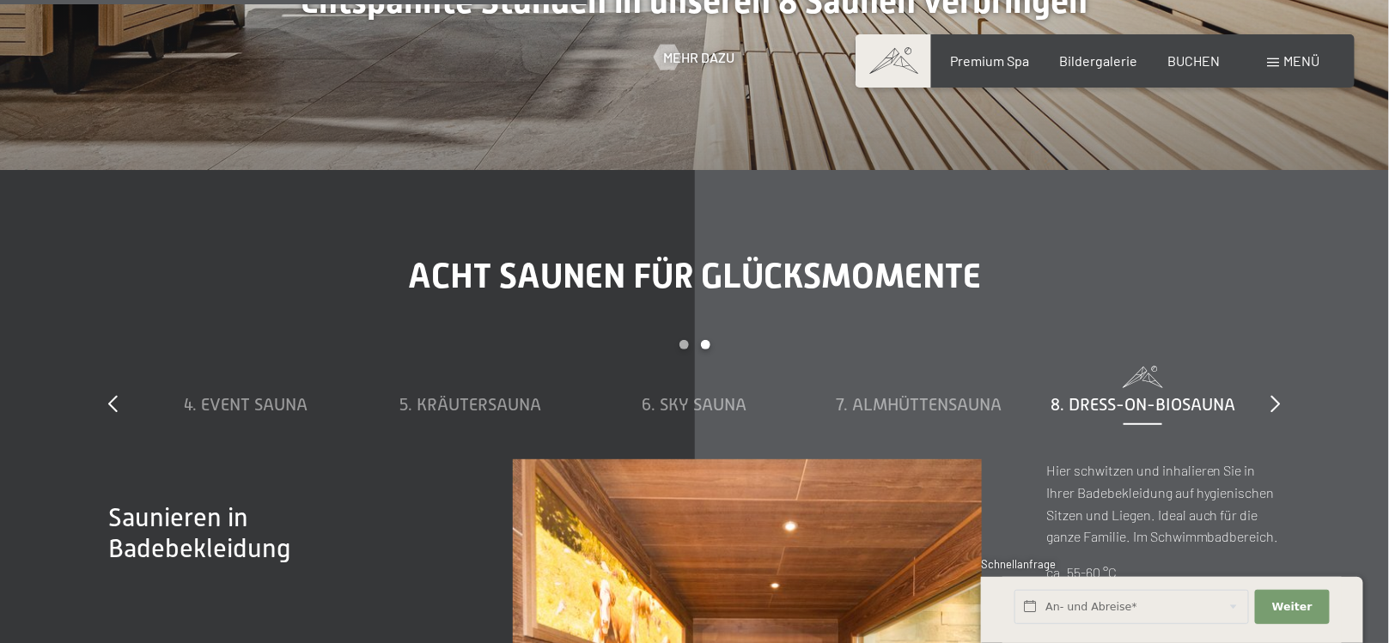
click at [1093, 395] on span "8. Dress-on-Biosauna" at bounding box center [1143, 404] width 185 height 19
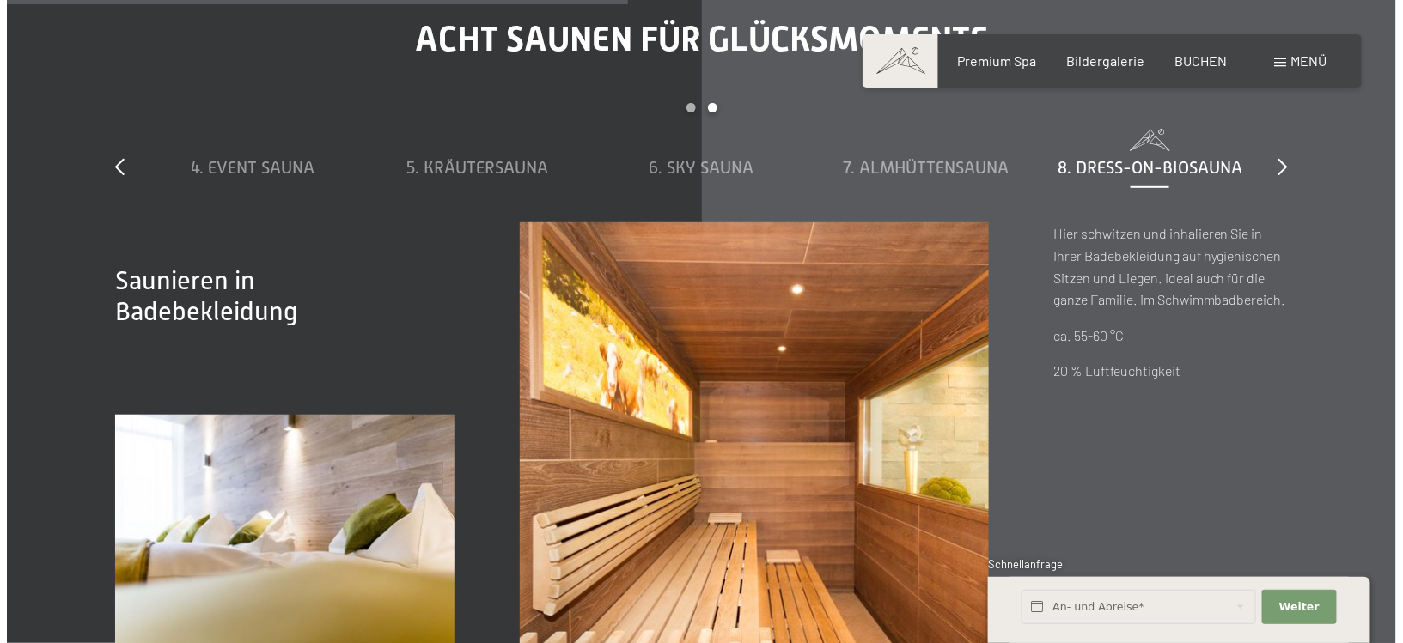
scroll to position [5413, 0]
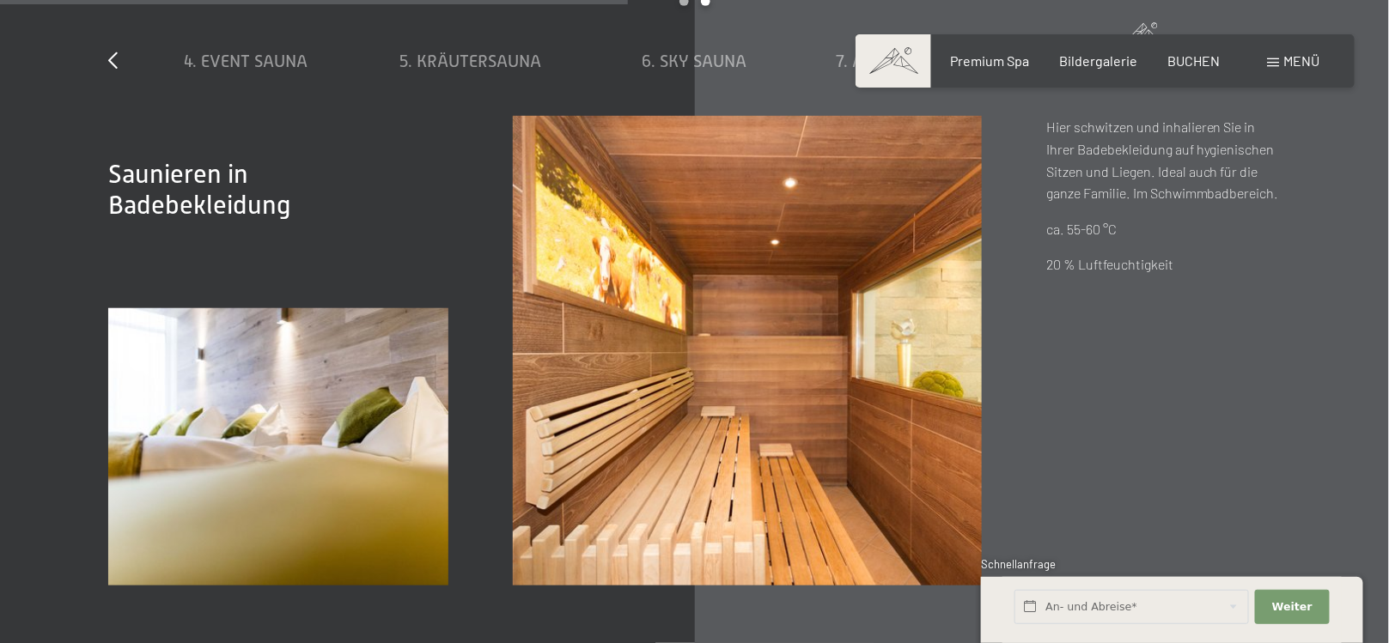
click at [1269, 55] on div "Menü" at bounding box center [1294, 61] width 52 height 19
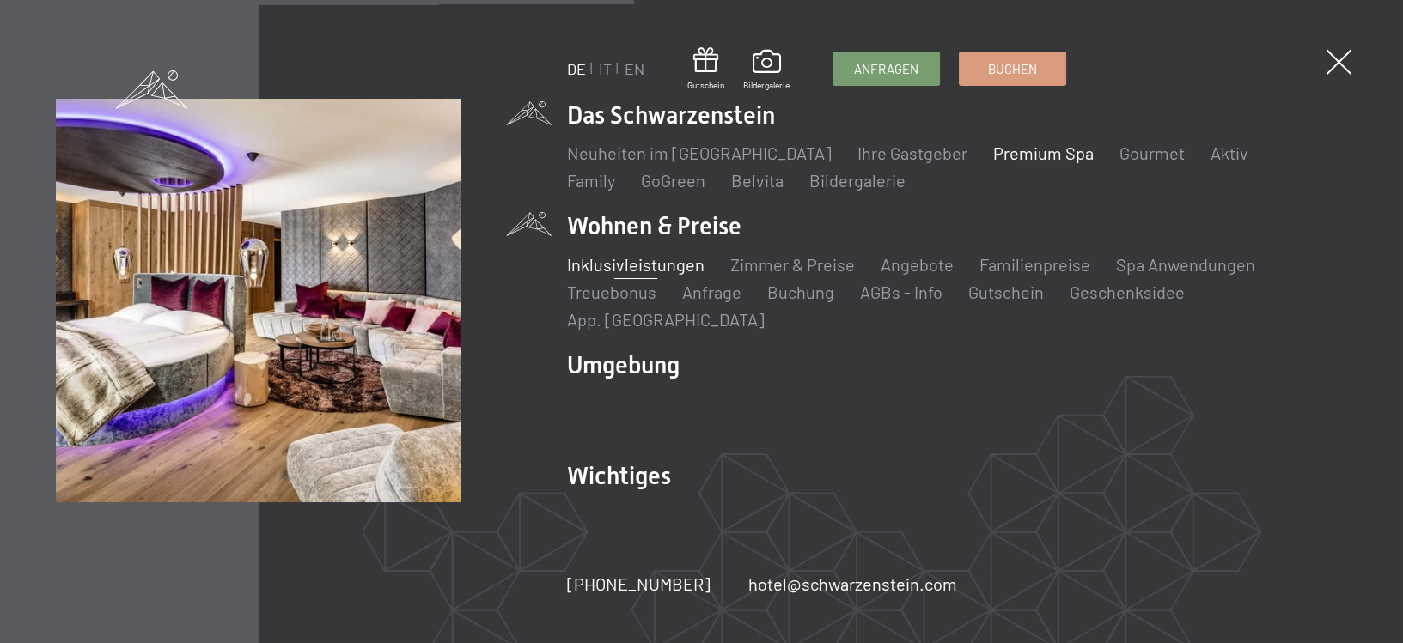
click at [660, 275] on link "Inklusivleistungen" at bounding box center [635, 264] width 137 height 21
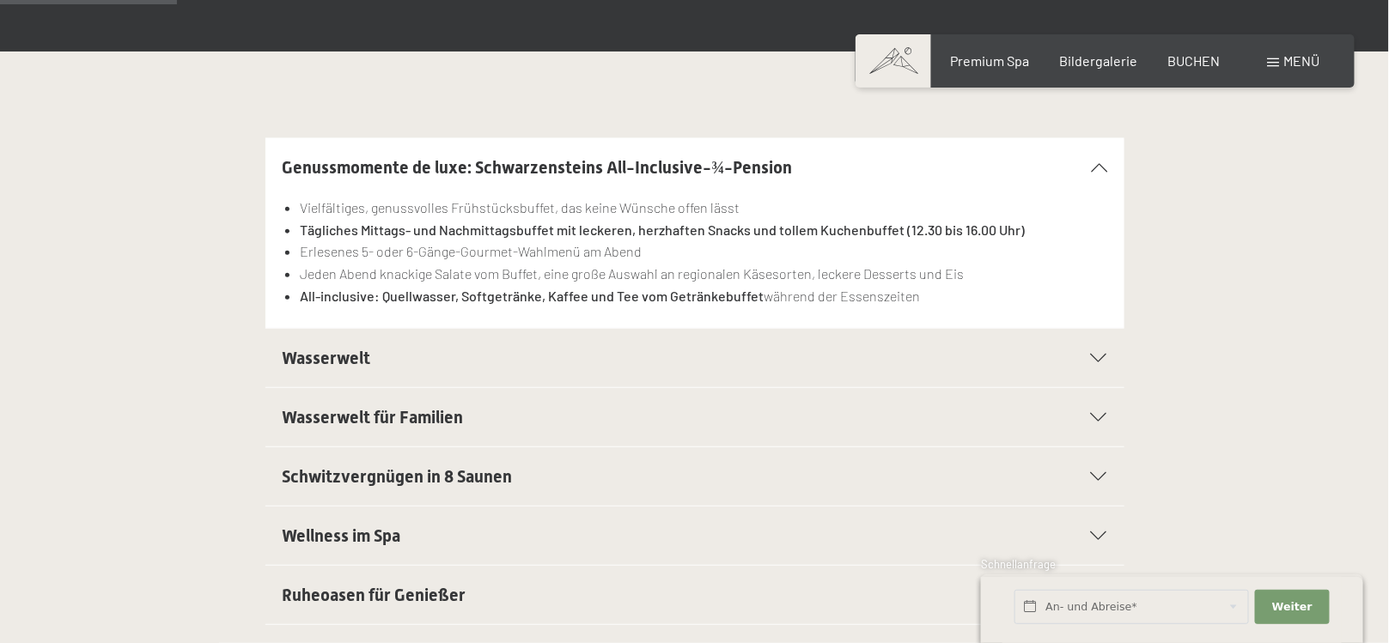
scroll to position [430, 0]
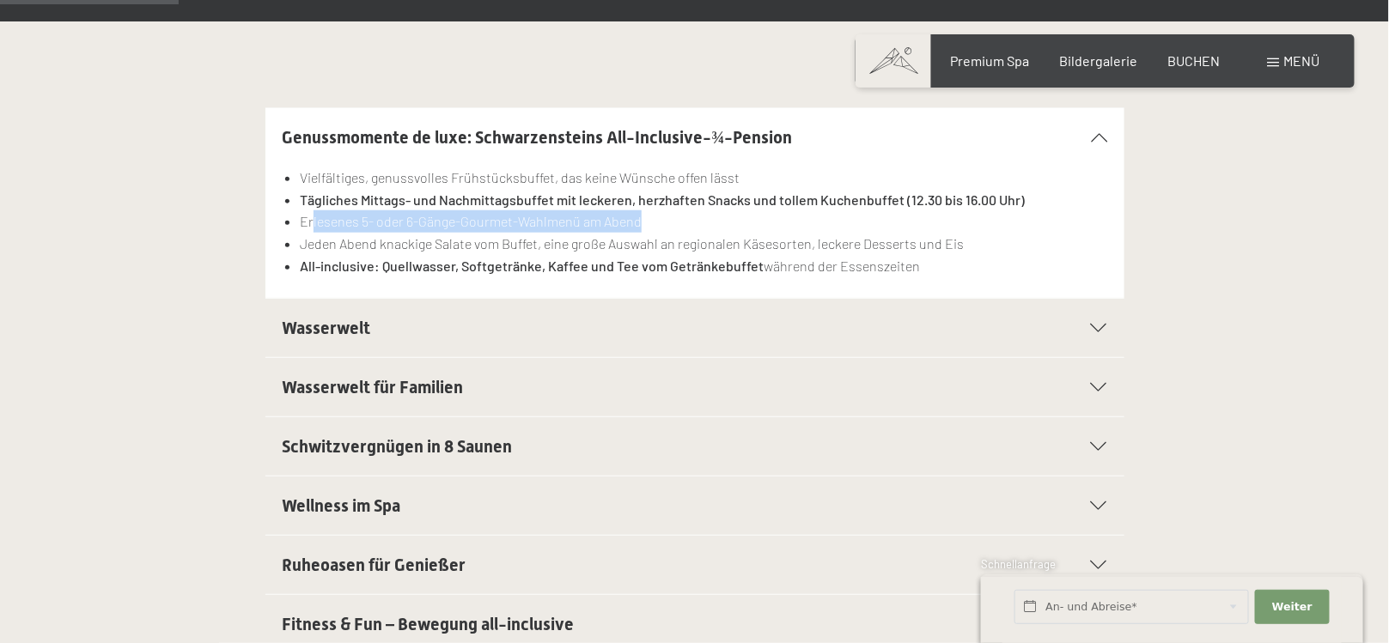
drag, startPoint x: 314, startPoint y: 220, endPoint x: 655, endPoint y: 224, distance: 340.2
click at [655, 224] on li "Erlesenes 5- oder 6-Gänge-Gourmet-Wahlmenü am Abend" at bounding box center [703, 221] width 807 height 22
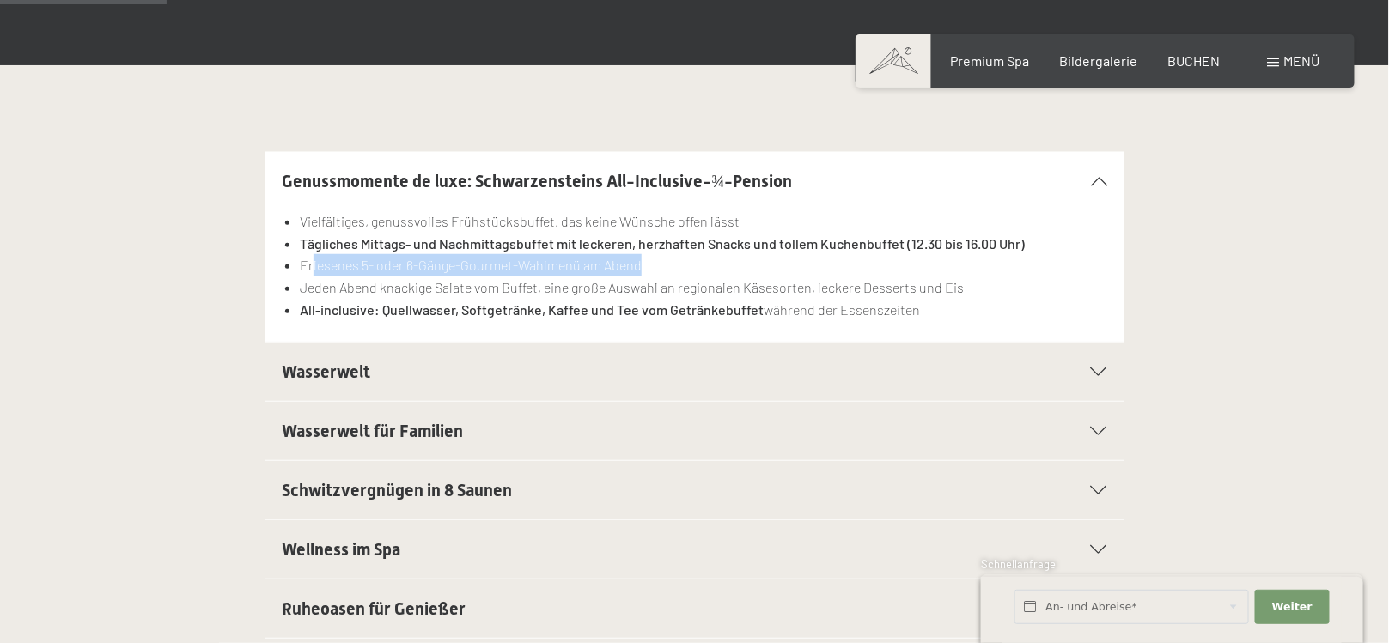
scroll to position [344, 0]
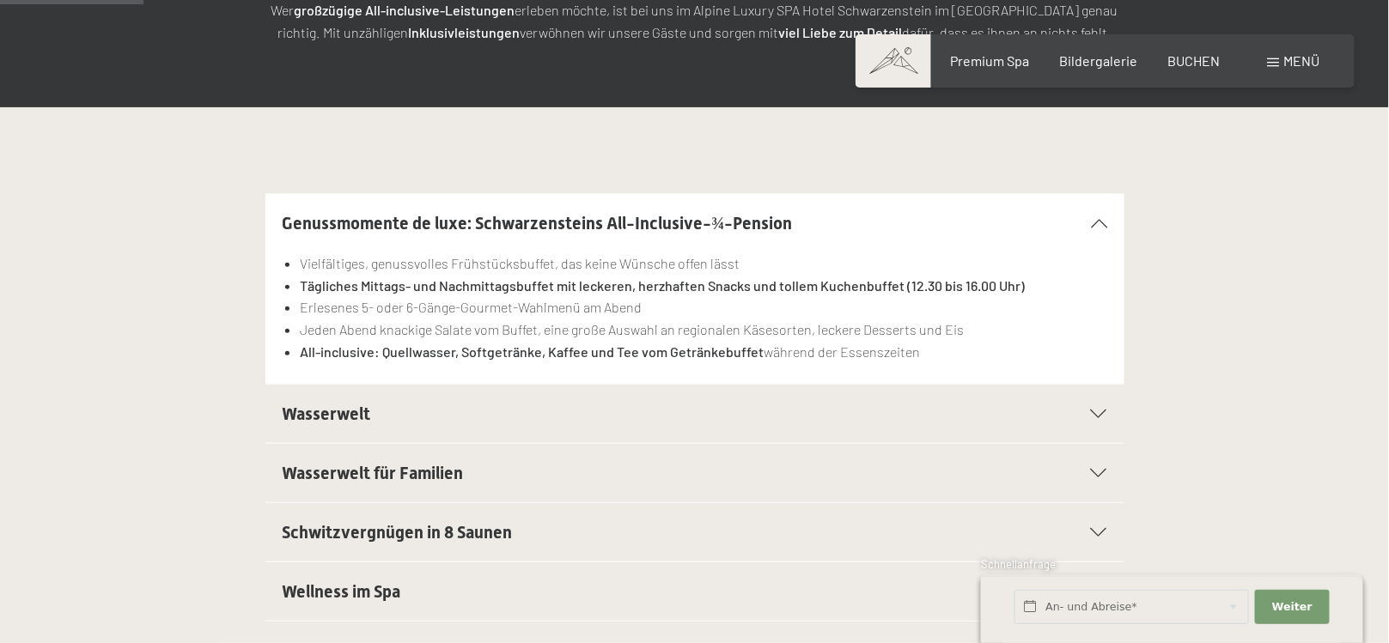
click at [902, 319] on li "Jeden Abend knackige Salate vom Buffet, eine große Auswahl an regionalen Käseso…" at bounding box center [703, 330] width 807 height 22
drag, startPoint x: 303, startPoint y: 350, endPoint x: 938, endPoint y: 354, distance: 634.9
click at [938, 354] on li "All-inclusive: Quellwasser, Softgetränke, Kaffee und Tee vom Getränkebuffet wäh…" at bounding box center [703, 352] width 807 height 22
drag, startPoint x: 487, startPoint y: 221, endPoint x: 821, endPoint y: 233, distance: 334.4
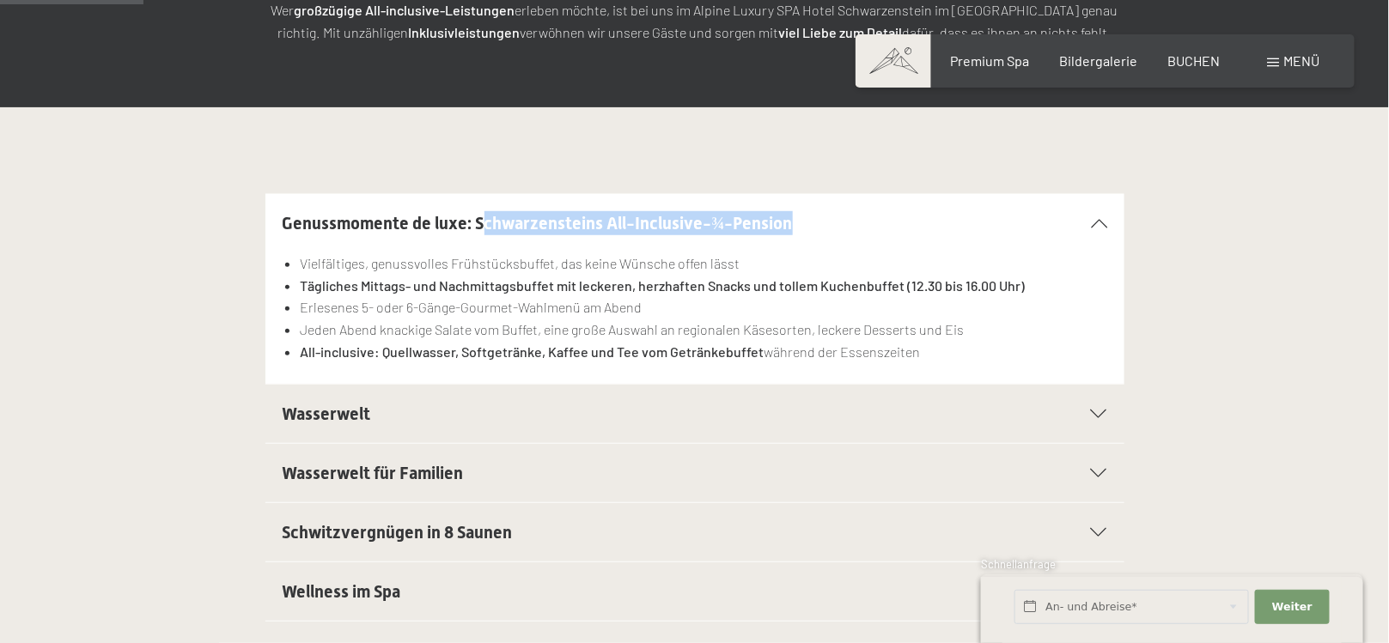
click at [821, 233] on h2 "Genussmomente de luxe: Schwarzensteins All-Inclusive-¾-Pension" at bounding box center [654, 223] width 742 height 24
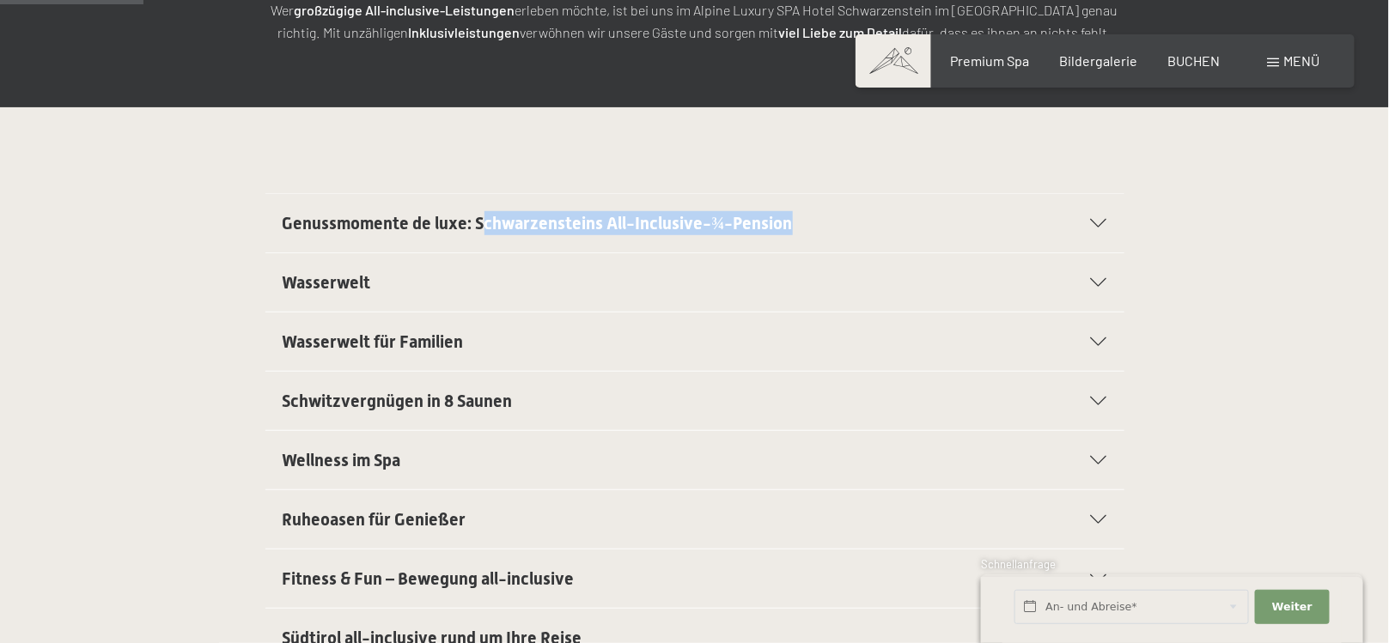
click at [831, 227] on h2 "Genussmomente de luxe: Schwarzensteins All-Inclusive-¾-Pension" at bounding box center [654, 223] width 742 height 24
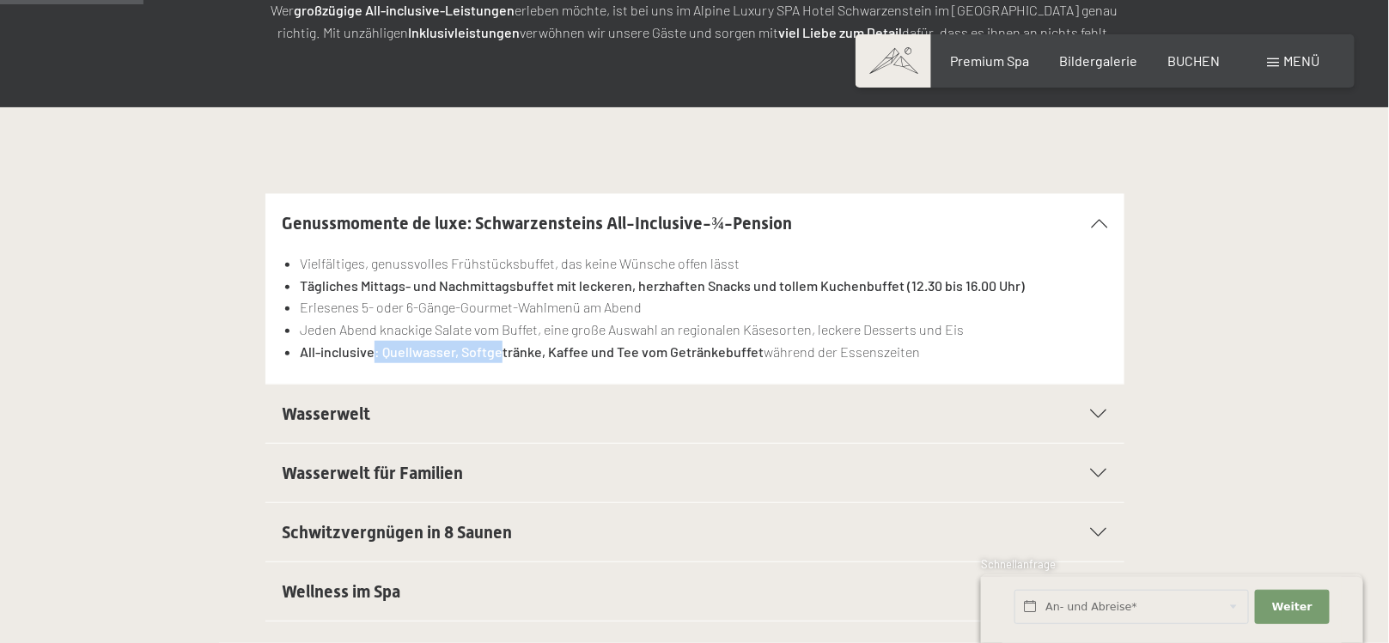
drag, startPoint x: 376, startPoint y: 348, endPoint x: 497, endPoint y: 348, distance: 121.1
click at [497, 348] on strong "All-inclusive: Quellwasser, Softgetränke, Kaffee und Tee vom Getränkebuffet" at bounding box center [532, 352] width 464 height 16
click at [552, 357] on strong "All-inclusive: Quellwasser, Softgetränke, Kaffee und Tee vom Getränkebuffet" at bounding box center [532, 352] width 464 height 16
drag, startPoint x: 533, startPoint y: 351, endPoint x: 619, endPoint y: 351, distance: 86.8
click at [619, 351] on strong "All-inclusive: Quellwasser, Softgetränke, Kaffee und Tee vom Getränkebuffet" at bounding box center [532, 352] width 464 height 16
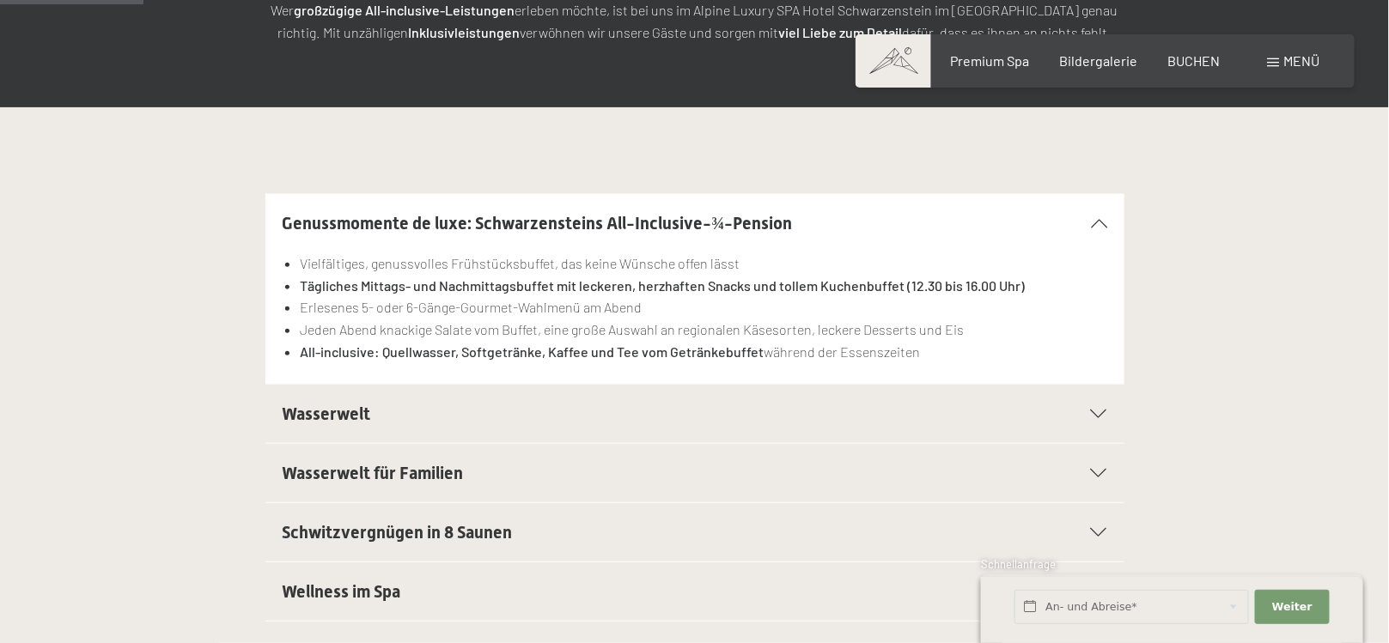
click at [633, 352] on strong "All-inclusive: Quellwasser, Softgetränke, Kaffee und Tee vom Getränkebuffet" at bounding box center [532, 352] width 464 height 16
drag, startPoint x: 546, startPoint y: 351, endPoint x: 825, endPoint y: 351, distance: 279.2
click at [825, 351] on li "All-inclusive: Quellwasser, Softgetränke, Kaffee und Tee vom Getränkebuffet wäh…" at bounding box center [703, 352] width 807 height 22
click at [831, 347] on li "All-inclusive: Quellwasser, Softgetränke, Kaffee und Tee vom Getränkebuffet wäh…" at bounding box center [703, 352] width 807 height 22
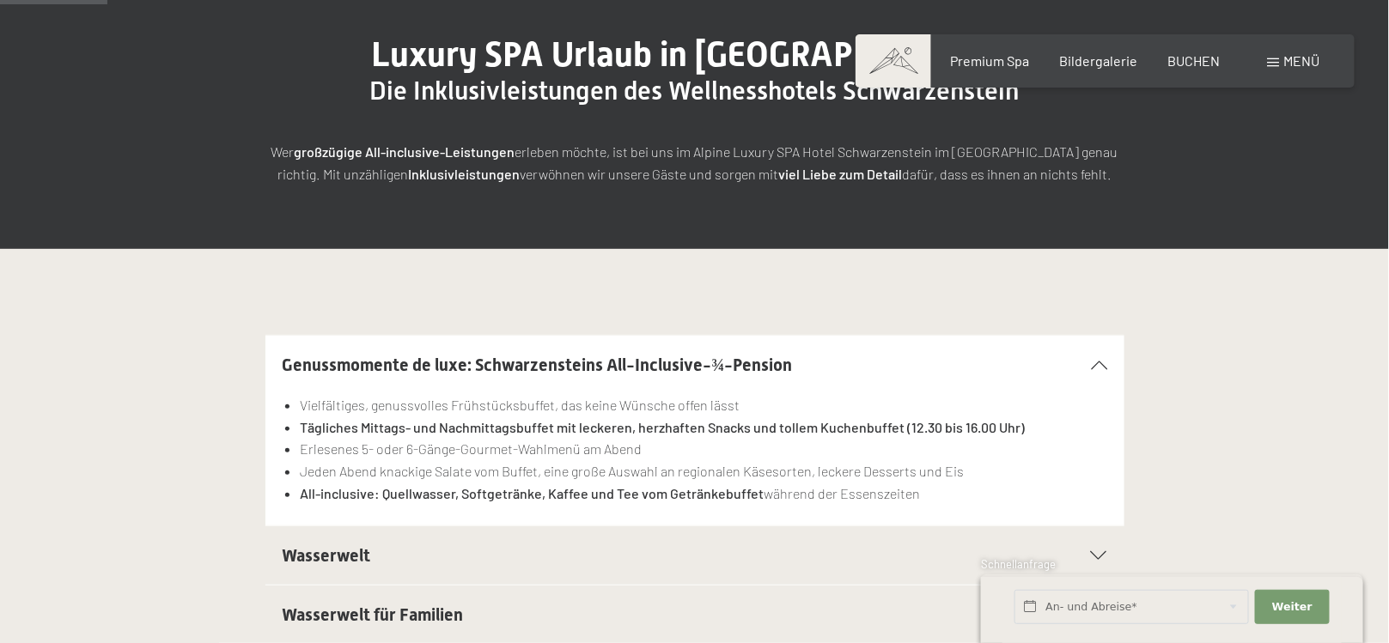
scroll to position [257, 0]
